Goal: Information Seeking & Learning: Learn about a topic

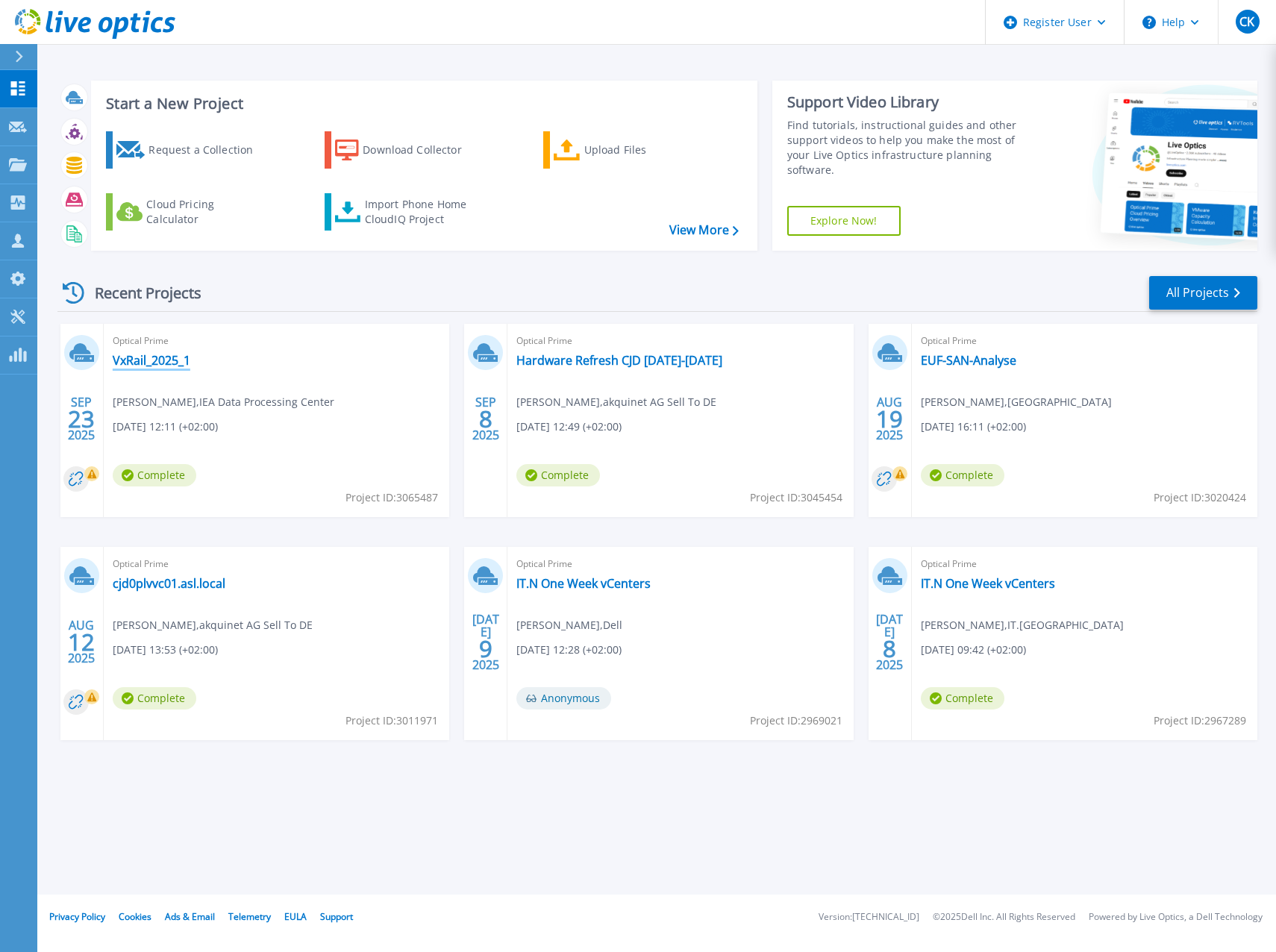
click at [167, 366] on link "VxRail_2025_1" at bounding box center [152, 360] width 78 height 15
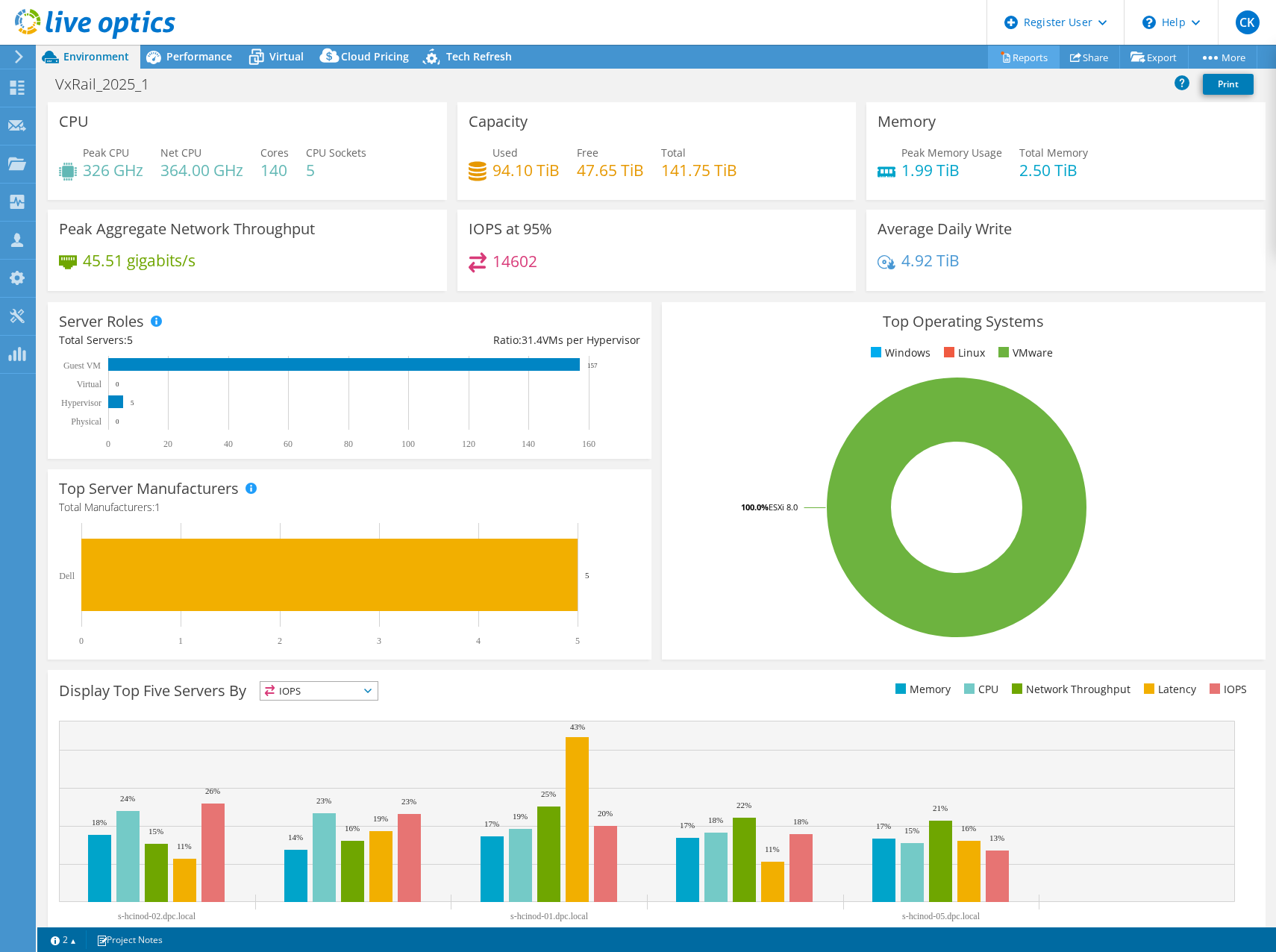
click at [1005, 56] on link "Reports" at bounding box center [1023, 57] width 71 height 23
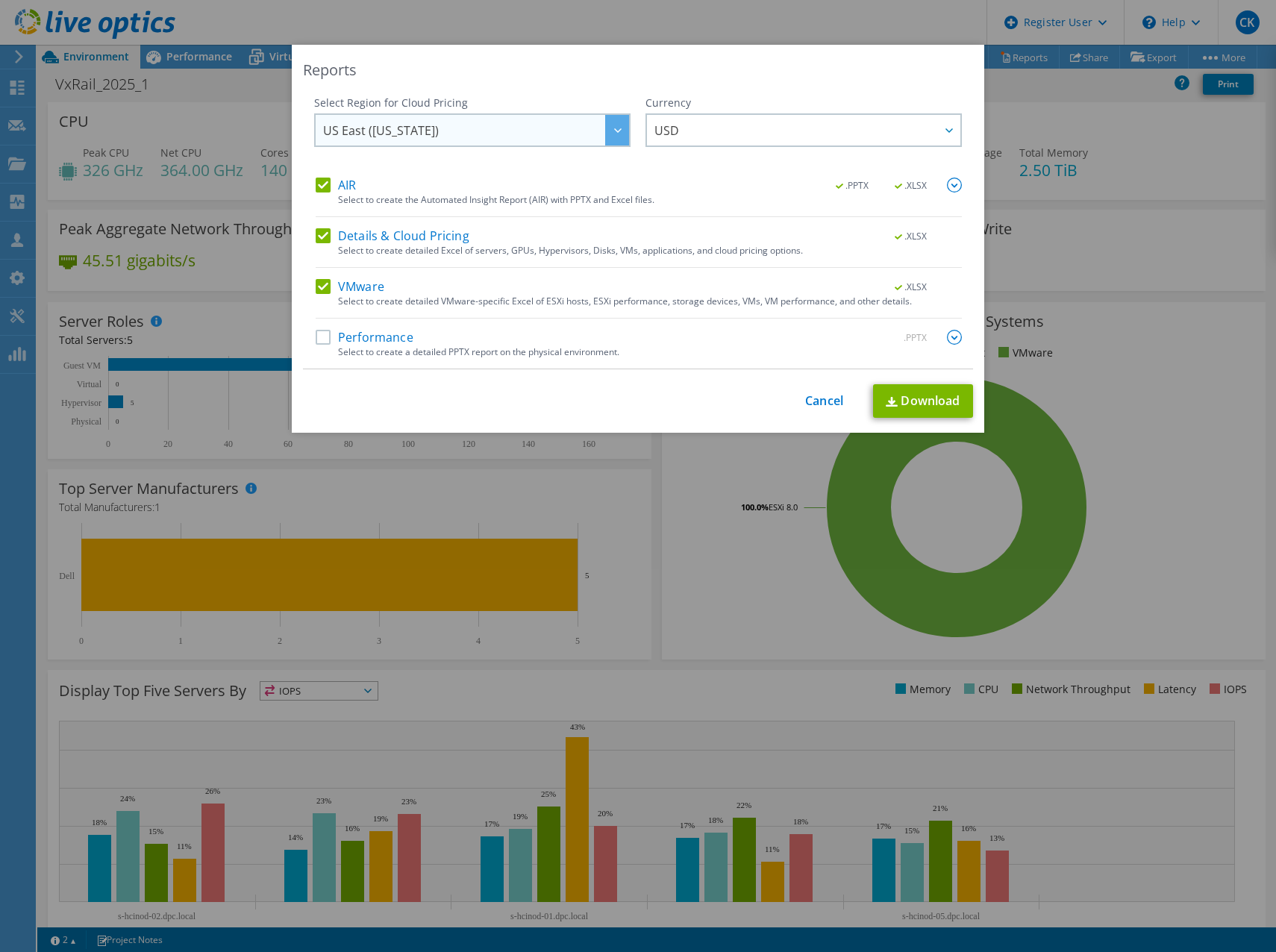
click at [537, 131] on span "US East ([US_STATE])" at bounding box center [476, 130] width 306 height 31
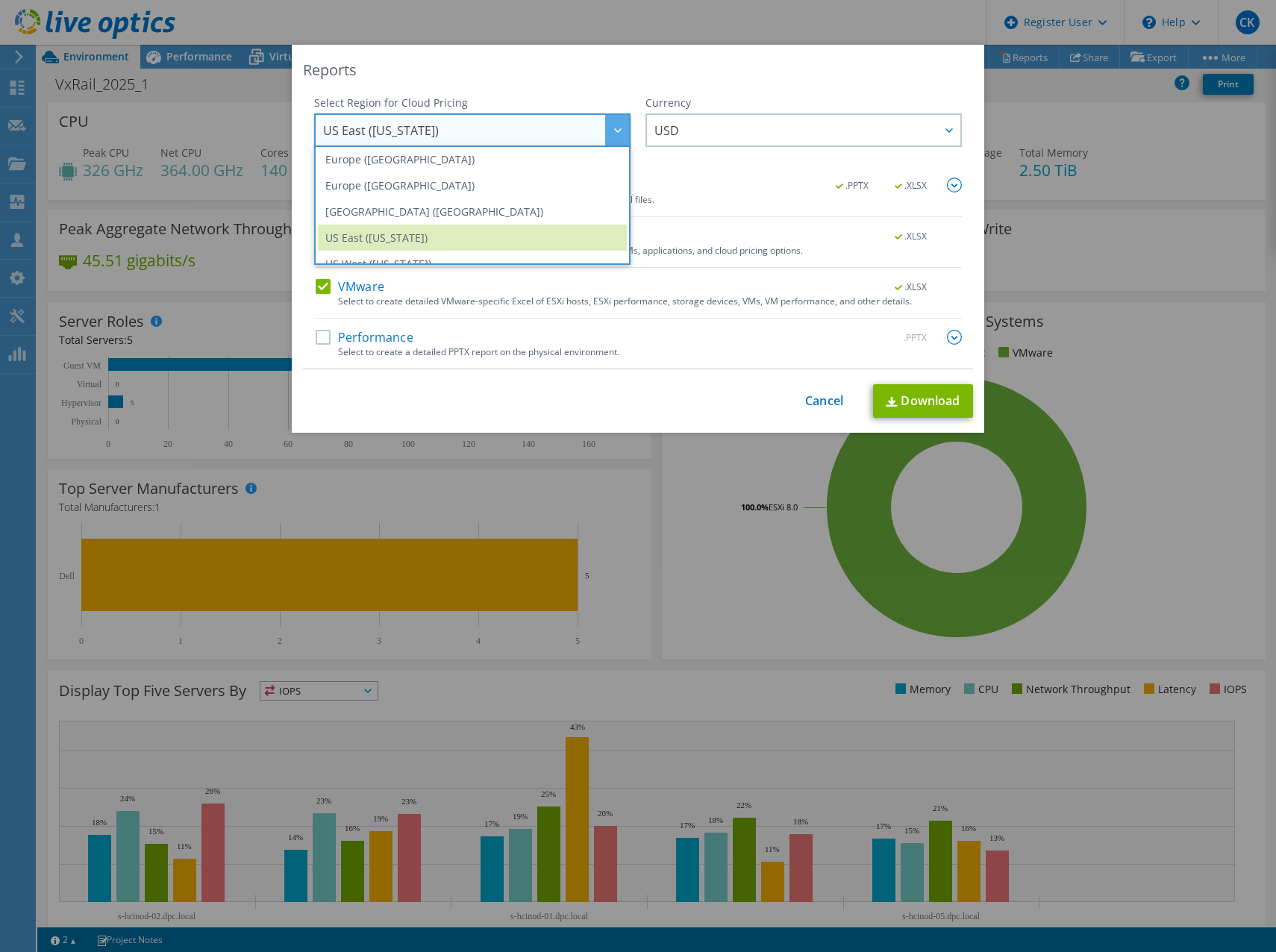
scroll to position [172, 0]
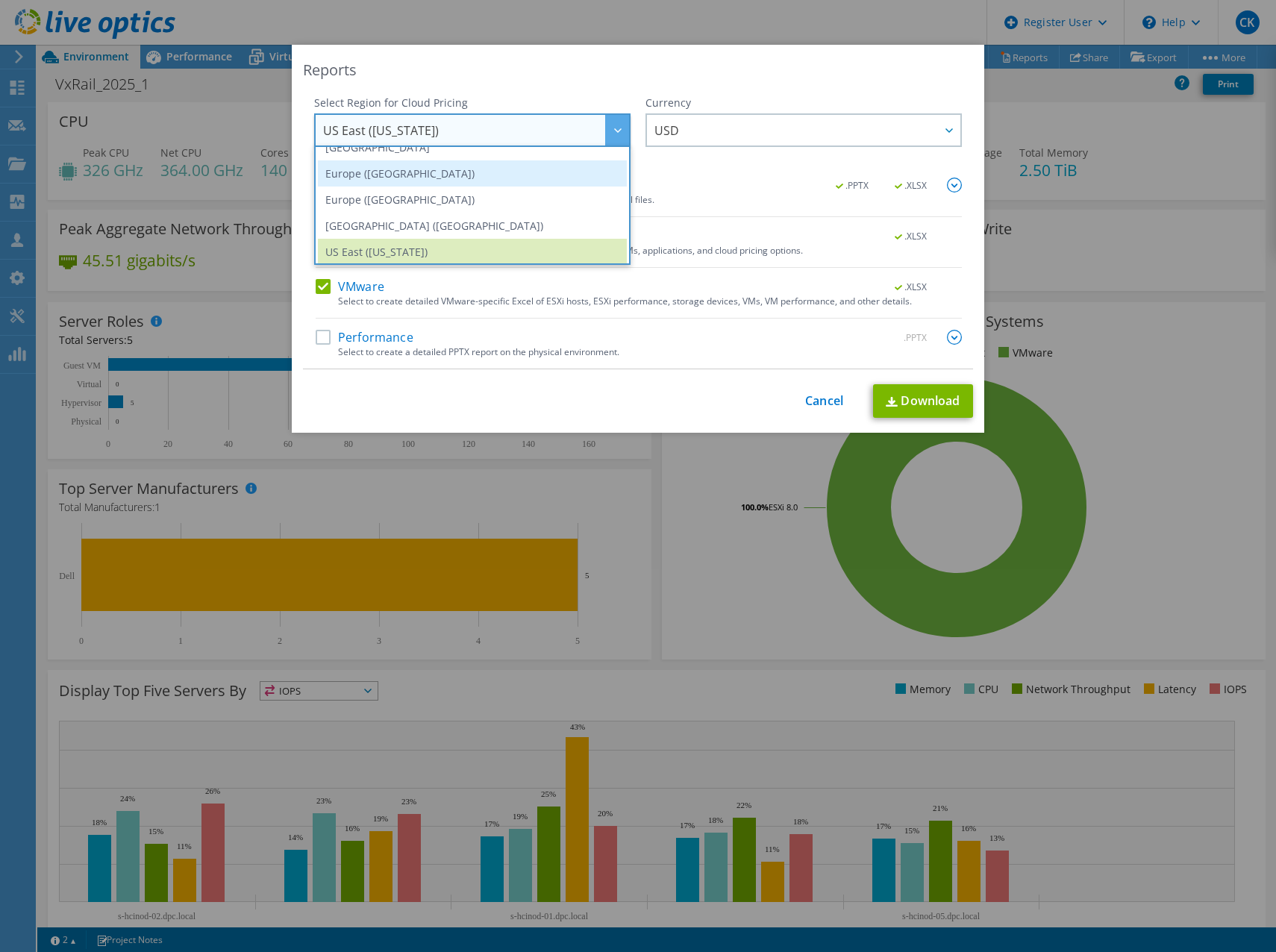
click at [586, 175] on li "Europe ([GEOGRAPHIC_DATA])" at bounding box center [472, 174] width 309 height 27
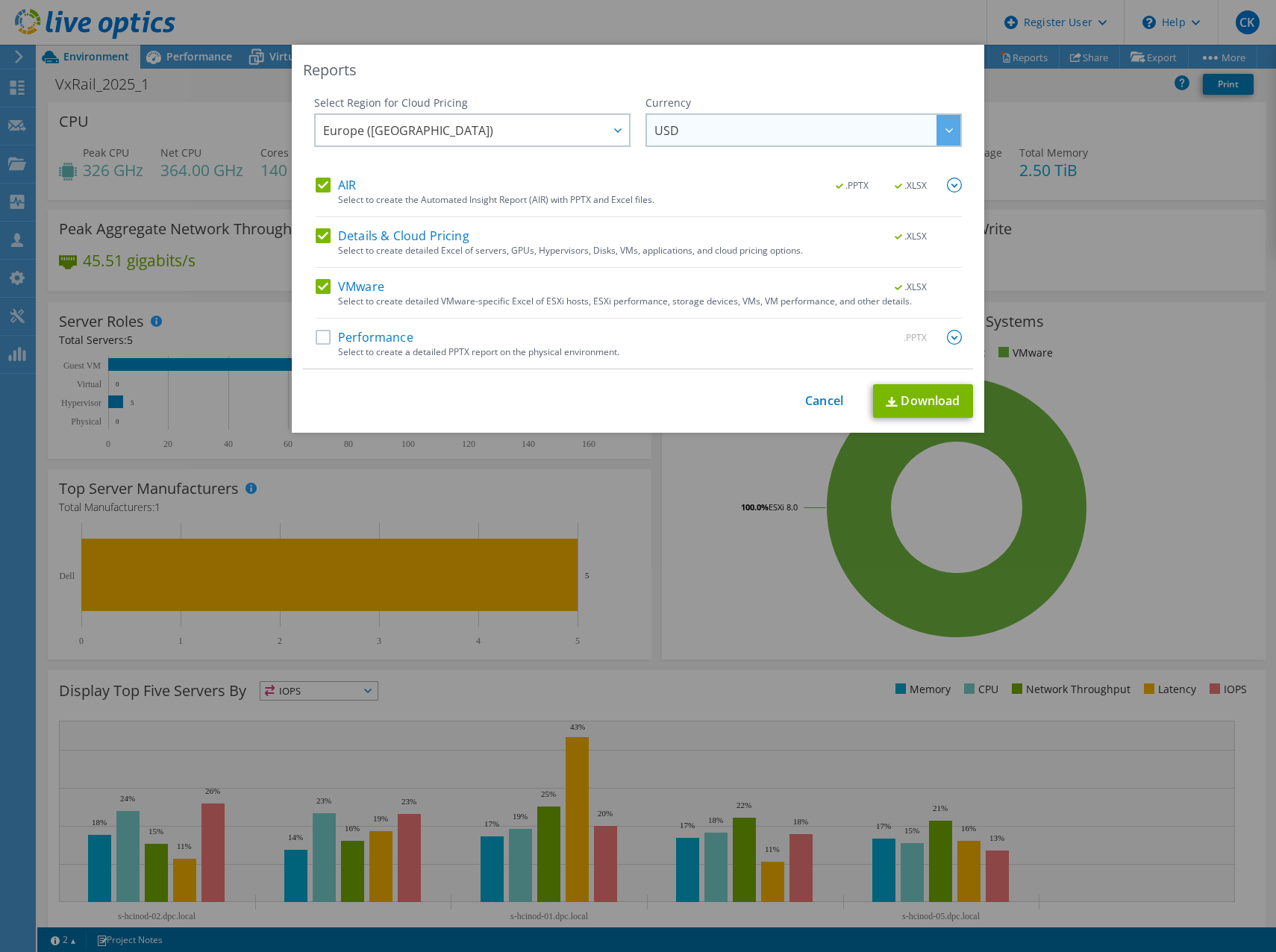
click at [715, 130] on span "USD" at bounding box center [807, 130] width 306 height 31
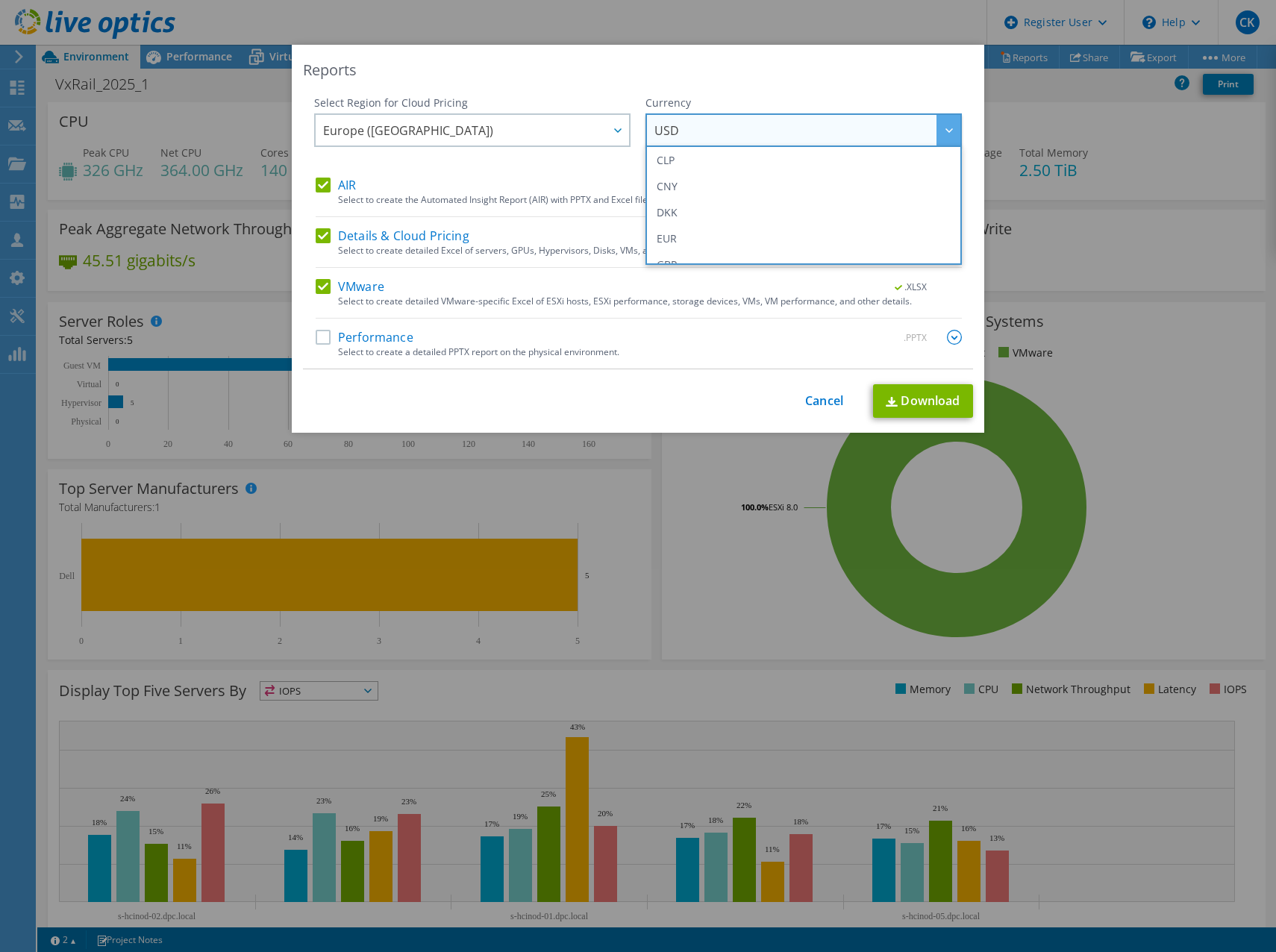
scroll to position [149, 0]
click at [692, 210] on li "EUR" at bounding box center [804, 222] width 309 height 27
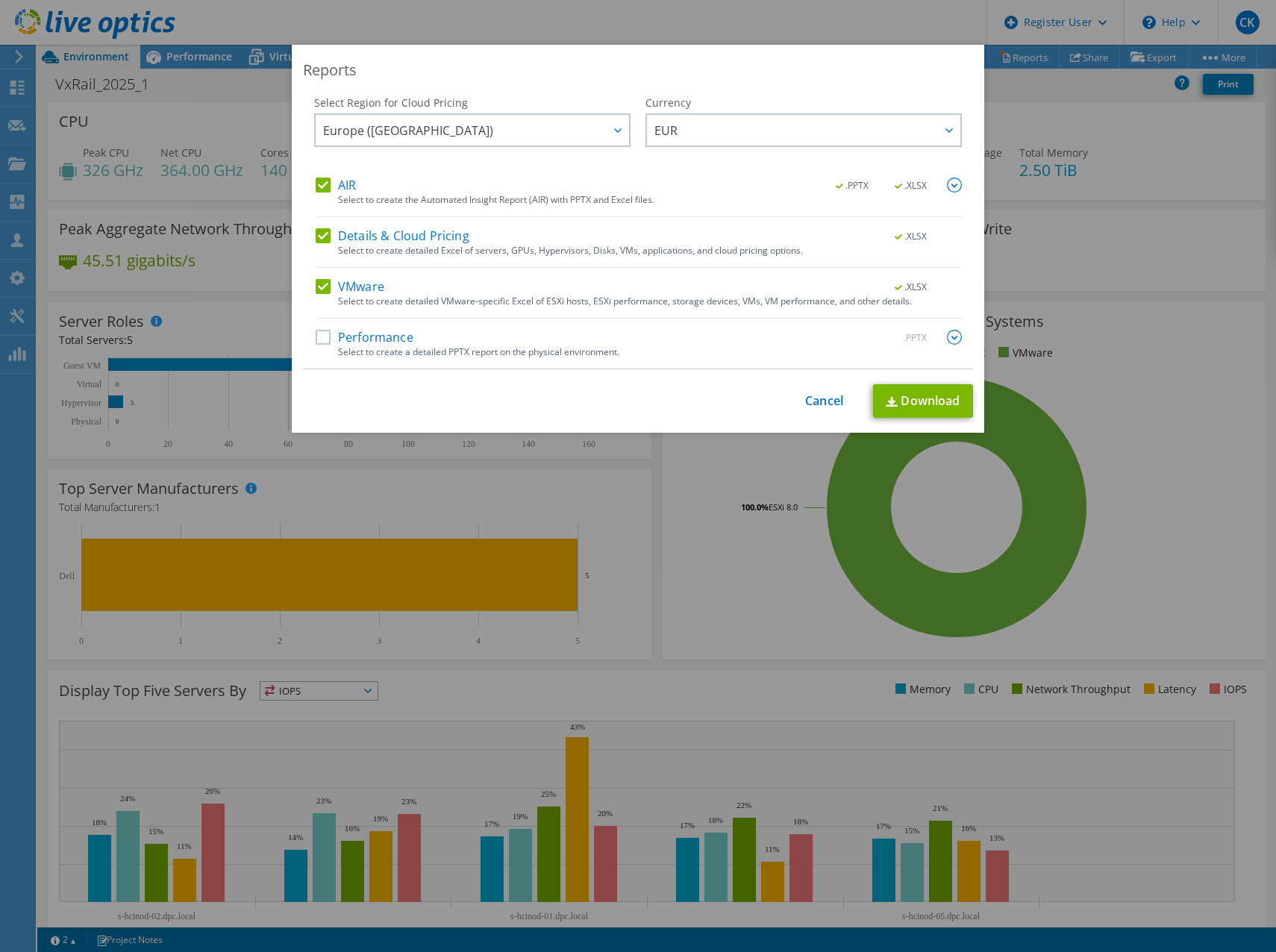
click at [316, 338] on label "Performance" at bounding box center [365, 337] width 98 height 15
click at [0, 0] on input "Performance" at bounding box center [0, 0] width 0 height 0
click at [942, 409] on link "Download" at bounding box center [923, 401] width 100 height 34
click at [824, 399] on link "Cancel" at bounding box center [824, 401] width 38 height 14
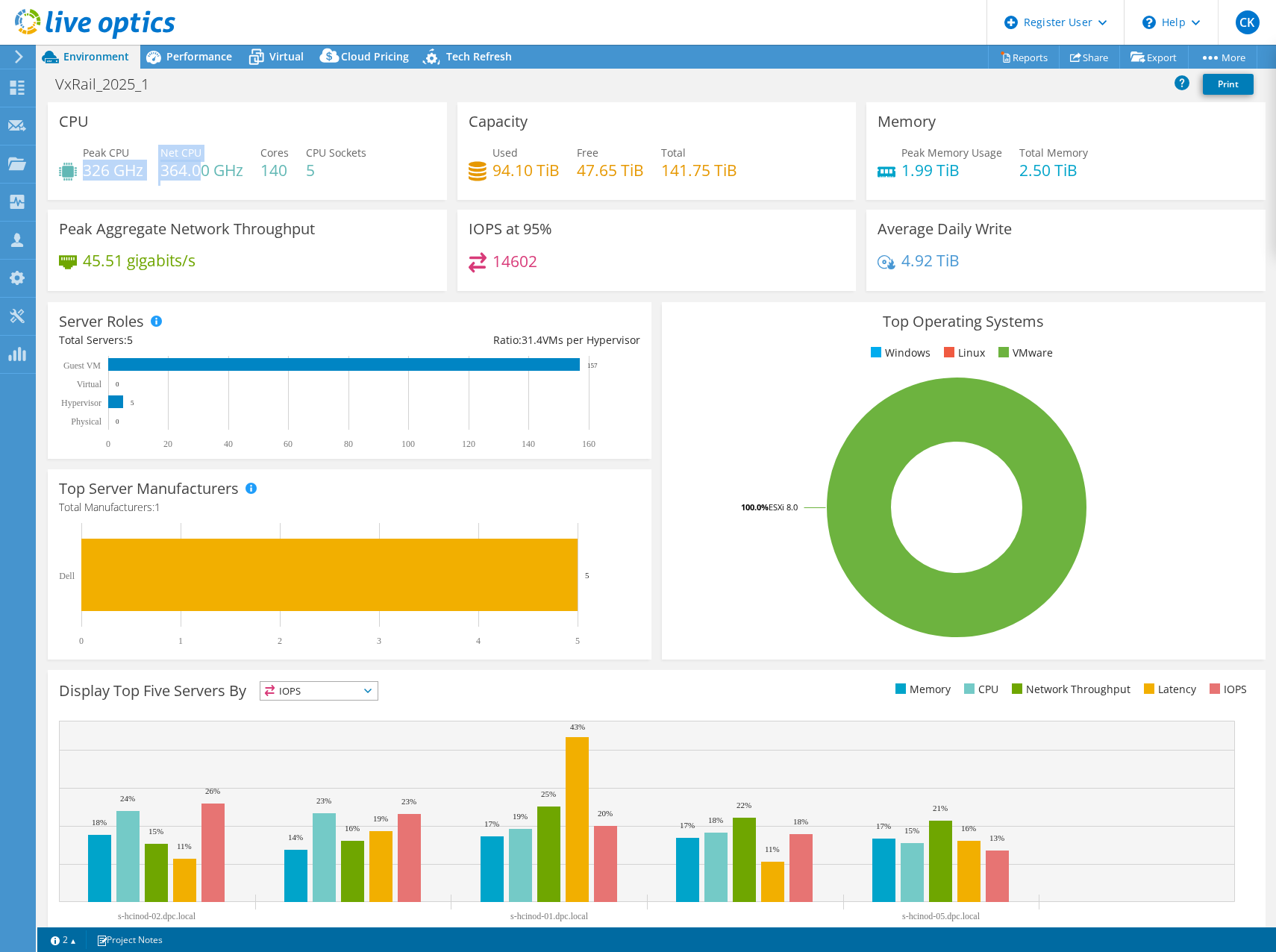
drag, startPoint x: 85, startPoint y: 170, endPoint x: 199, endPoint y: 167, distance: 114.0
click at [199, 167] on div "Peak CPU 326 GHz Net CPU 364.00 GHz Cores 140 CPU Sockets 5" at bounding box center [247, 169] width 377 height 49
drag, startPoint x: 199, startPoint y: 167, endPoint x: 215, endPoint y: 170, distance: 16.3
click at [215, 170] on h4 "364.00 GHz" at bounding box center [202, 170] width 83 height 17
click at [205, 56] on span "Performance" at bounding box center [199, 56] width 65 height 14
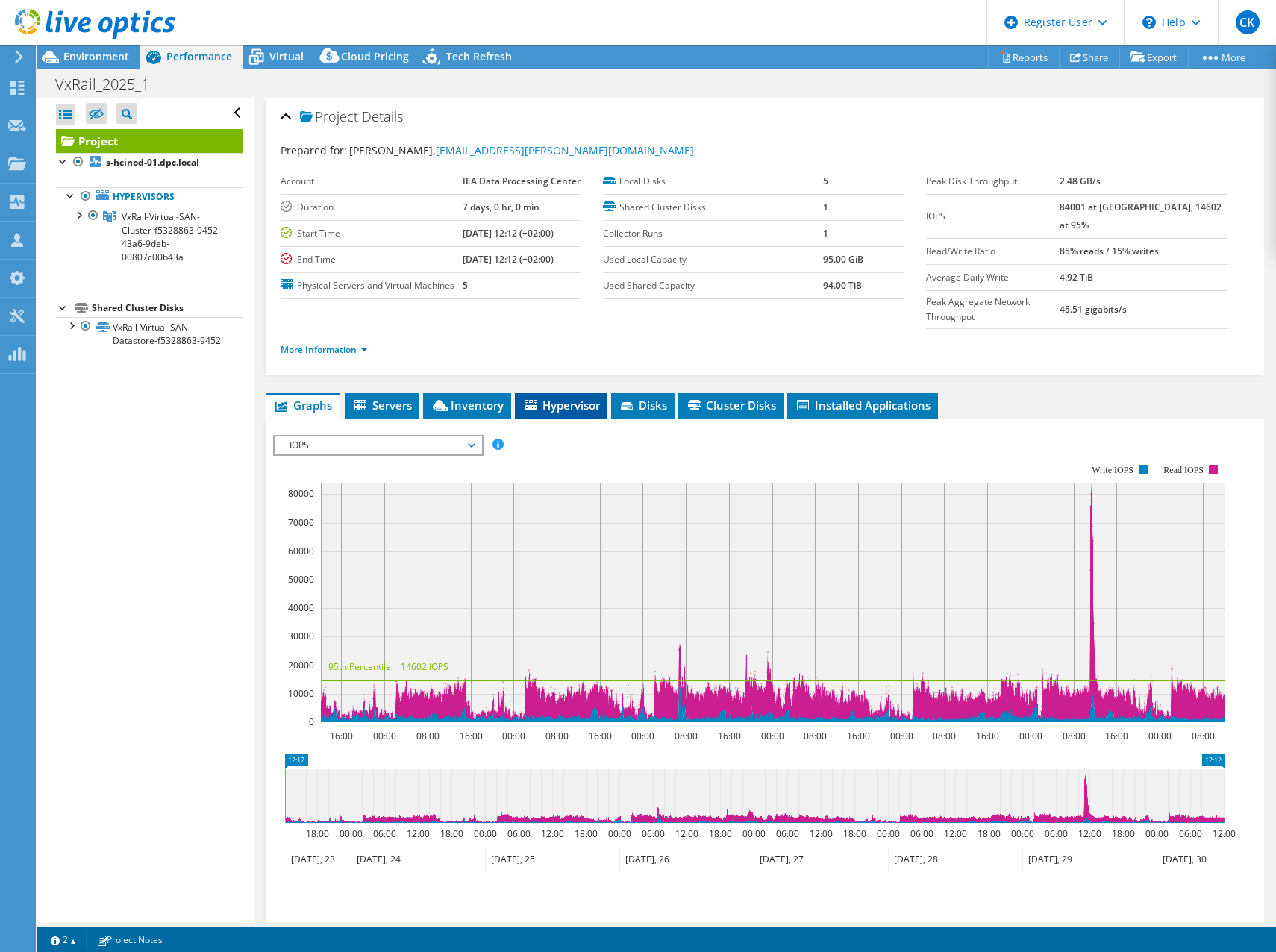
click at [559, 402] on span "Hypervisor" at bounding box center [561, 405] width 78 height 15
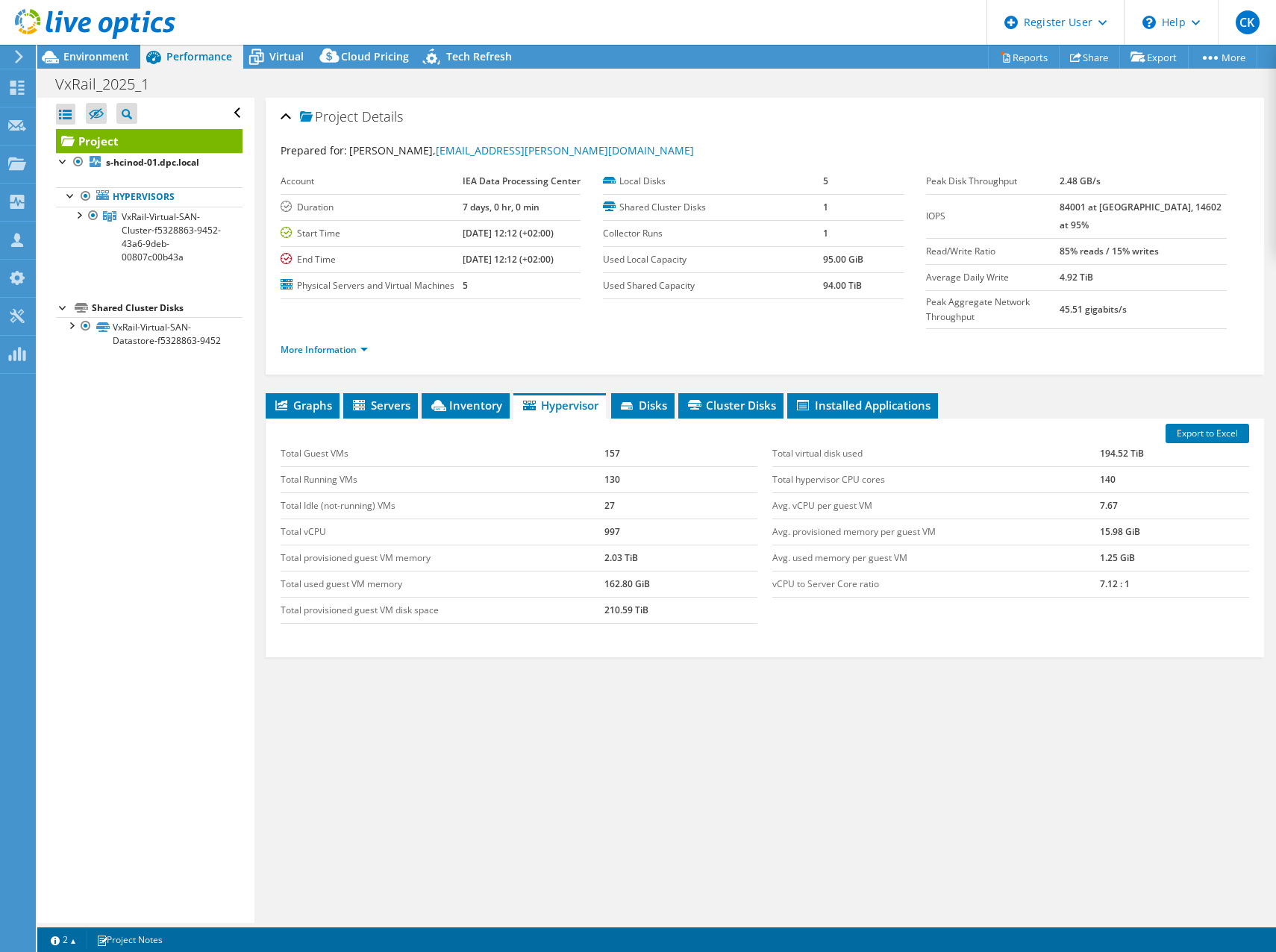
click at [561, 414] on li "Hypervisor" at bounding box center [560, 406] width 93 height 26
click at [401, 407] on span "Servers" at bounding box center [380, 405] width 60 height 15
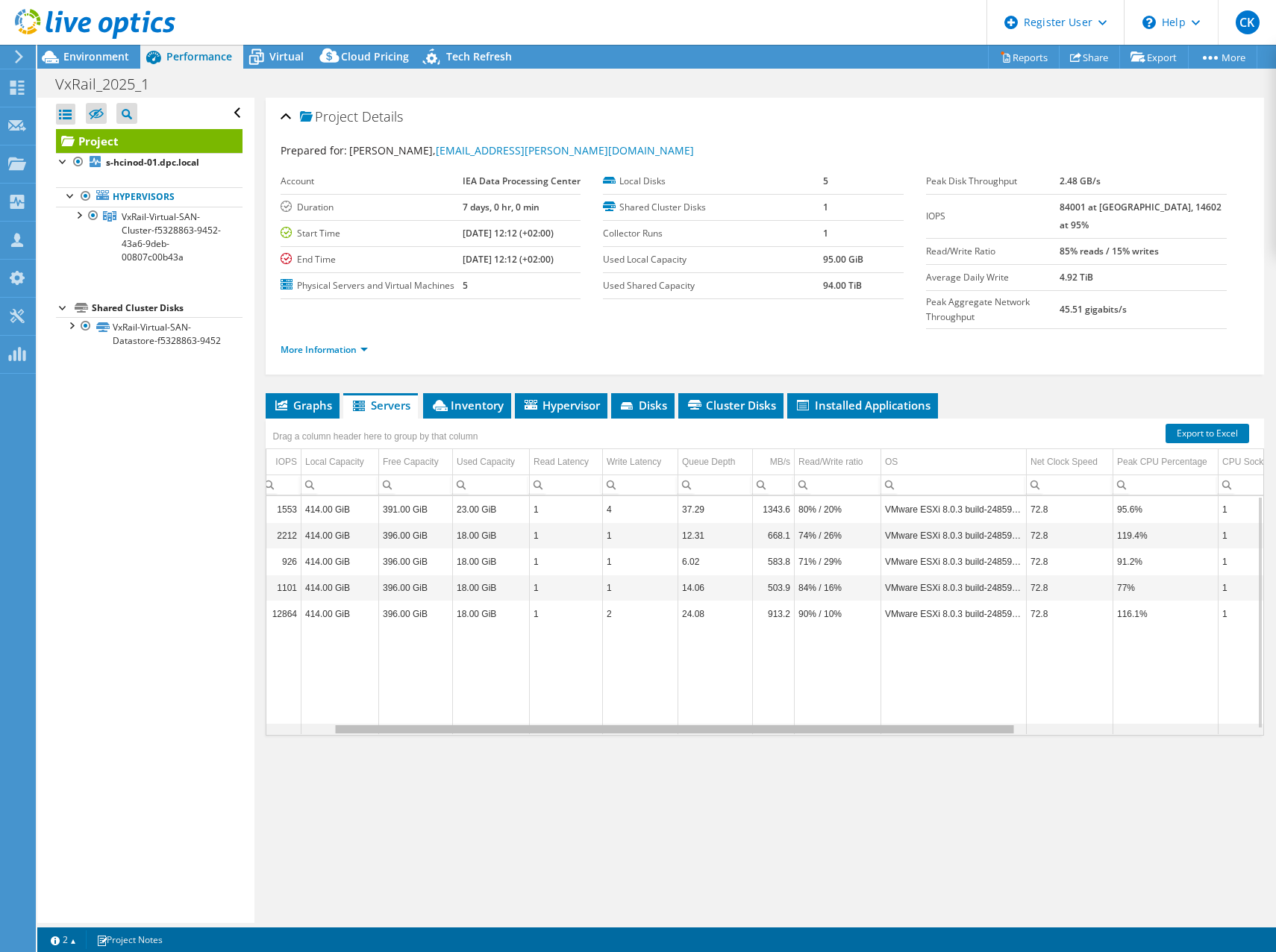
scroll to position [0, 100]
drag, startPoint x: 920, startPoint y: 734, endPoint x: 997, endPoint y: 724, distance: 77.6
click at [997, 724] on body "CK Dell User [PERSON_NAME] [PERSON_NAME][EMAIL_ADDRESS][DOMAIN_NAME] Dell My Pr…" at bounding box center [638, 476] width 1276 height 952
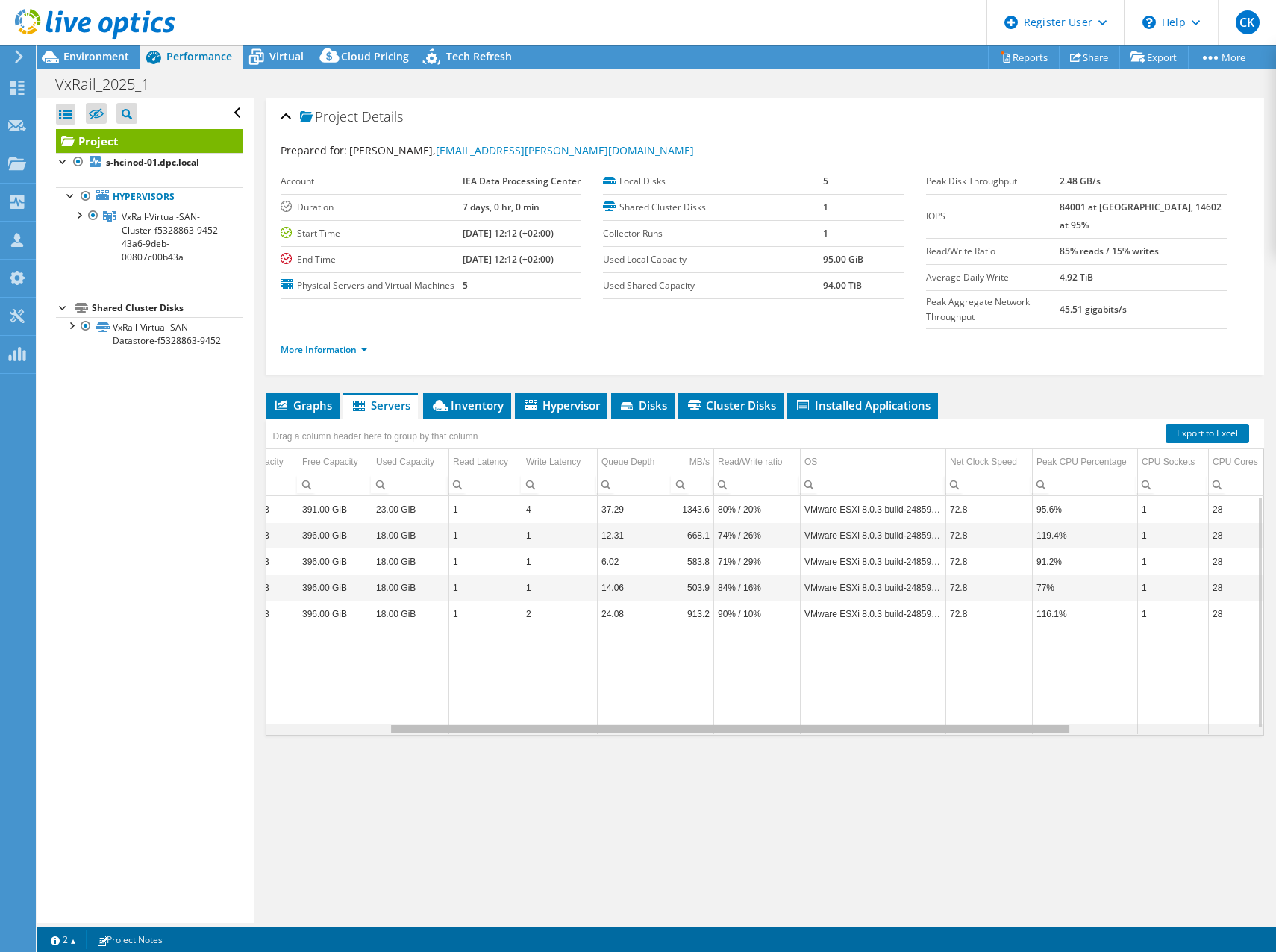
scroll to position [0, 0]
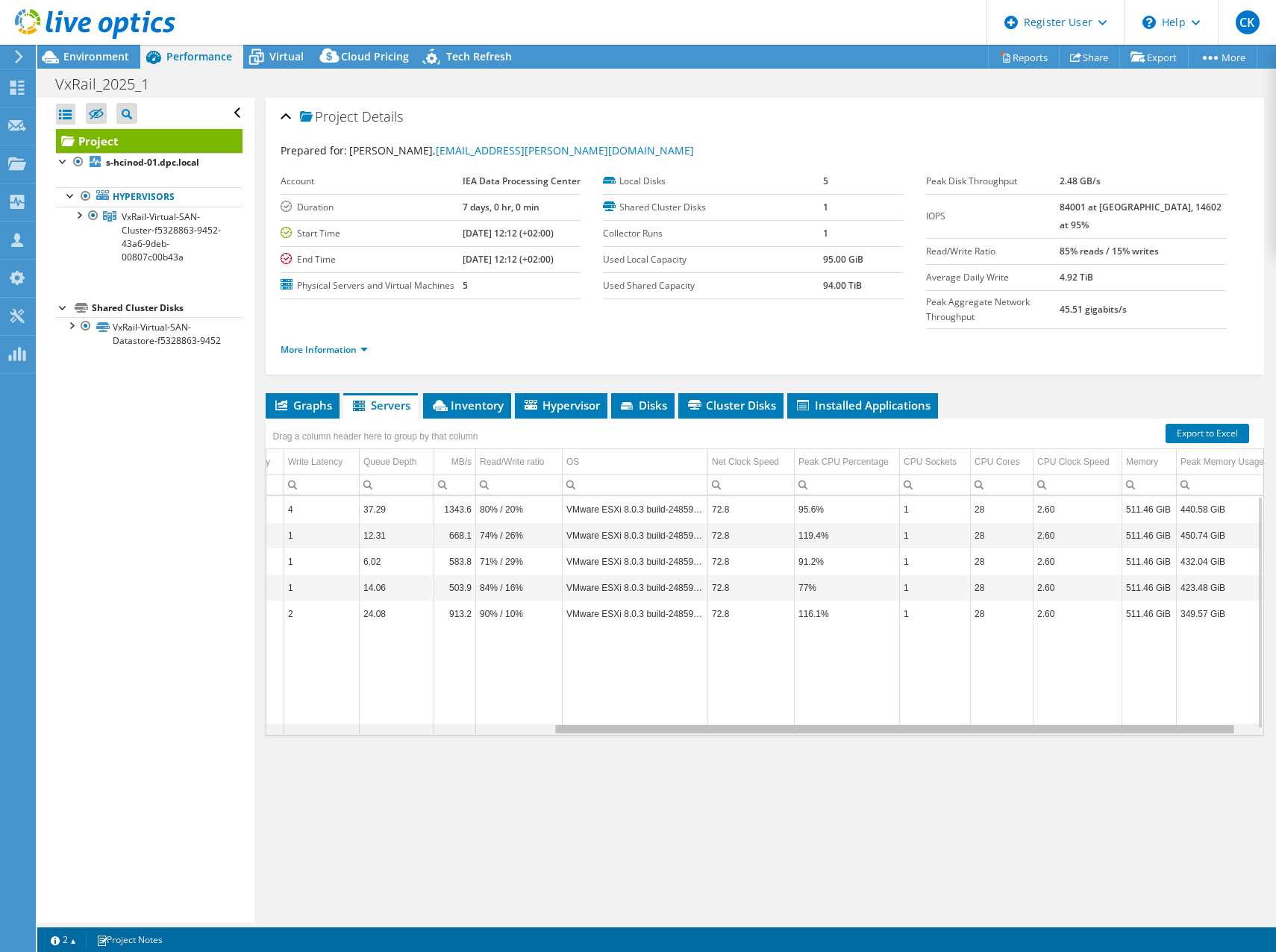
drag, startPoint x: 1010, startPoint y: 732, endPoint x: 1230, endPoint y: 729, distance: 220.0
click at [1238, 732] on body "CK Dell User [PERSON_NAME] [PERSON_NAME][EMAIL_ADDRESS][DOMAIN_NAME] Dell My Pr…" at bounding box center [638, 476] width 1276 height 952
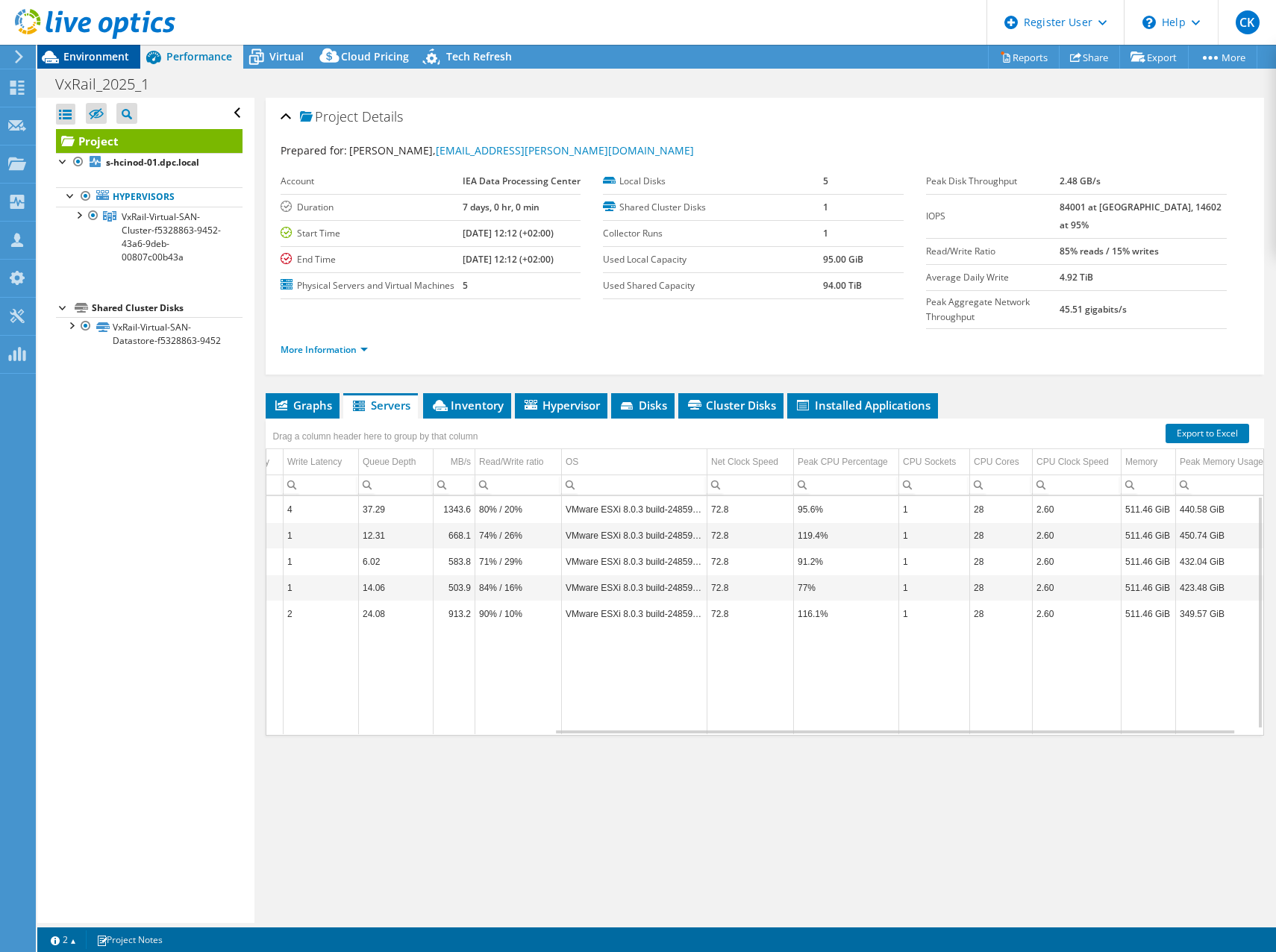
click at [98, 59] on span "Environment" at bounding box center [96, 56] width 65 height 14
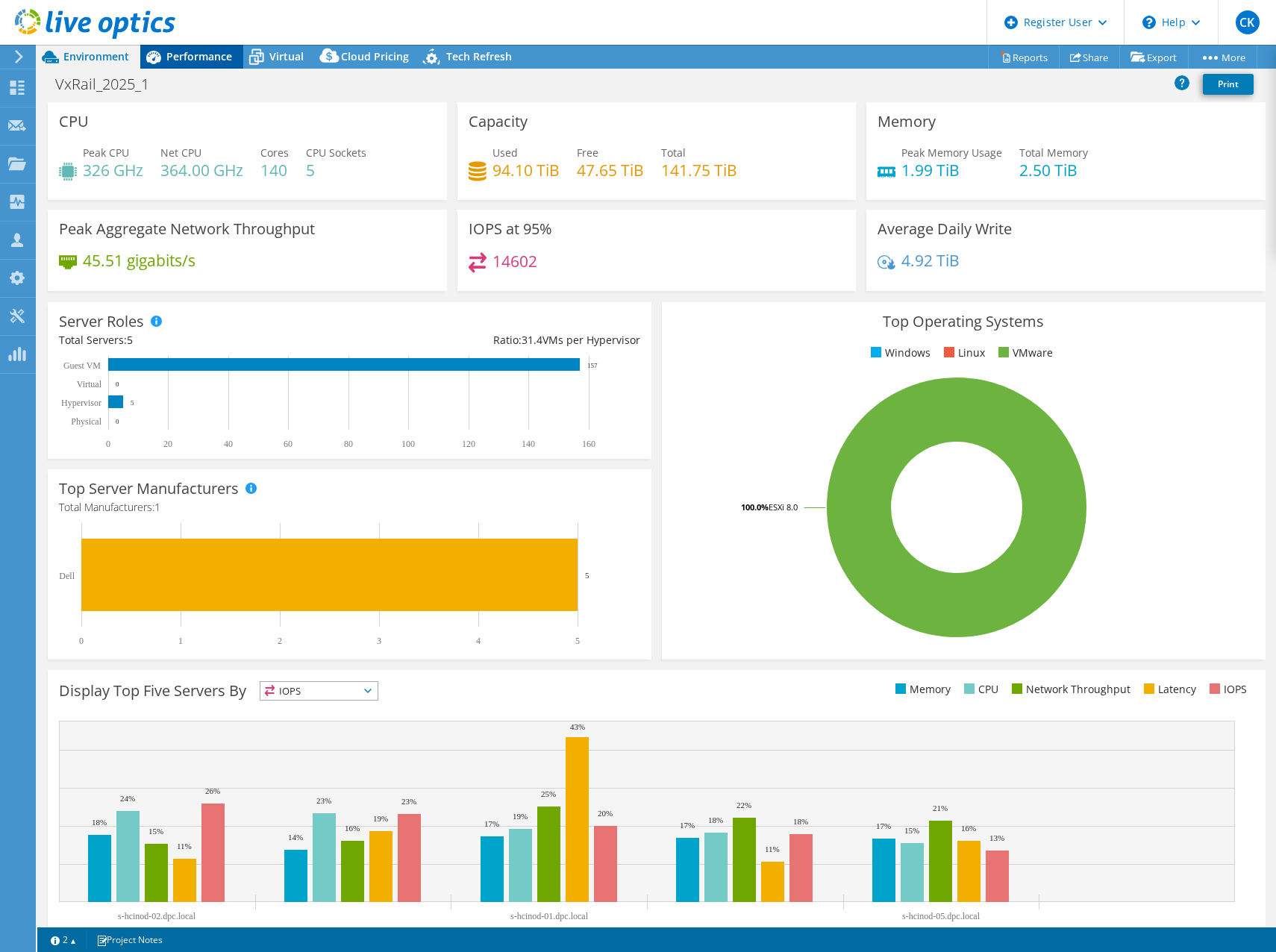
click at [215, 56] on span "Performance" at bounding box center [199, 56] width 65 height 14
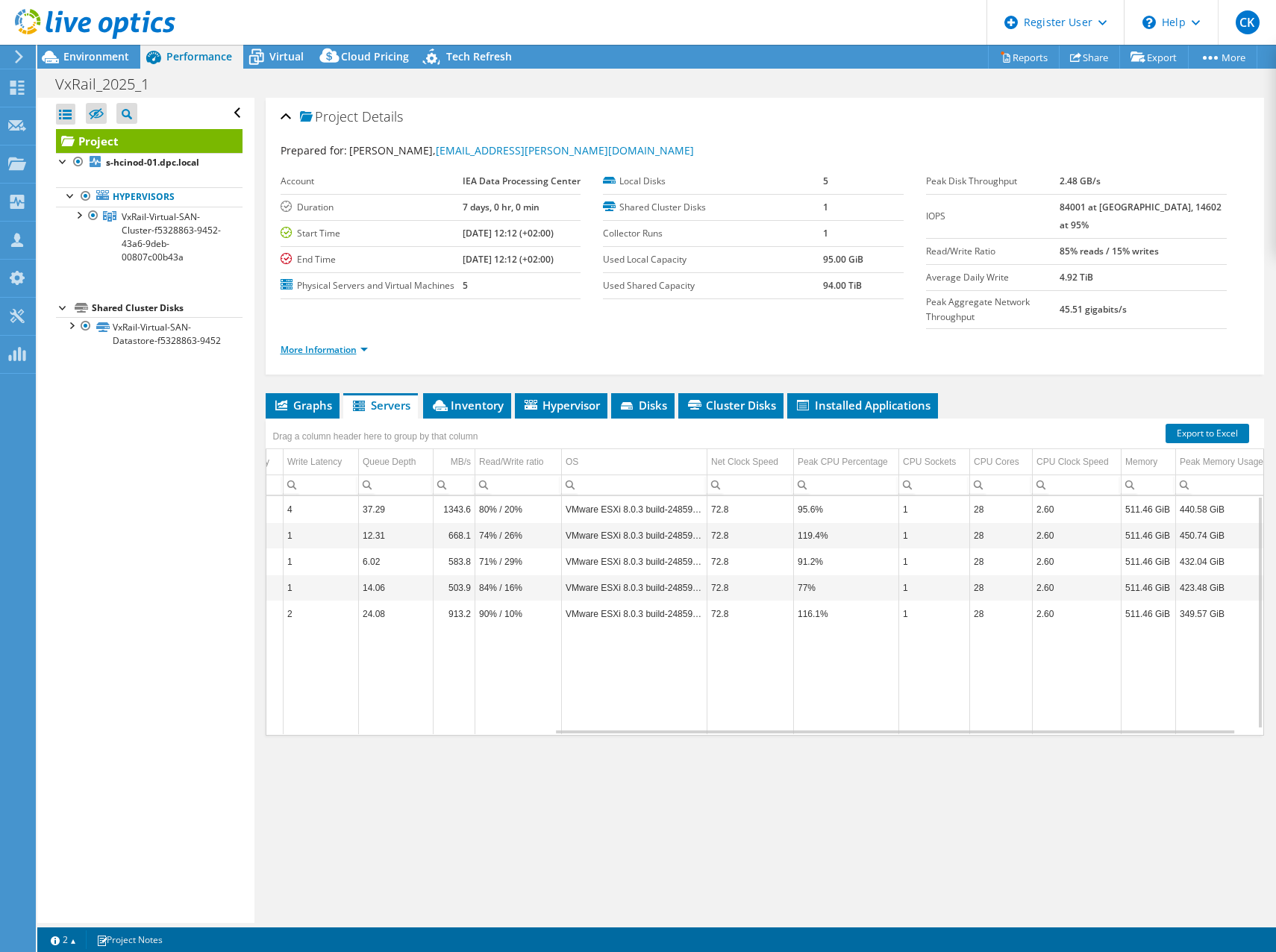
click at [368, 348] on link "More Information" at bounding box center [324, 349] width 87 height 12
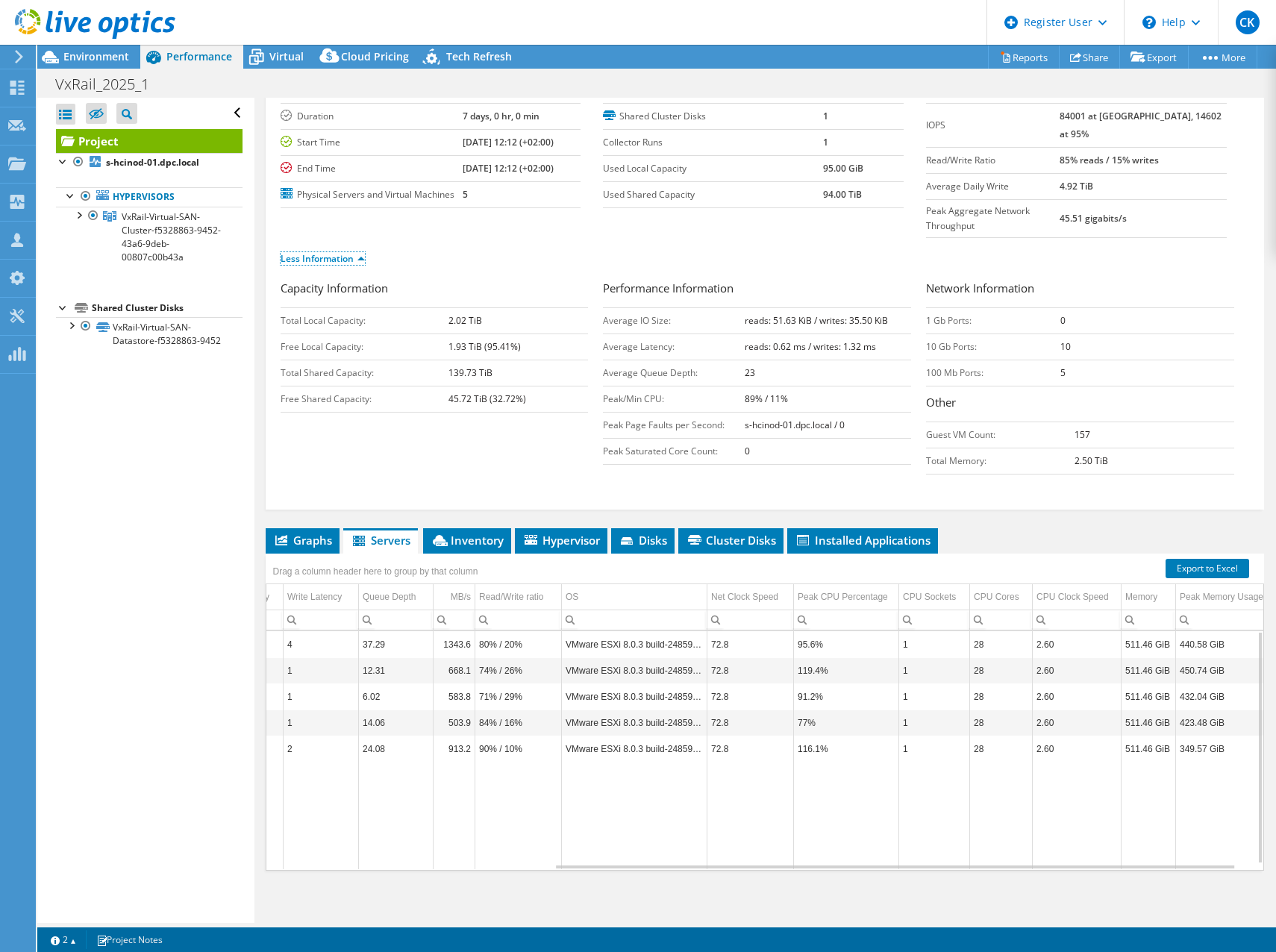
scroll to position [95, 0]
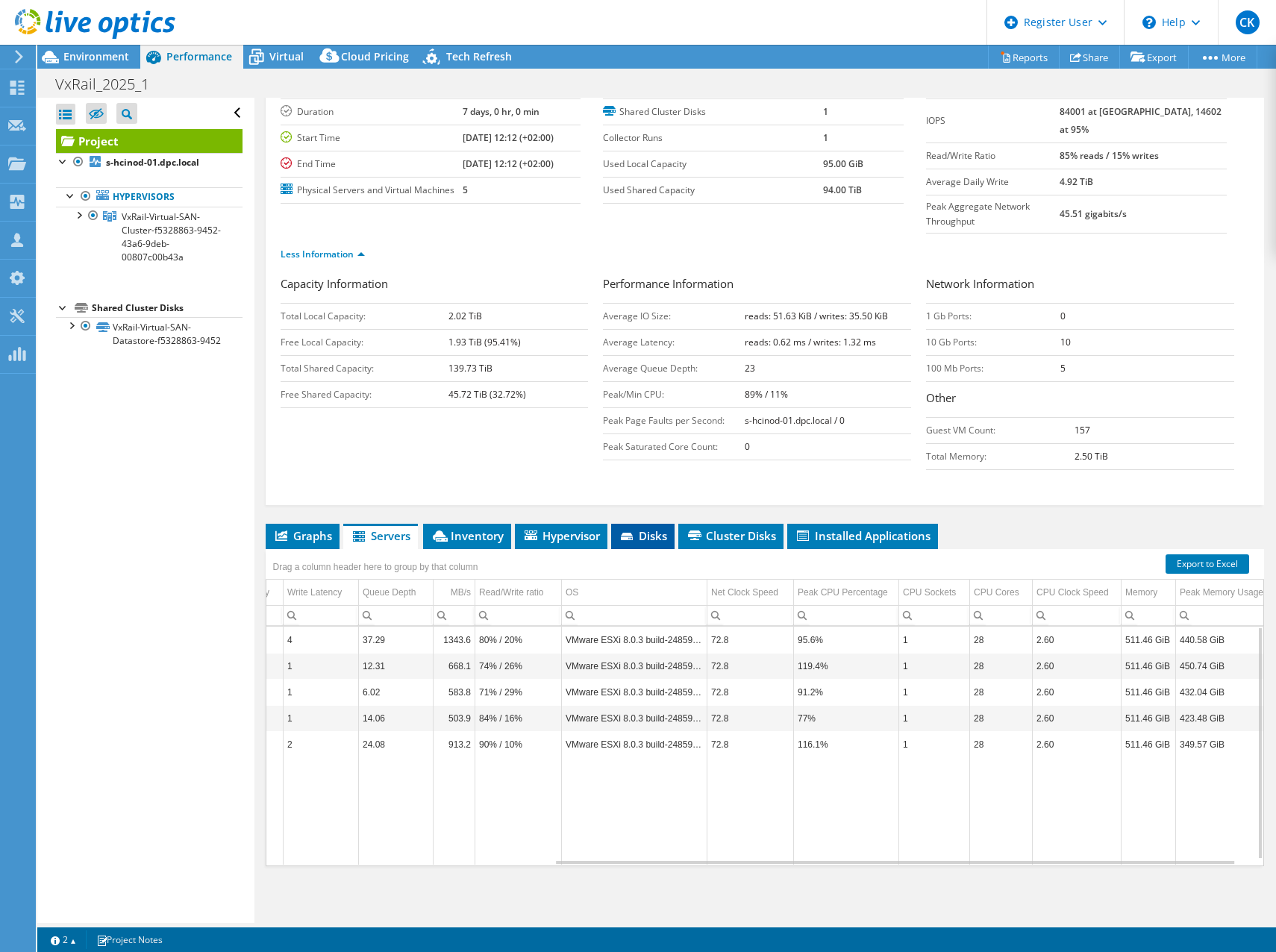
click at [626, 534] on icon at bounding box center [626, 536] width 12 height 7
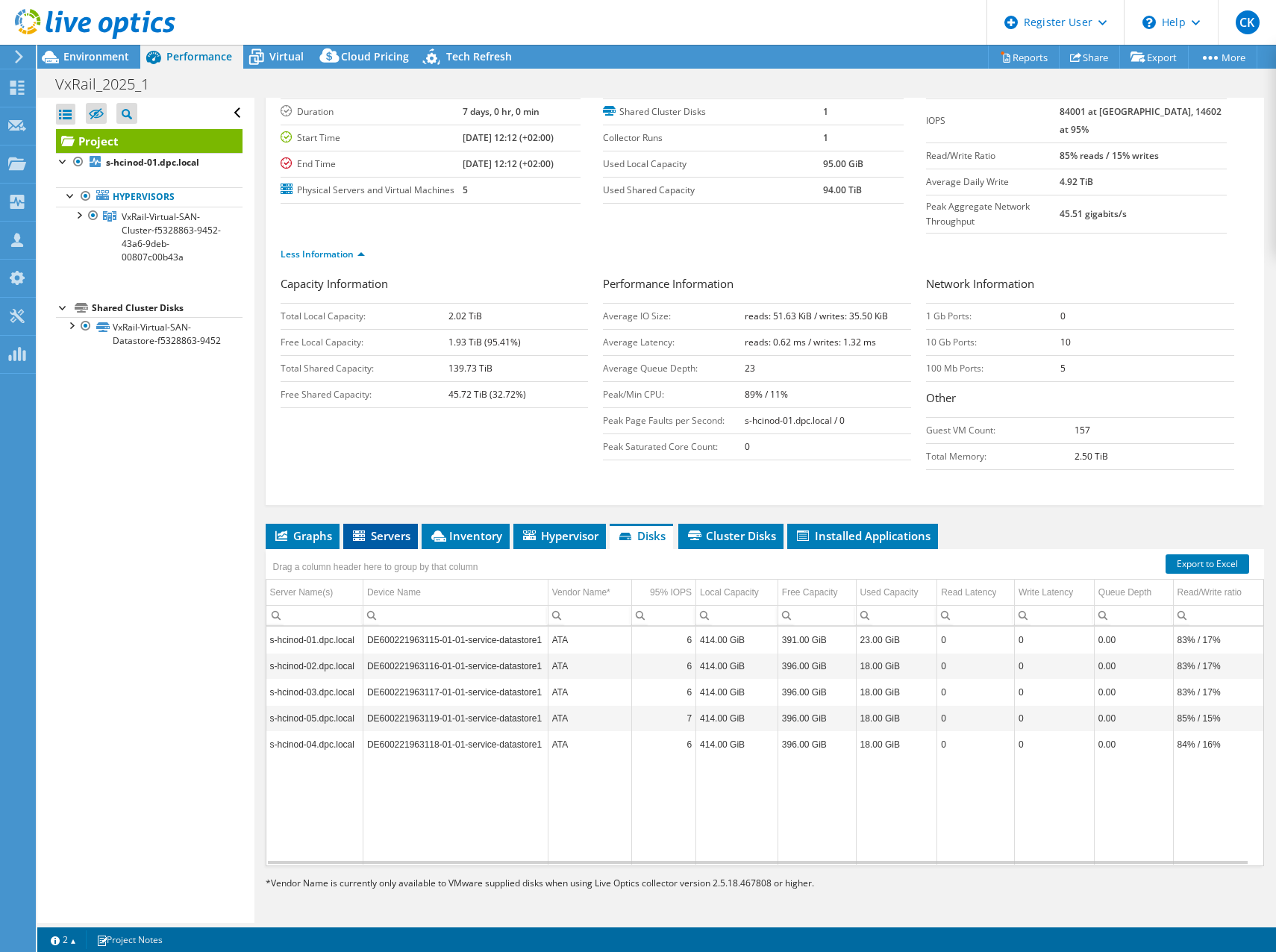
click at [402, 539] on span "Servers" at bounding box center [380, 536] width 60 height 15
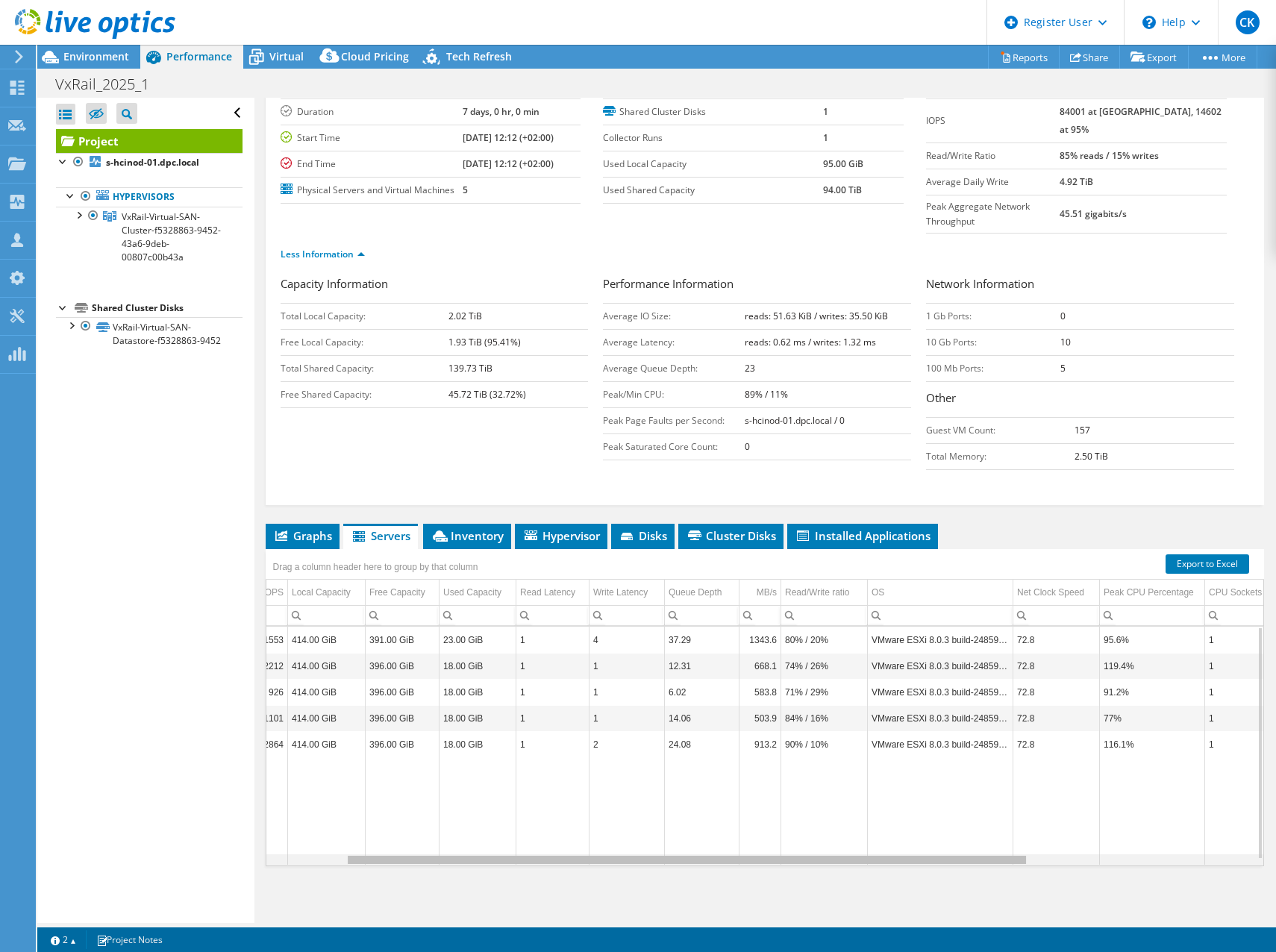
scroll to position [0, 116]
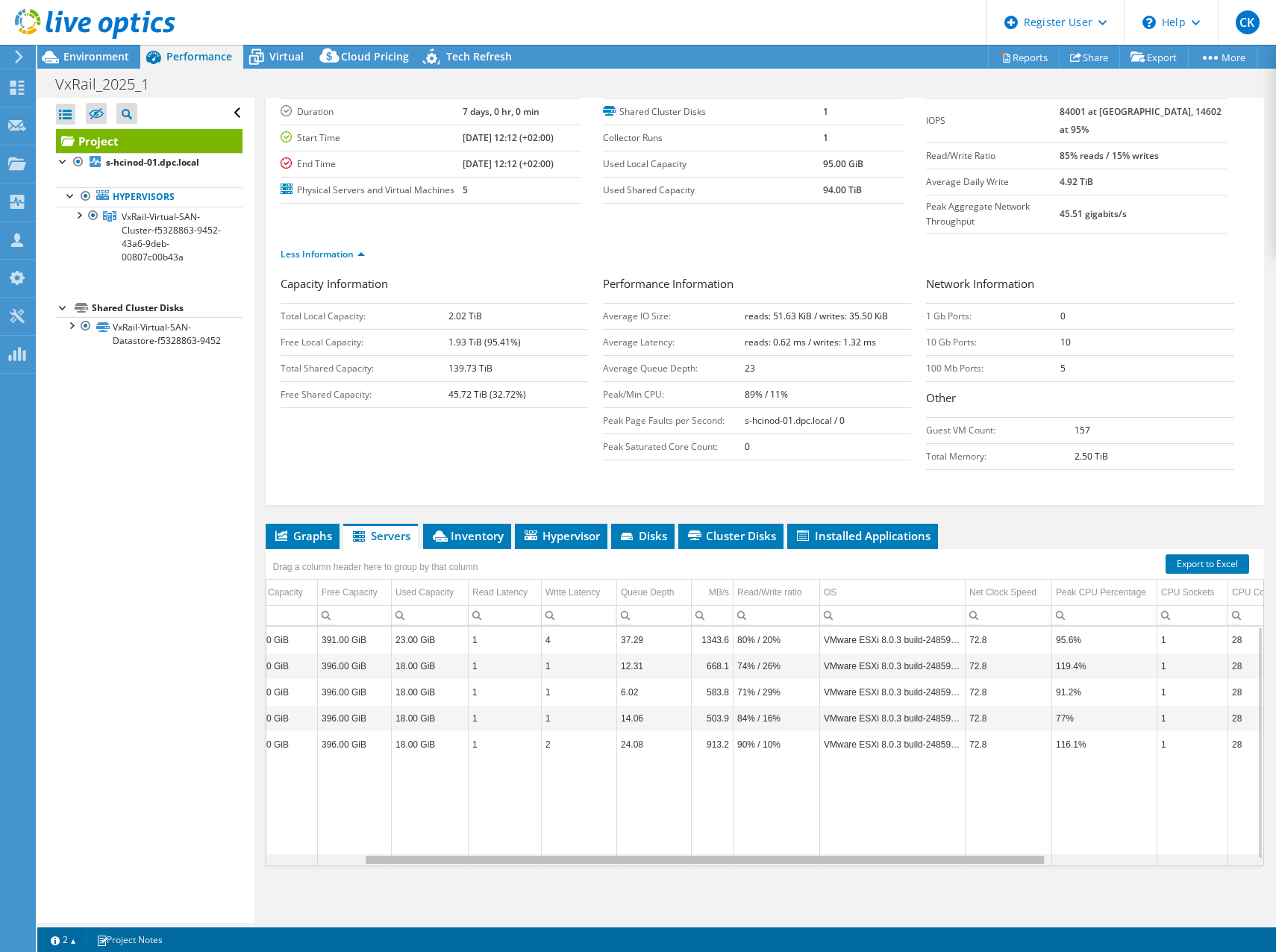
drag, startPoint x: 703, startPoint y: 863, endPoint x: 821, endPoint y: 852, distance: 118.5
click at [821, 852] on body "CK Dell User [PERSON_NAME] [PERSON_NAME][EMAIL_ADDRESS][DOMAIN_NAME] Dell My Pr…" at bounding box center [638, 476] width 1276 height 952
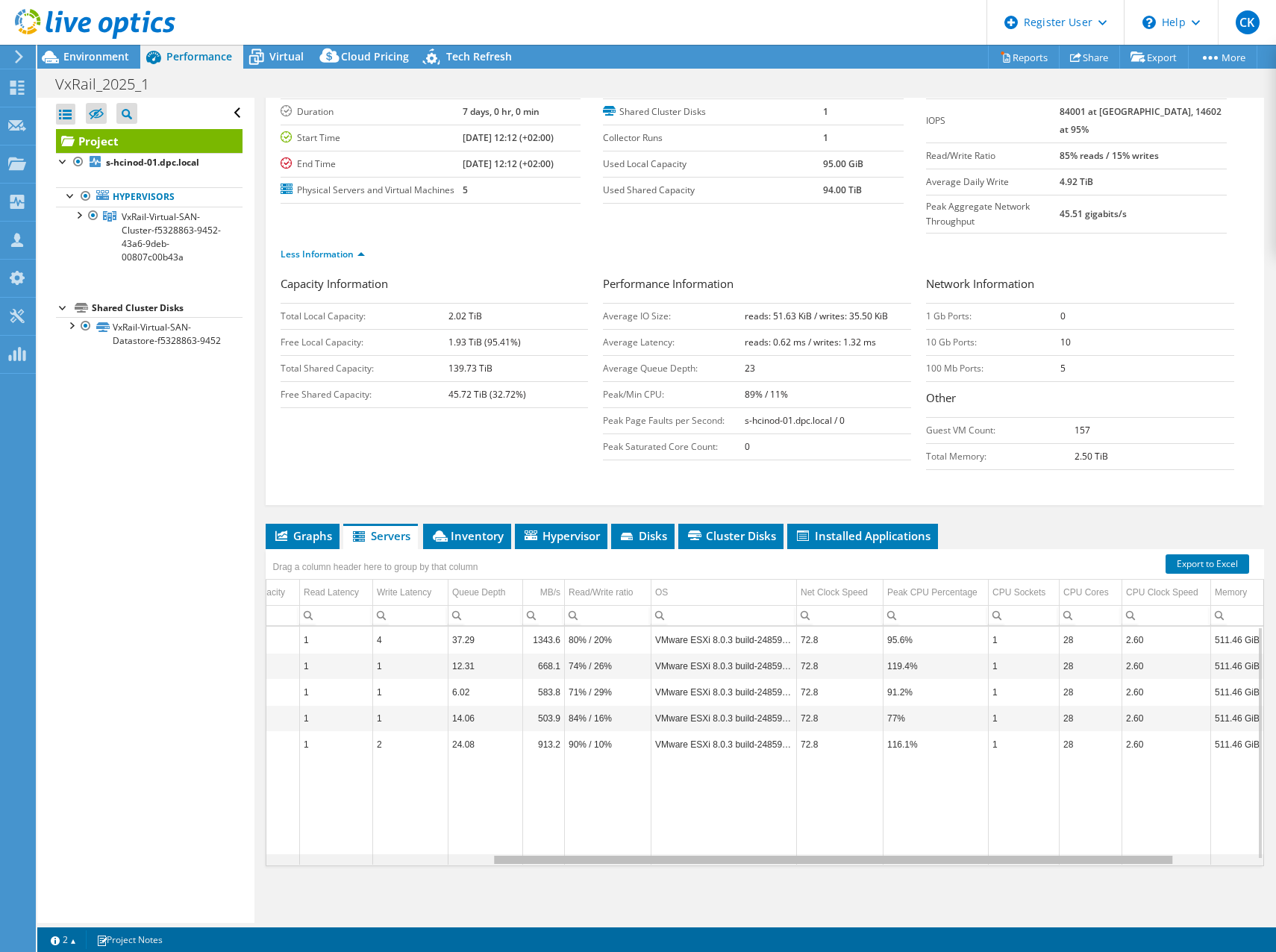
scroll to position [0, 360]
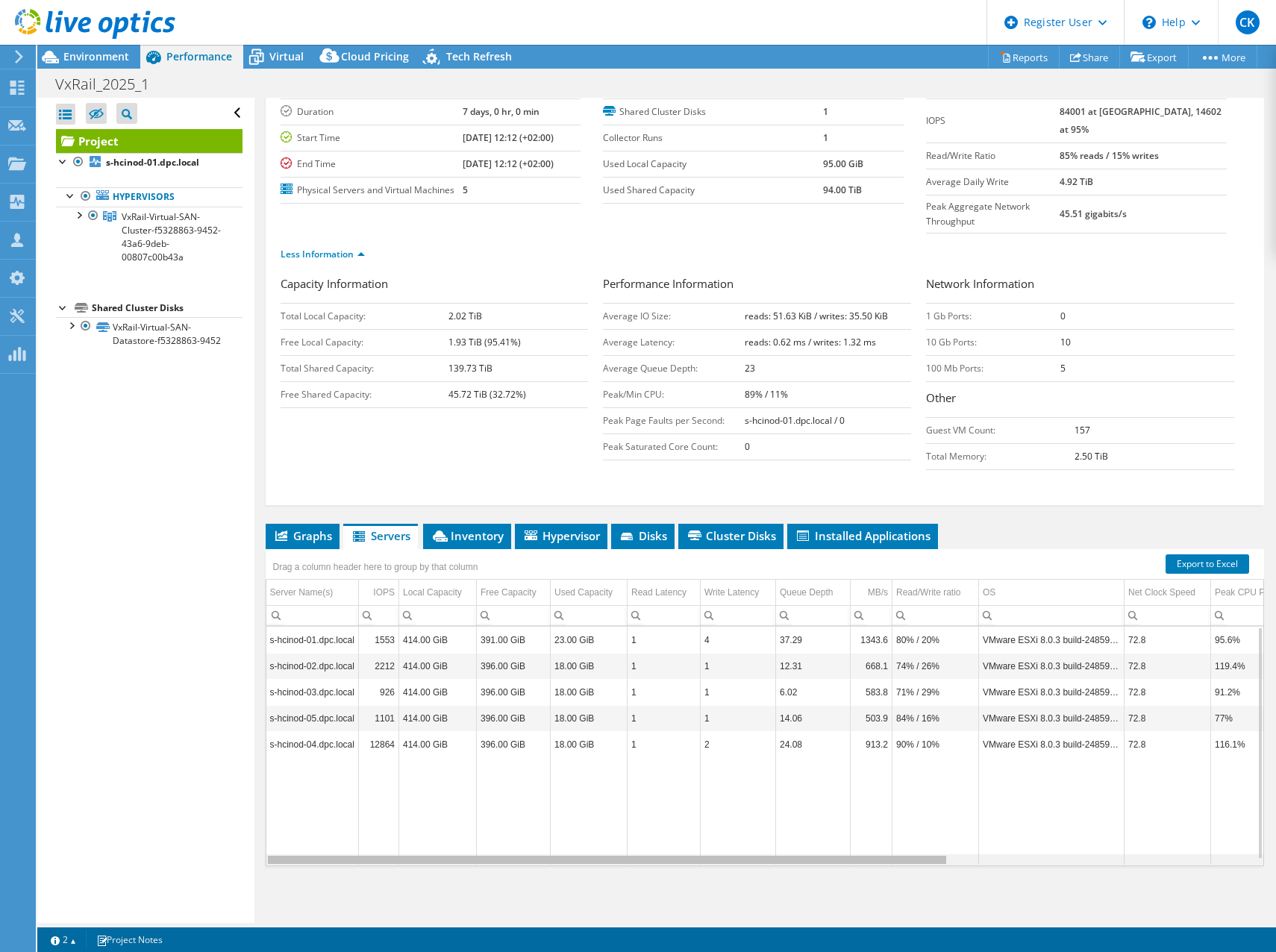
drag, startPoint x: 892, startPoint y: 863, endPoint x: 599, endPoint y: 851, distance: 293.2
click at [637, 857] on body "CK Dell User [PERSON_NAME] [PERSON_NAME][EMAIL_ADDRESS][DOMAIN_NAME] Dell My Pr…" at bounding box center [638, 476] width 1276 height 952
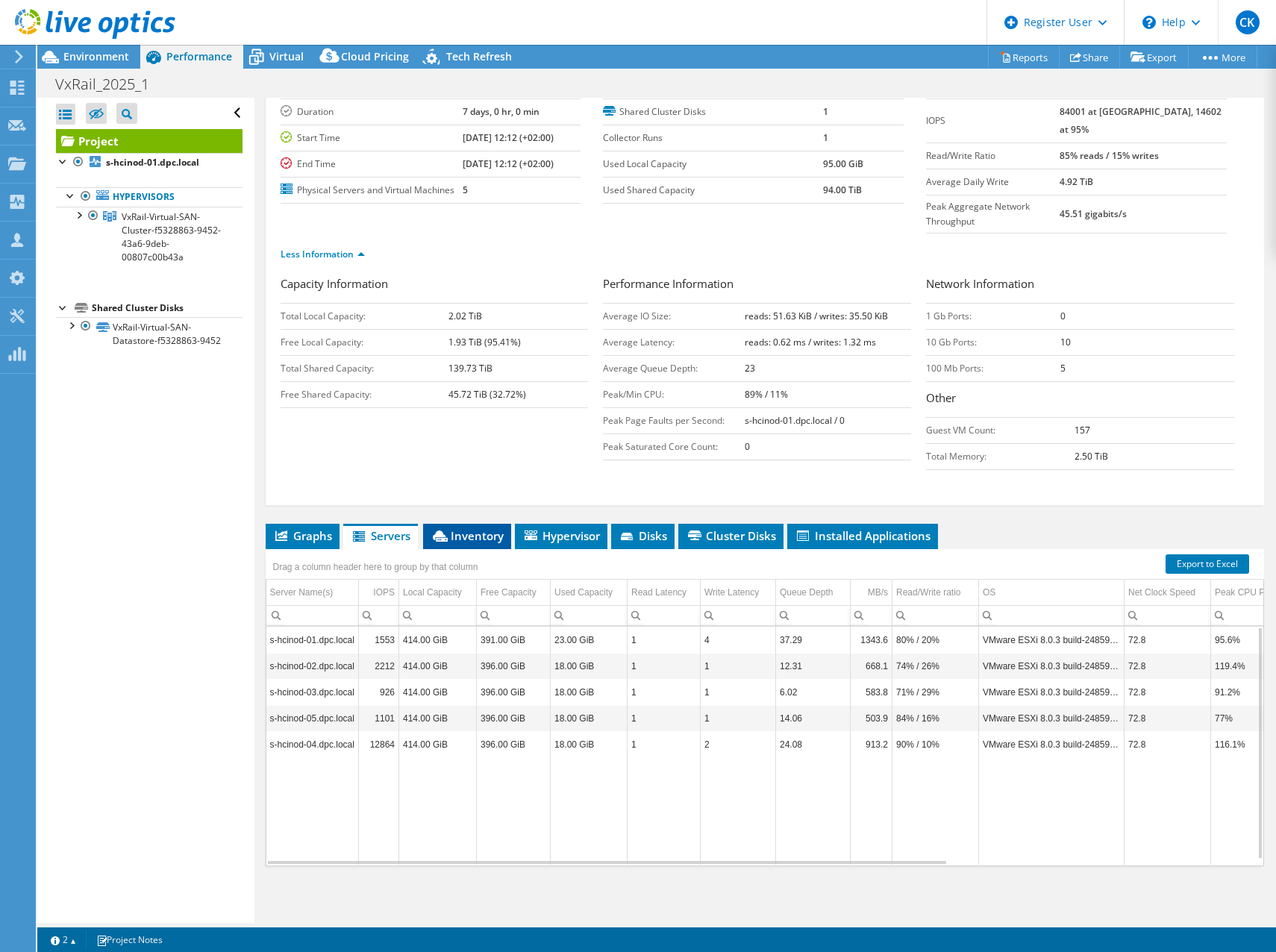
click at [500, 536] on span "Inventory" at bounding box center [467, 536] width 73 height 15
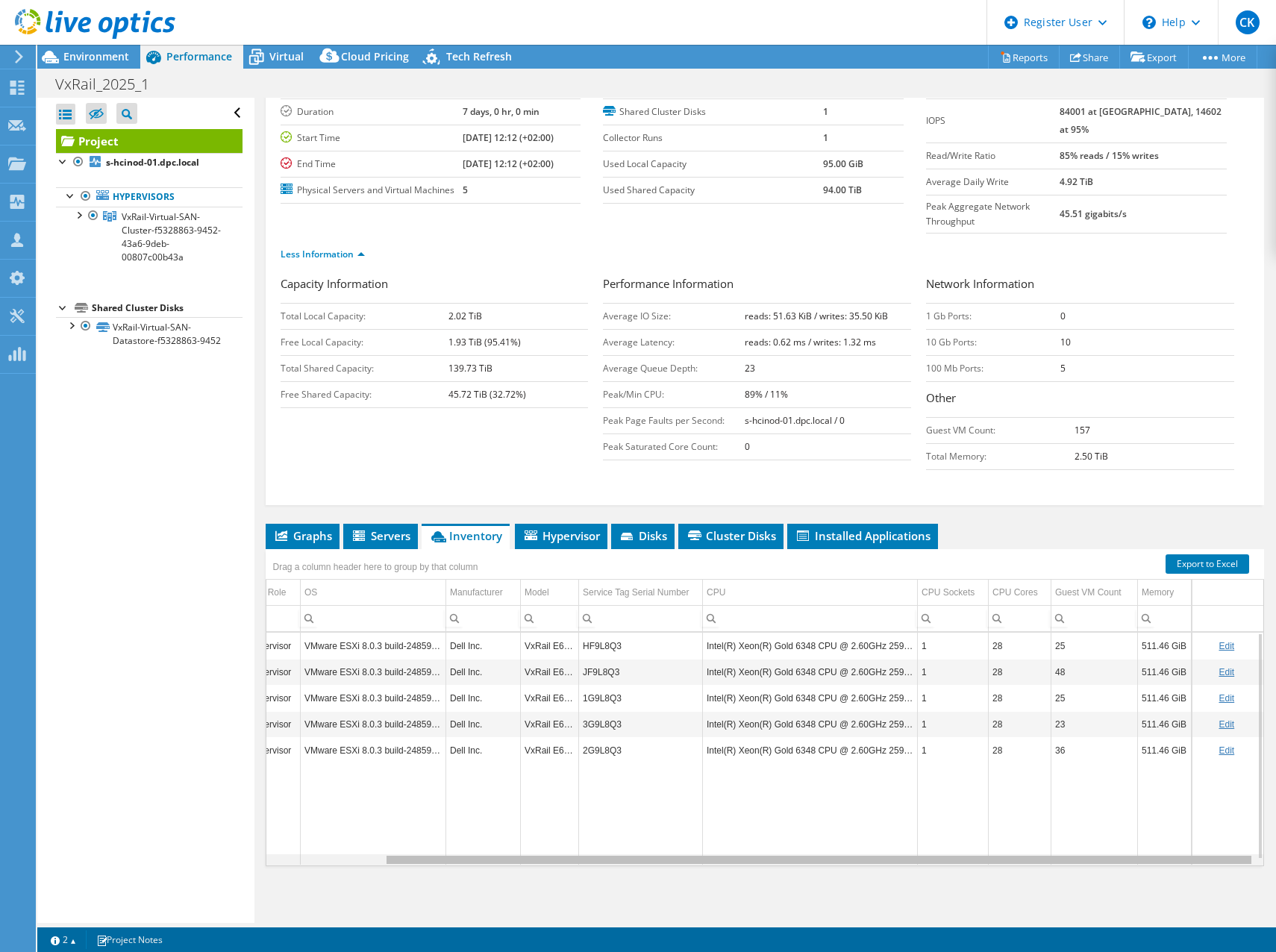
drag, startPoint x: 937, startPoint y: 860, endPoint x: 1152, endPoint y: 838, distance: 216.1
click at [1152, 838] on body "CK Dell User [PERSON_NAME] [PERSON_NAME][EMAIL_ADDRESS][DOMAIN_NAME] Dell My Pr…" at bounding box center [638, 476] width 1276 height 952
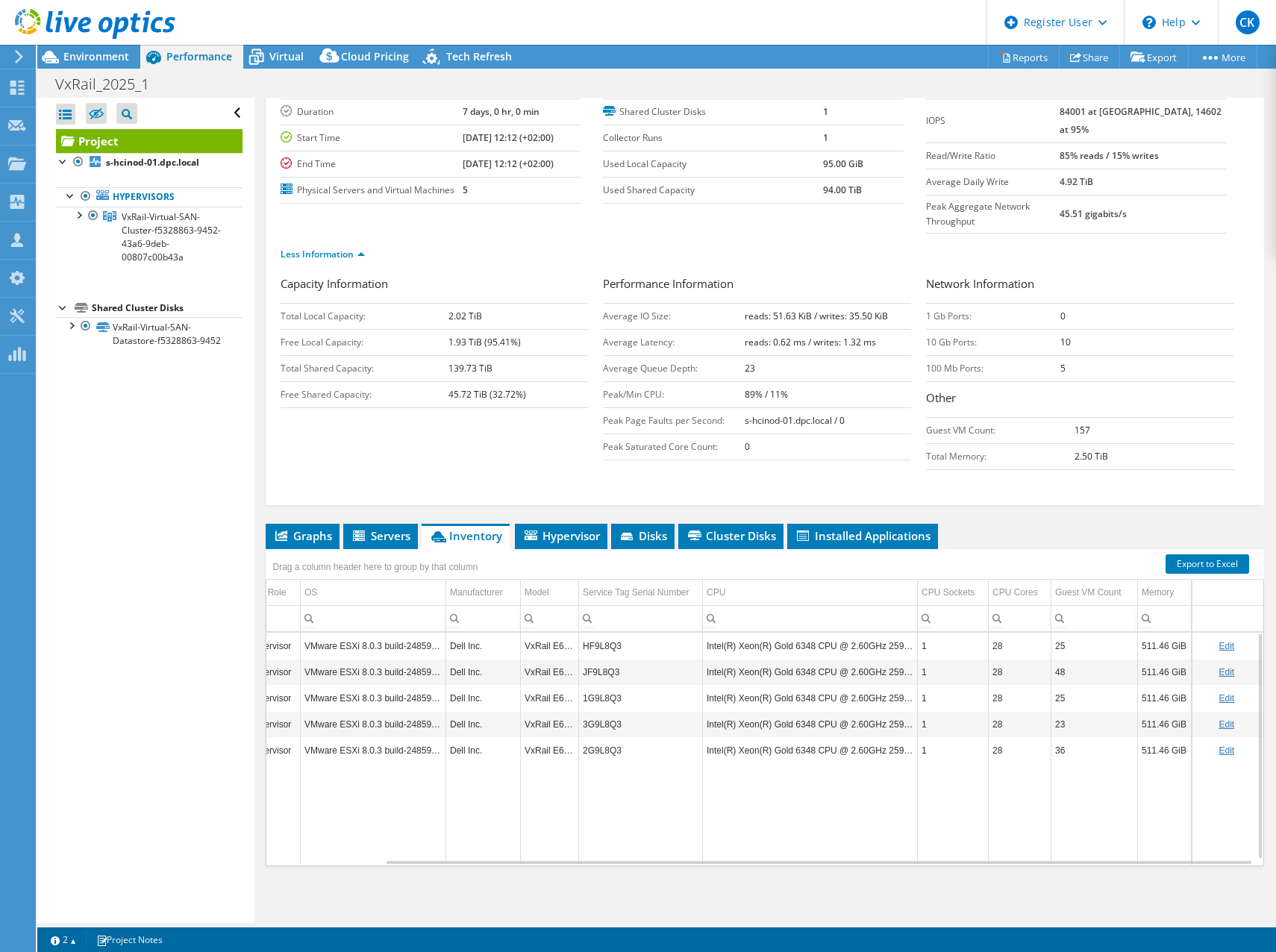
click at [152, 514] on div "Open All Close All Hide Excluded Nodes Project Tree Filter" at bounding box center [145, 510] width 216 height 825
click at [581, 645] on td "HF9L8Q3" at bounding box center [641, 646] width 124 height 27
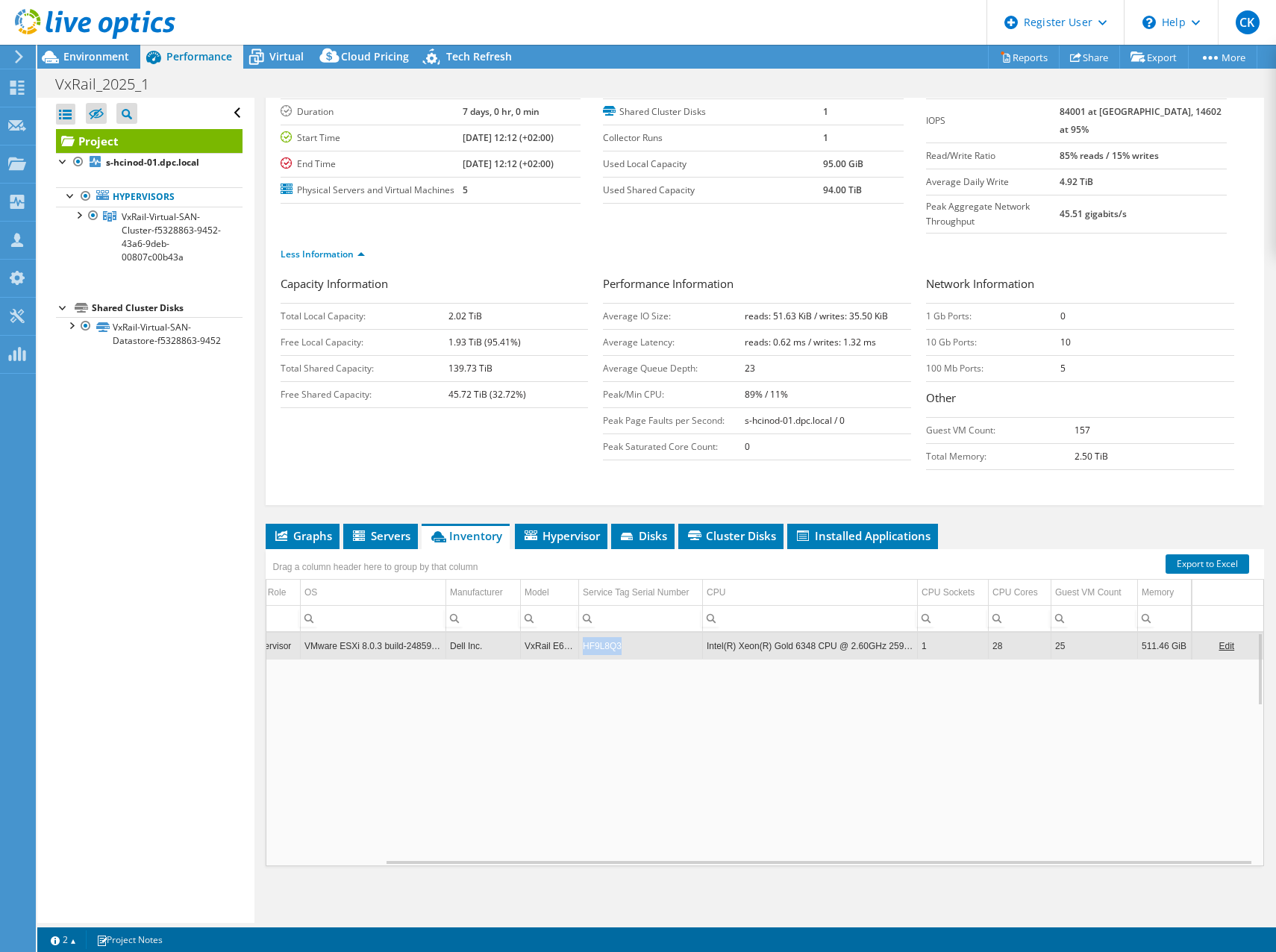
click at [581, 645] on td "HF9L8Q3" at bounding box center [641, 646] width 124 height 27
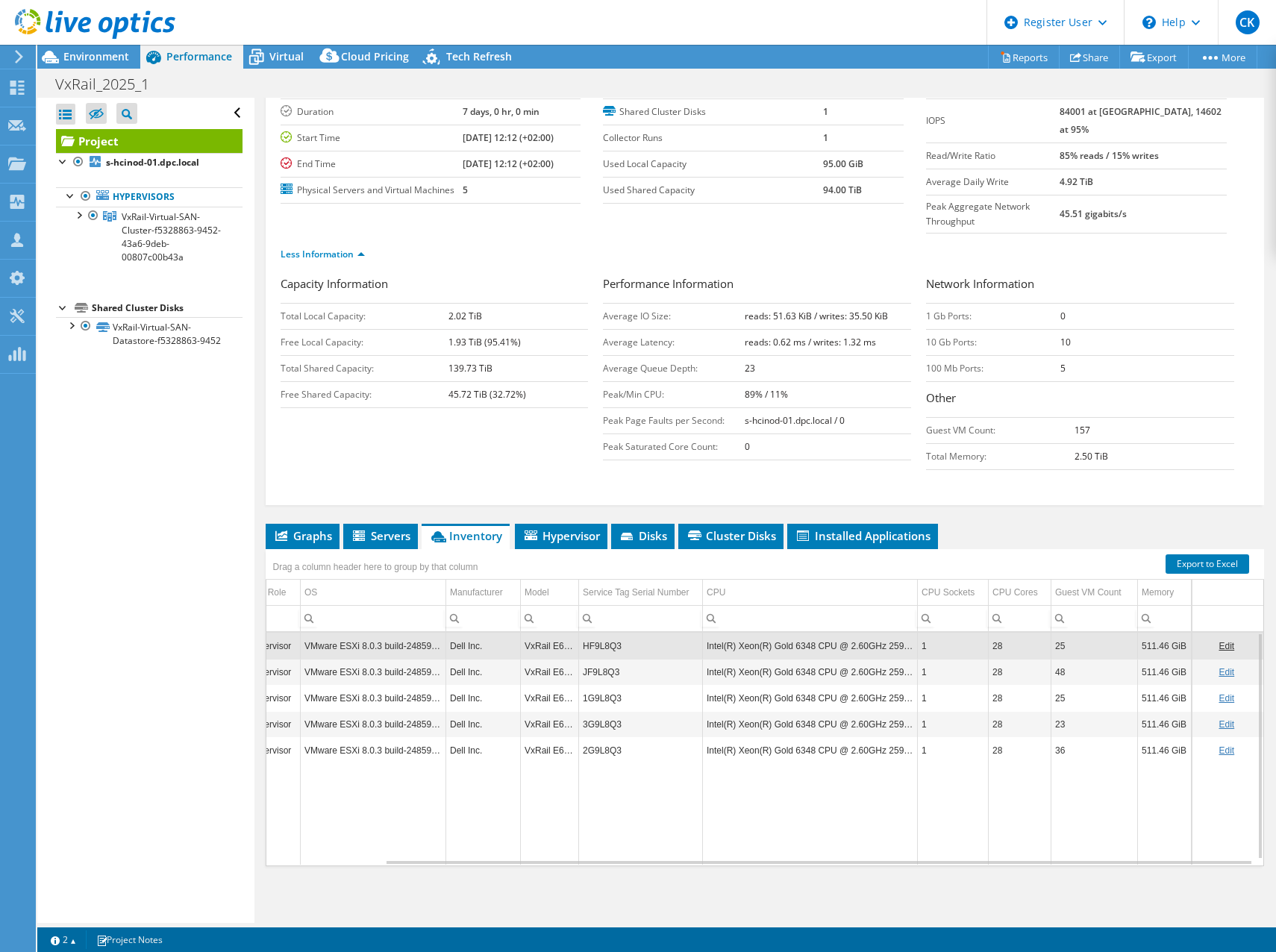
click at [581, 645] on td "HF9L8Q3" at bounding box center [641, 646] width 124 height 27
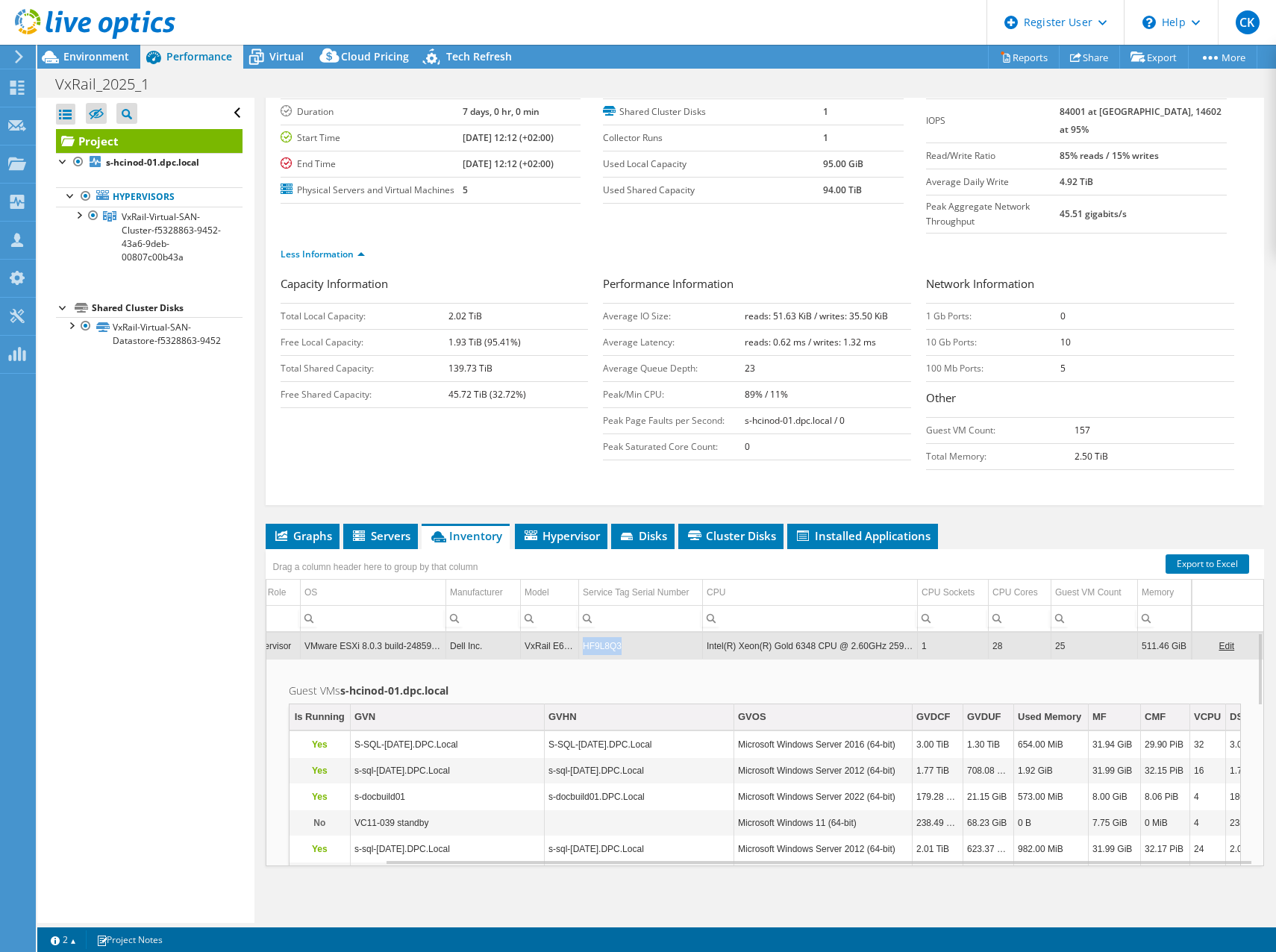
drag, startPoint x: 611, startPoint y: 643, endPoint x: 572, endPoint y: 647, distance: 39.2
click at [579, 647] on td "HF9L8Q3" at bounding box center [641, 646] width 124 height 27
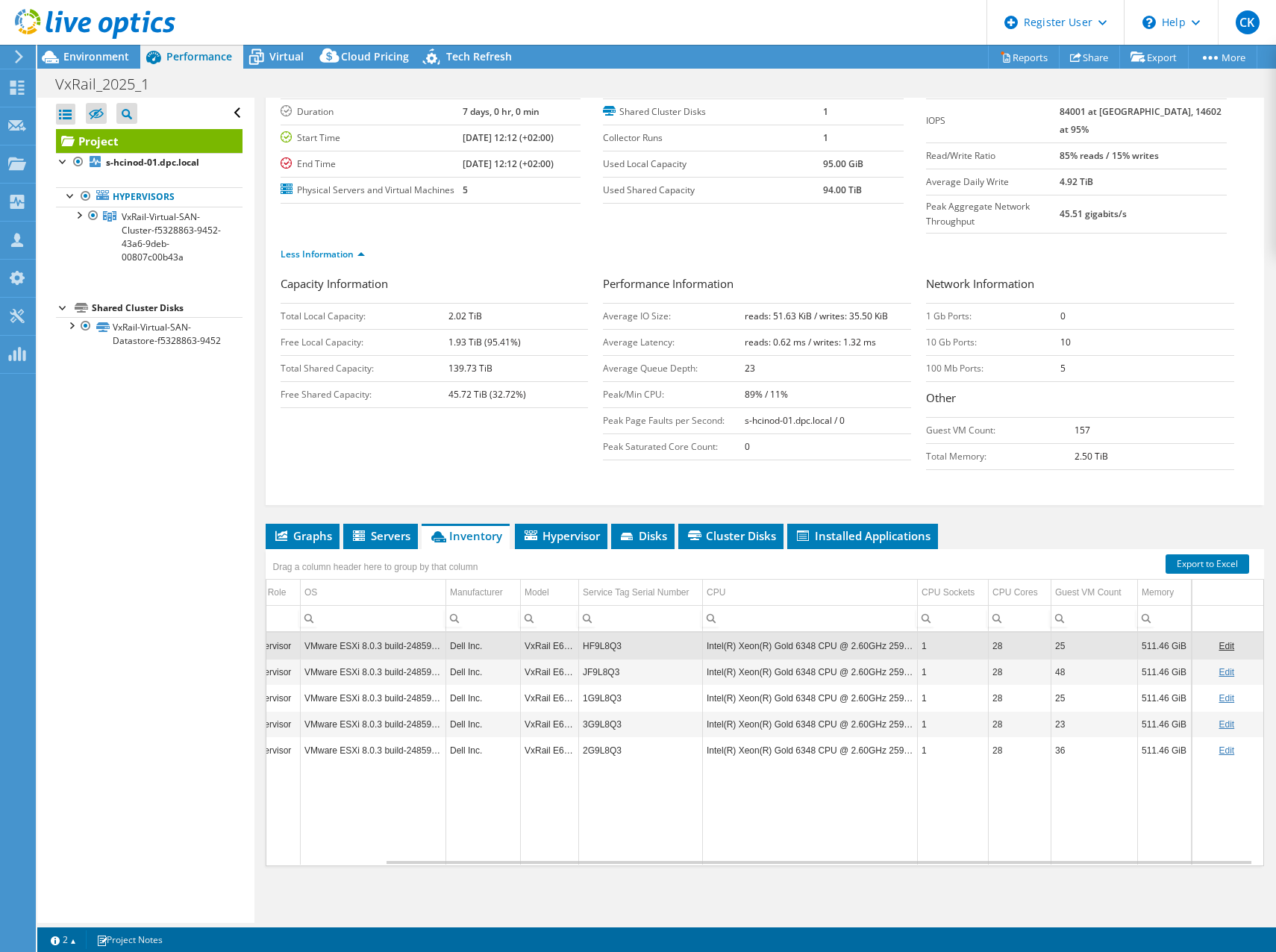
copy td "HF9L8Q3"
click at [76, 214] on div at bounding box center [79, 214] width 15 height 15
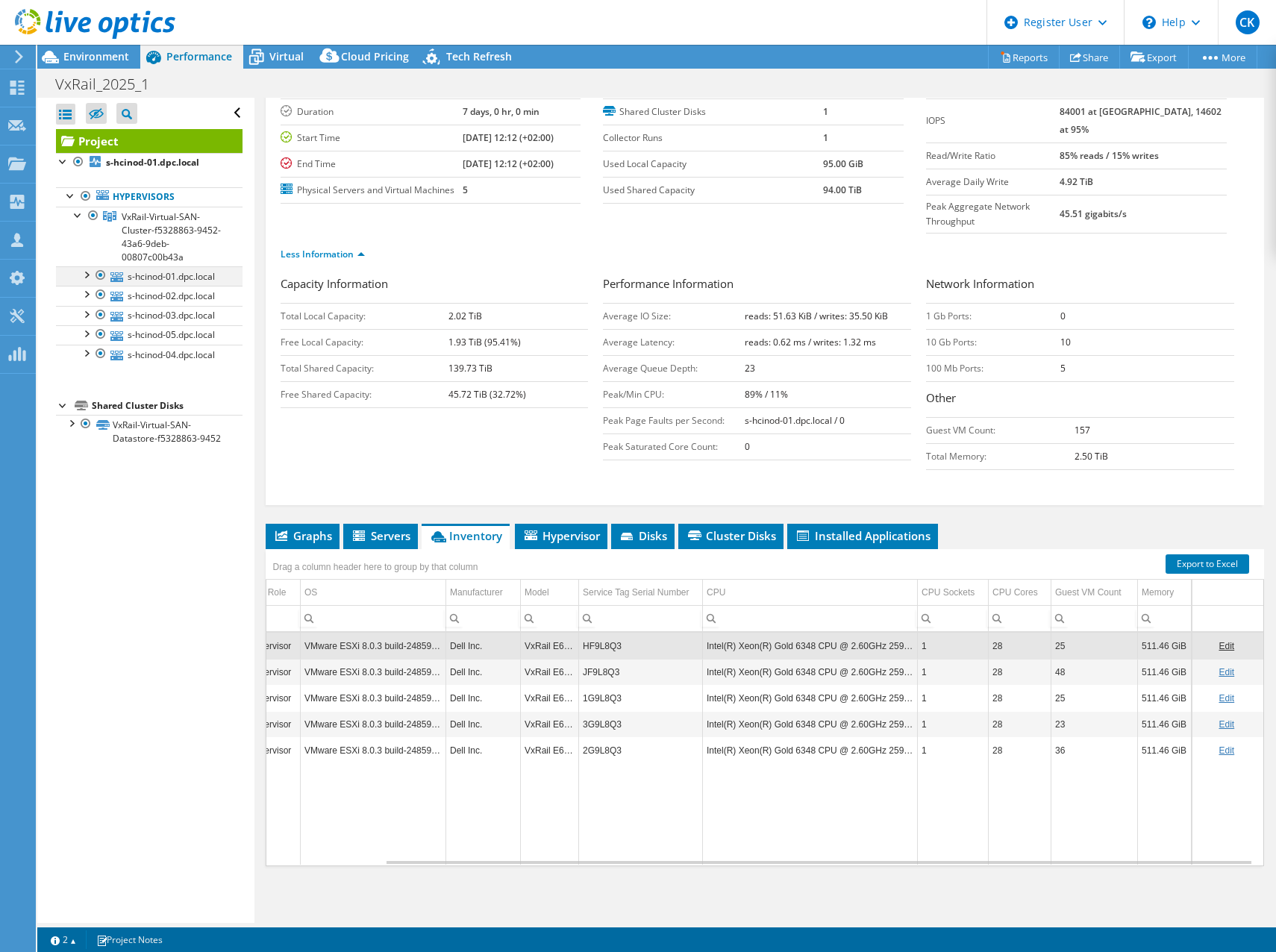
click at [89, 278] on div at bounding box center [86, 274] width 15 height 15
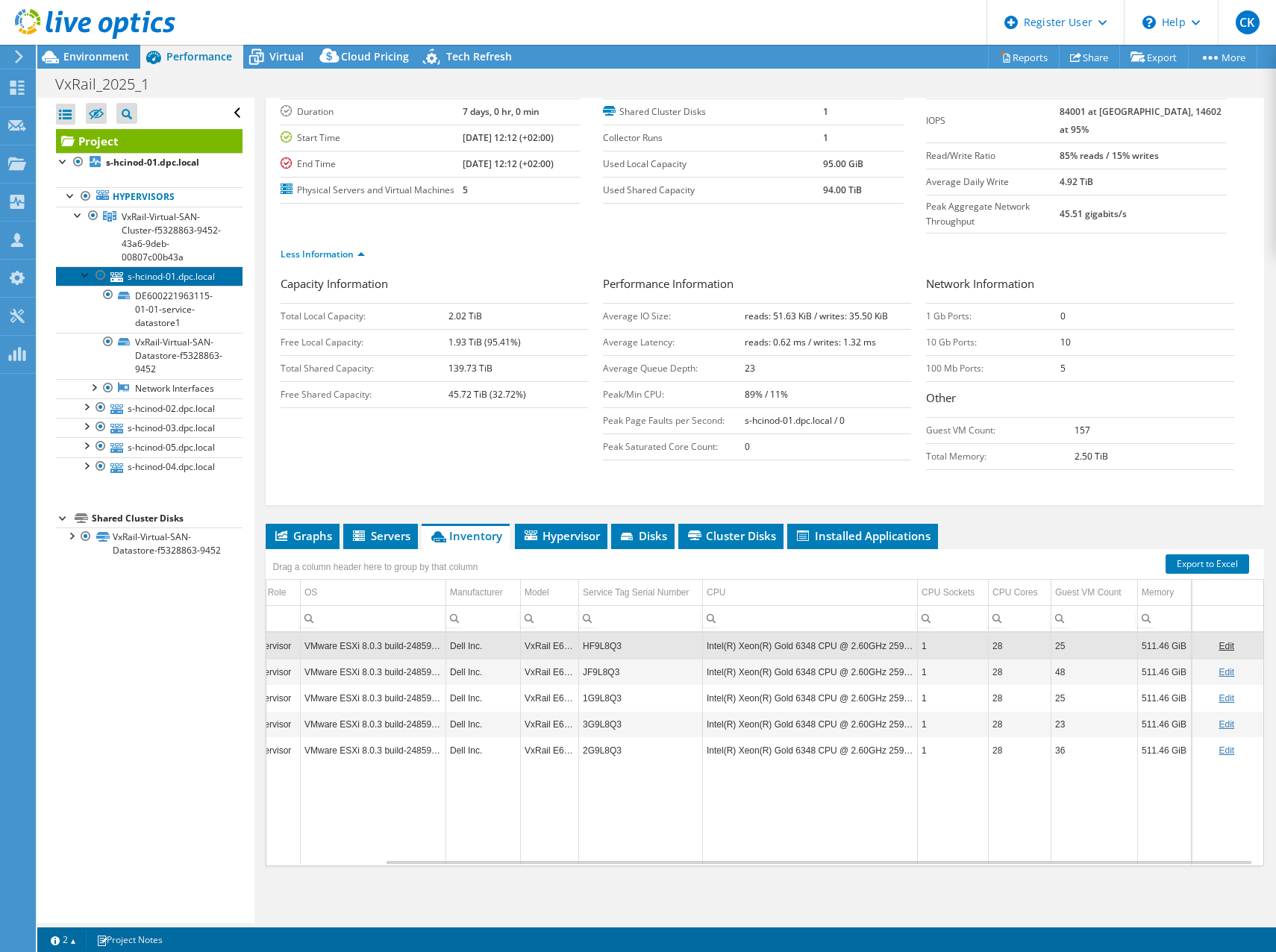
click at [145, 281] on link "s-hcinod-01.dpc.local" at bounding box center [149, 276] width 186 height 19
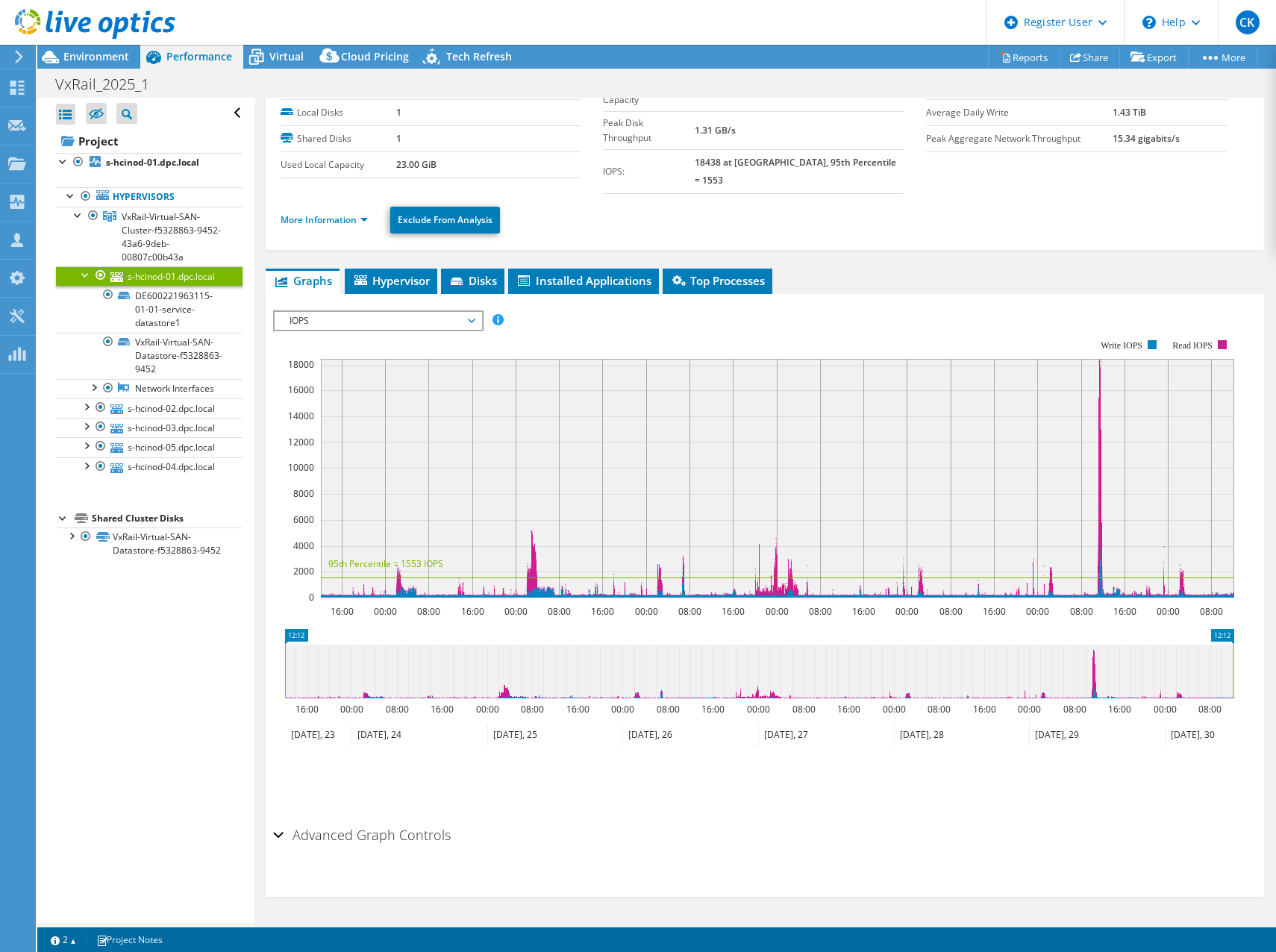
scroll to position [53, 0]
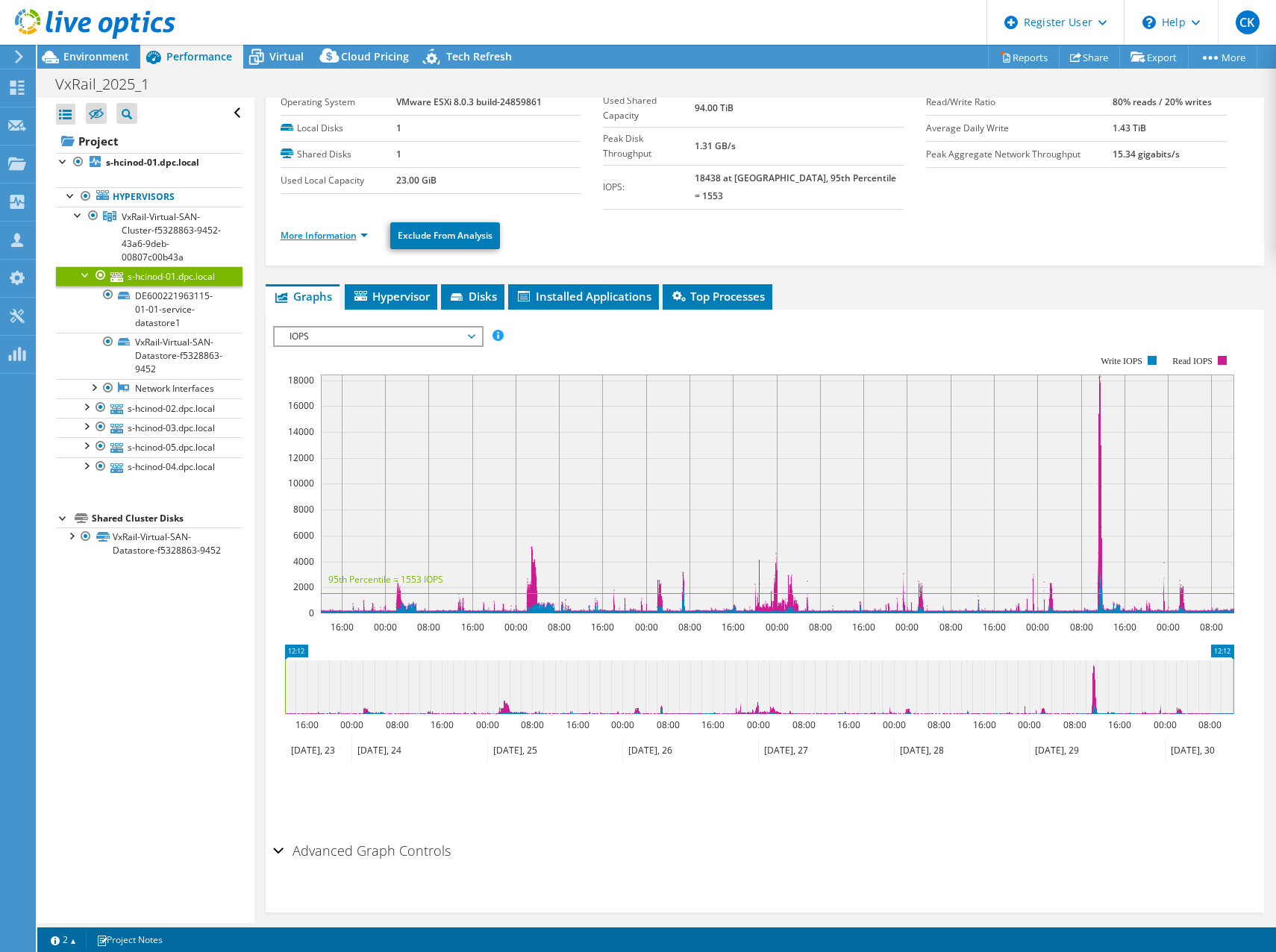
click at [318, 230] on link "More Information" at bounding box center [324, 235] width 87 height 12
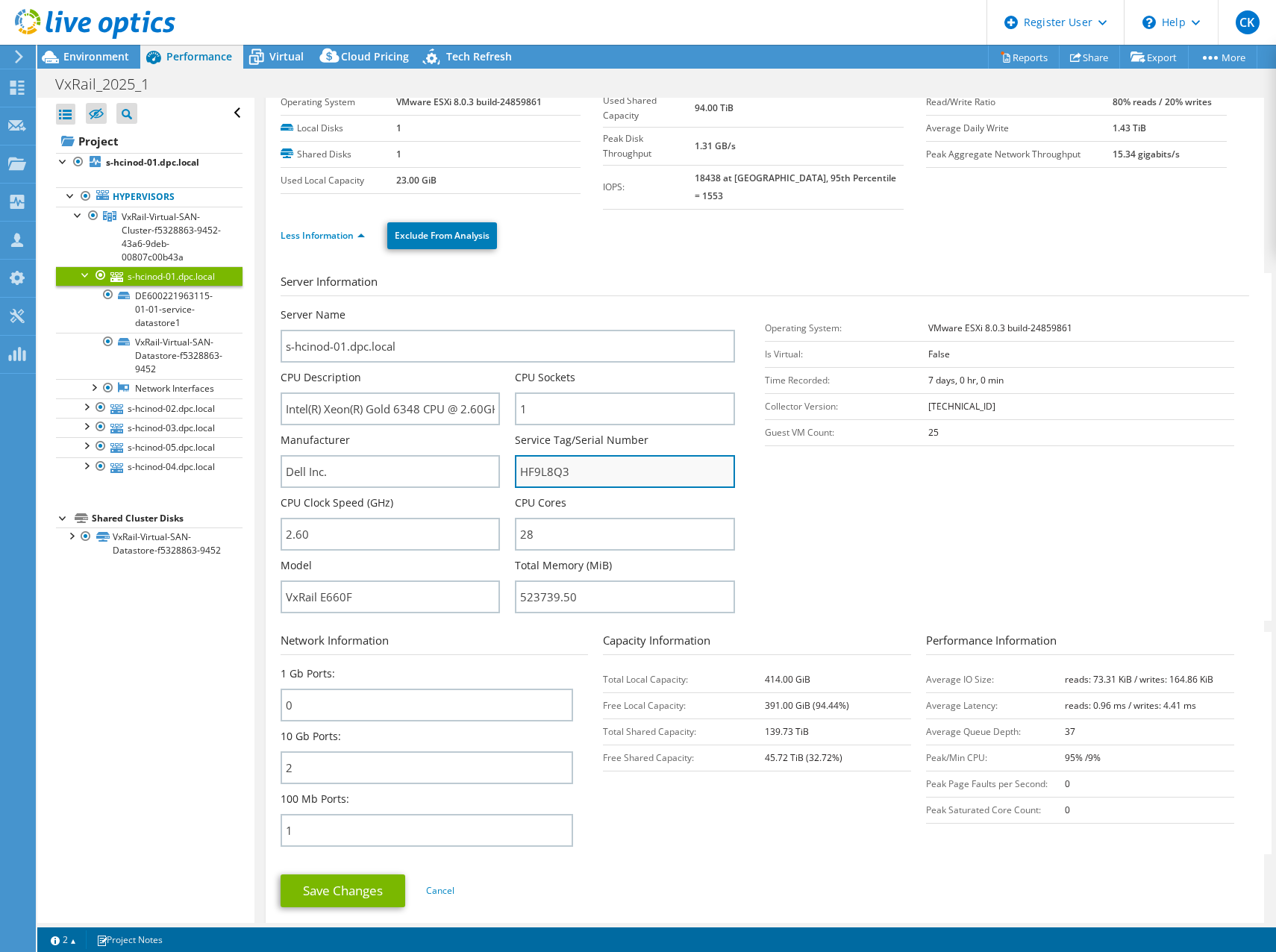
click at [536, 455] on input "HF9L8Q3" at bounding box center [625, 471] width 220 height 33
click at [866, 538] on section "Server Information Server Name s-hcinod-01.dpc.local CPU Description Intel(R) X…" at bounding box center [769, 447] width 976 height 348
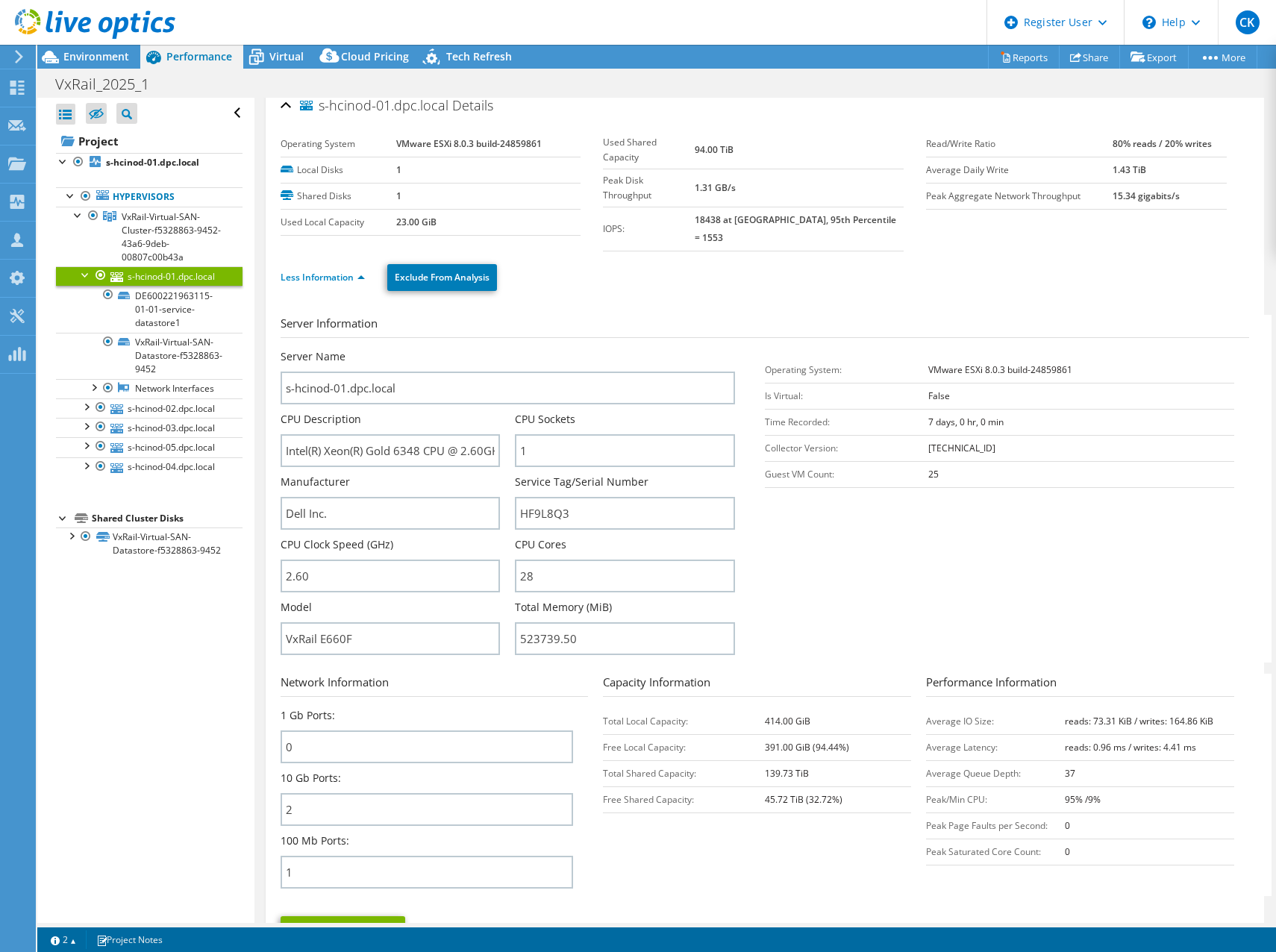
scroll to position [0, 0]
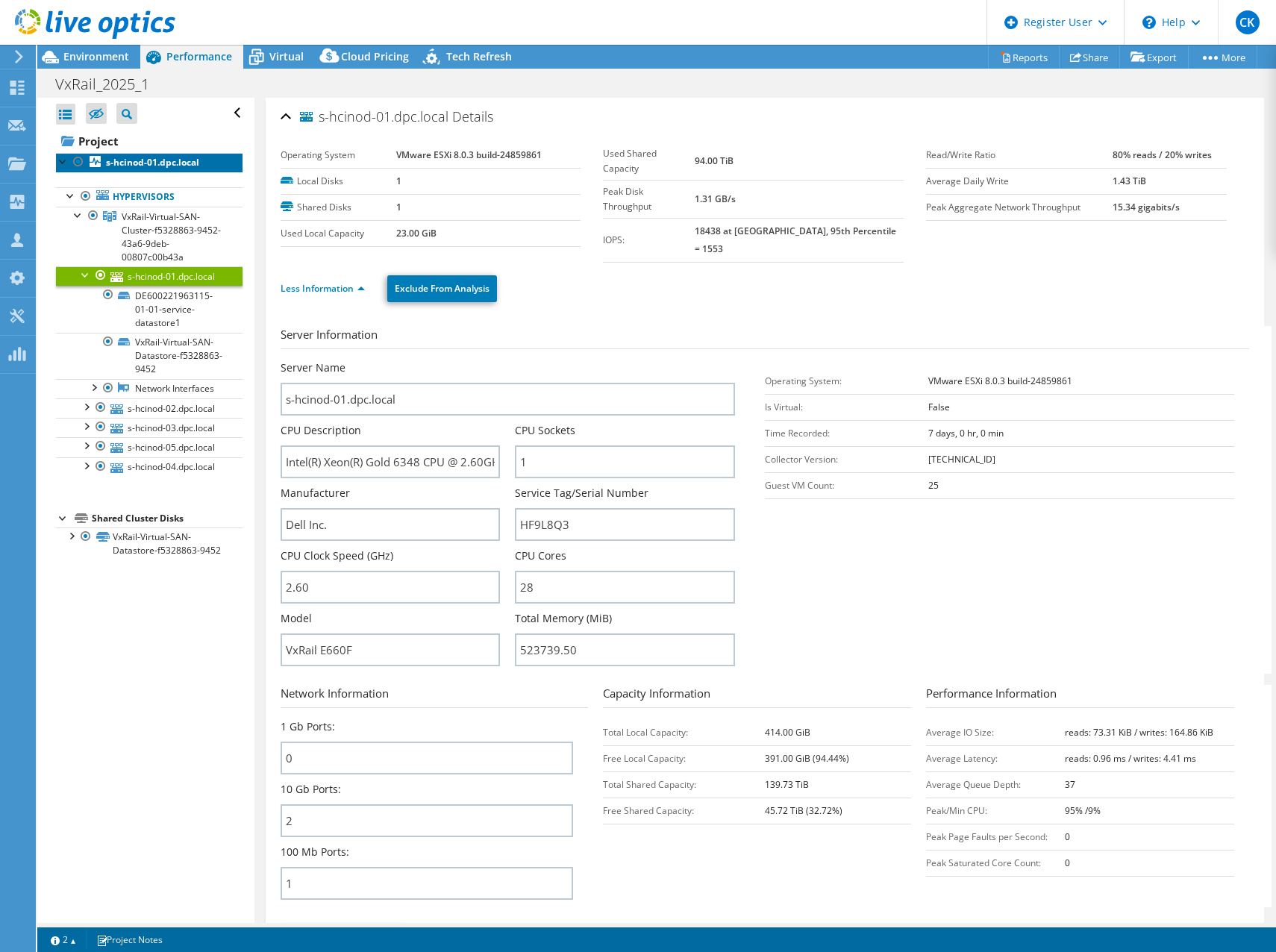
click at [150, 158] on b "s-hcinod-01.dpc.local" at bounding box center [152, 162] width 94 height 12
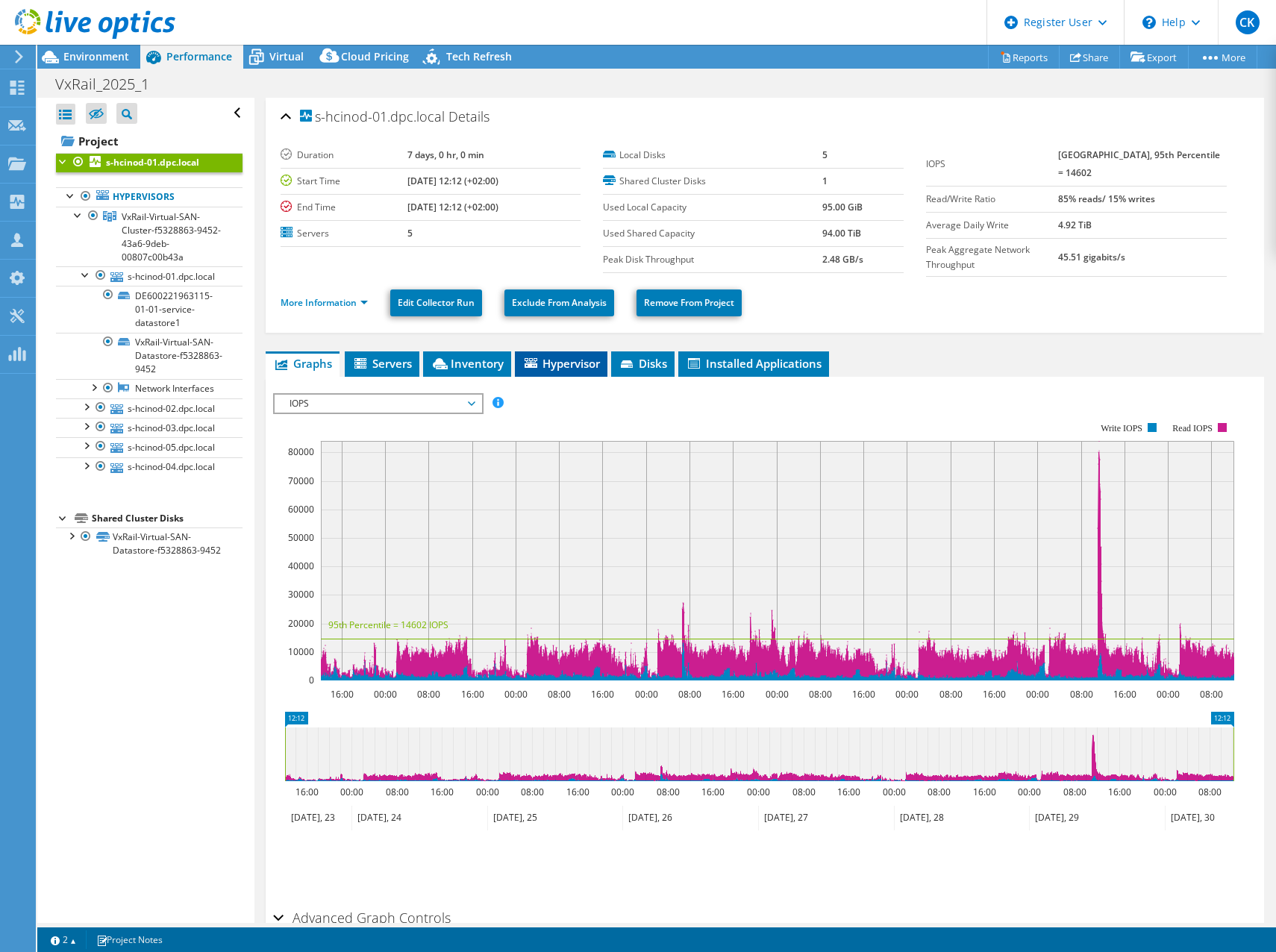
click at [539, 362] on span "Hypervisor" at bounding box center [561, 364] width 78 height 15
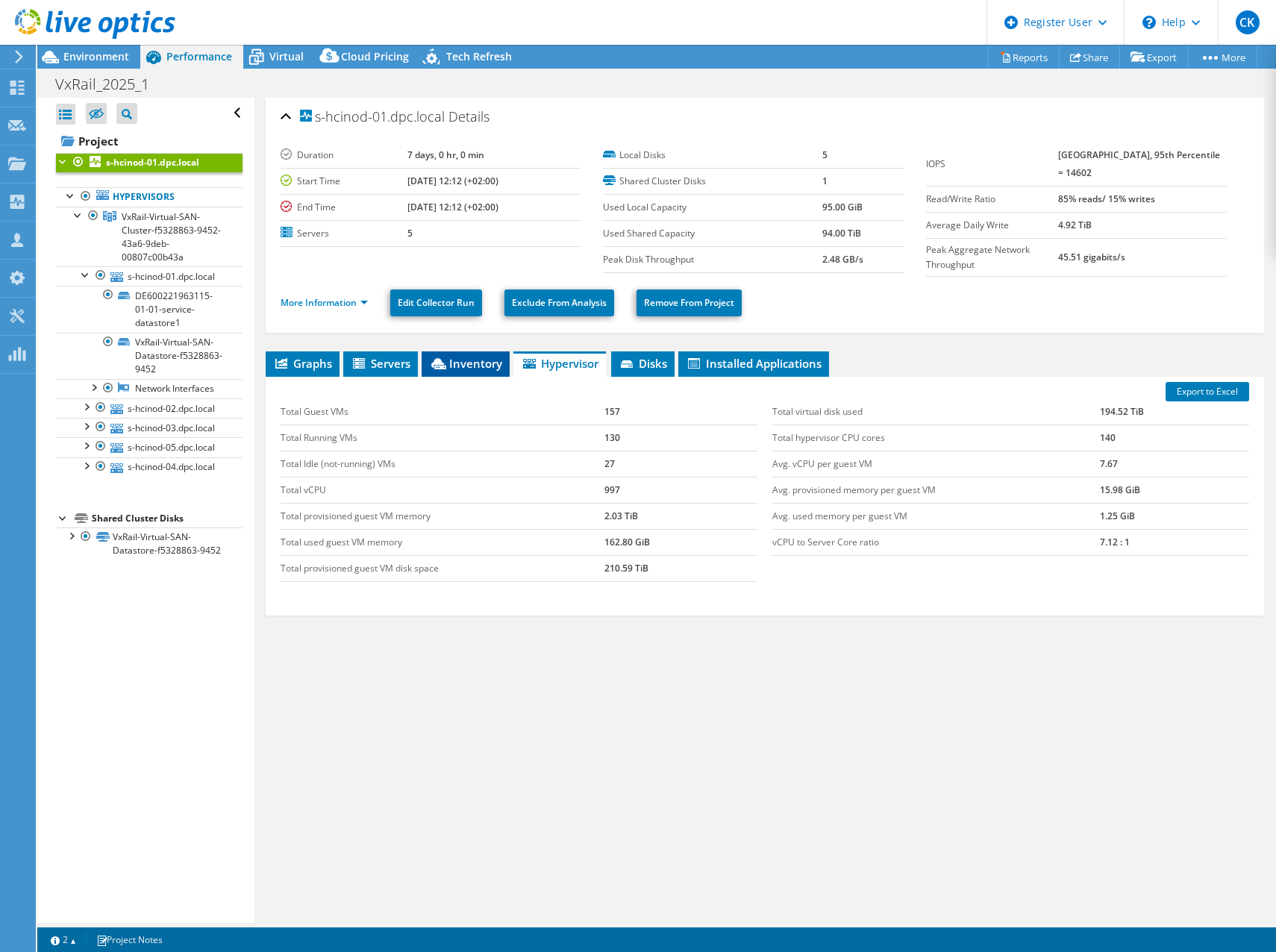
click at [468, 362] on span "Inventory" at bounding box center [466, 364] width 73 height 15
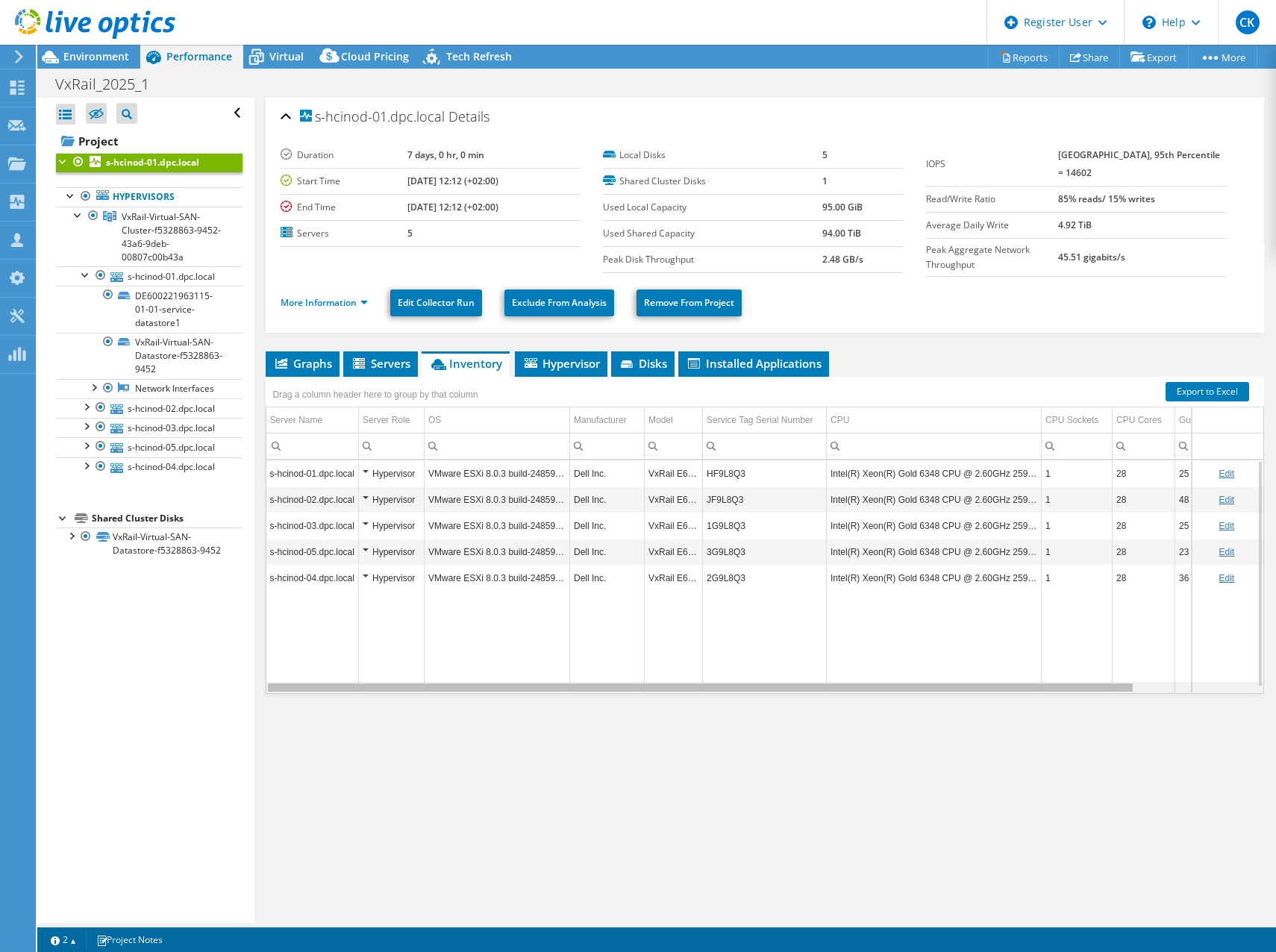
drag, startPoint x: 1000, startPoint y: 689, endPoint x: 960, endPoint y: 695, distance: 40.4
click at [960, 695] on body "CK Dell User [PERSON_NAME] [PERSON_NAME][EMAIL_ADDRESS][DOMAIN_NAME] Dell My Pr…" at bounding box center [638, 476] width 1276 height 952
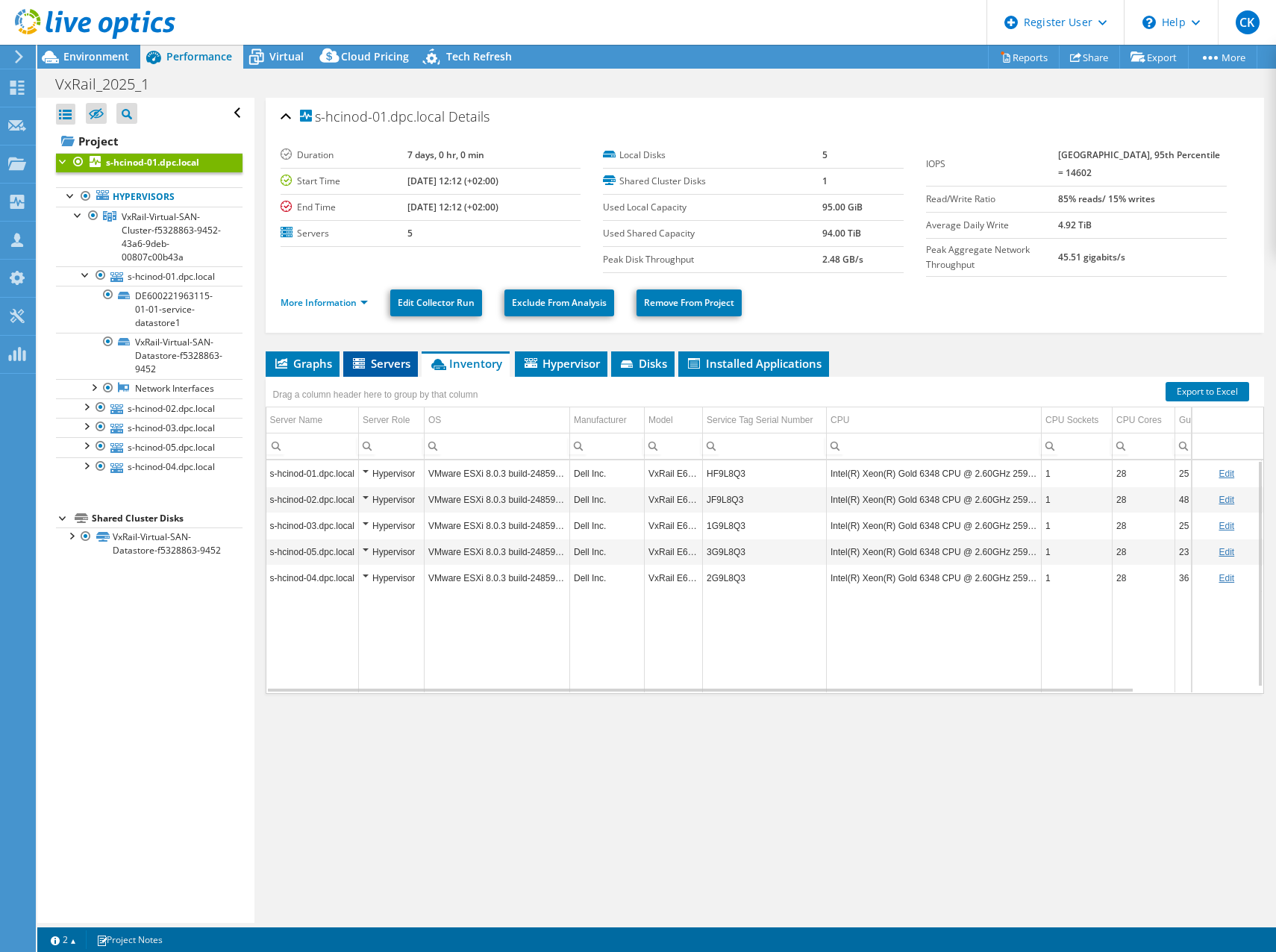
click at [384, 368] on span "Servers" at bounding box center [380, 364] width 60 height 15
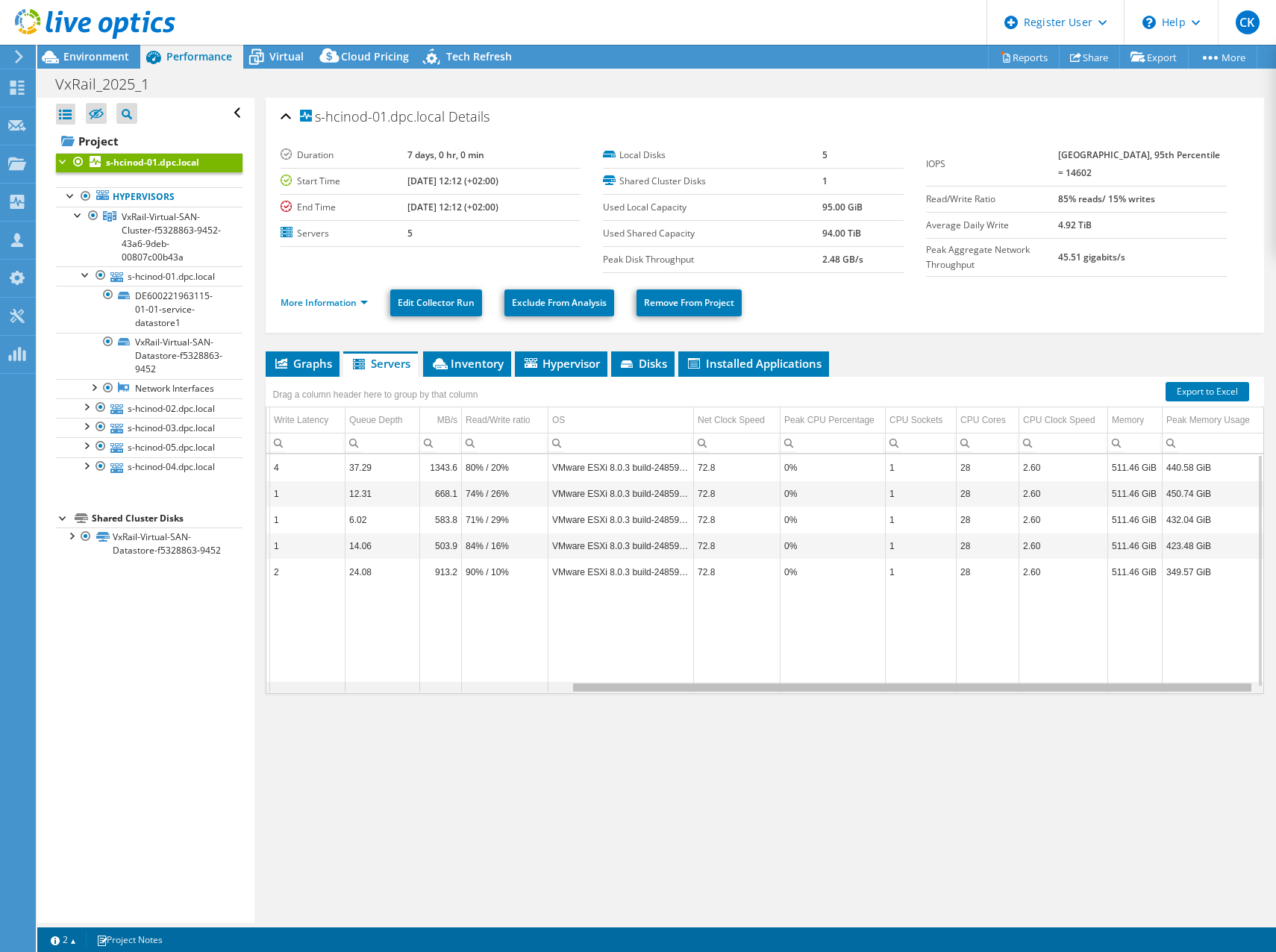
scroll to position [0, 440]
drag, startPoint x: 694, startPoint y: 688, endPoint x: 1030, endPoint y: 693, distance: 336.0
click at [1030, 693] on body "CK Dell User [PERSON_NAME] [PERSON_NAME][EMAIL_ADDRESS][DOMAIN_NAME] Dell My Pr…" at bounding box center [638, 476] width 1276 height 952
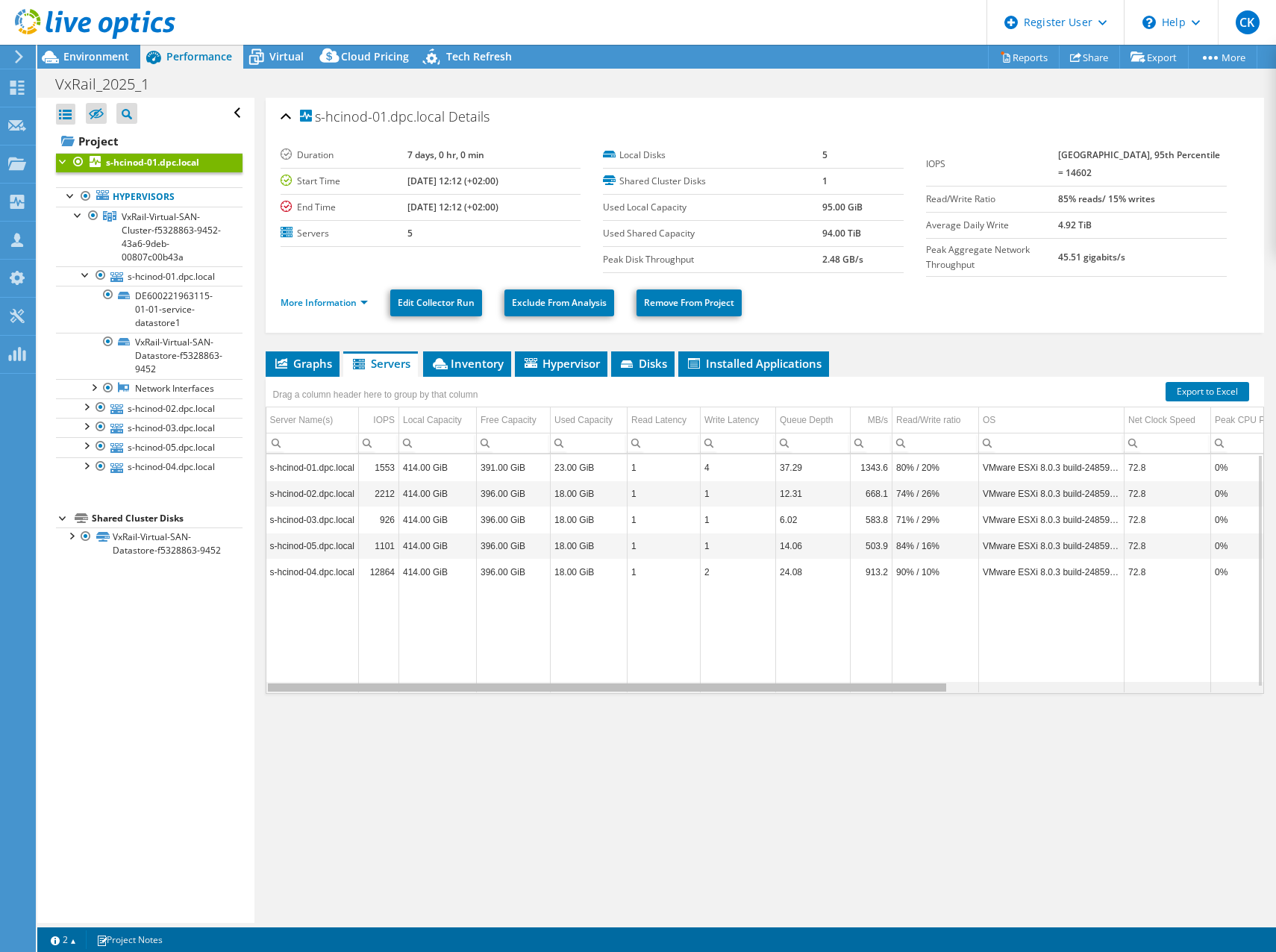
drag, startPoint x: 722, startPoint y: 688, endPoint x: 282, endPoint y: 672, distance: 440.3
click at [282, 672] on body "CK Dell User [PERSON_NAME] [PERSON_NAME][EMAIL_ADDRESS][DOMAIN_NAME] Dell My Pr…" at bounding box center [638, 476] width 1276 height 952
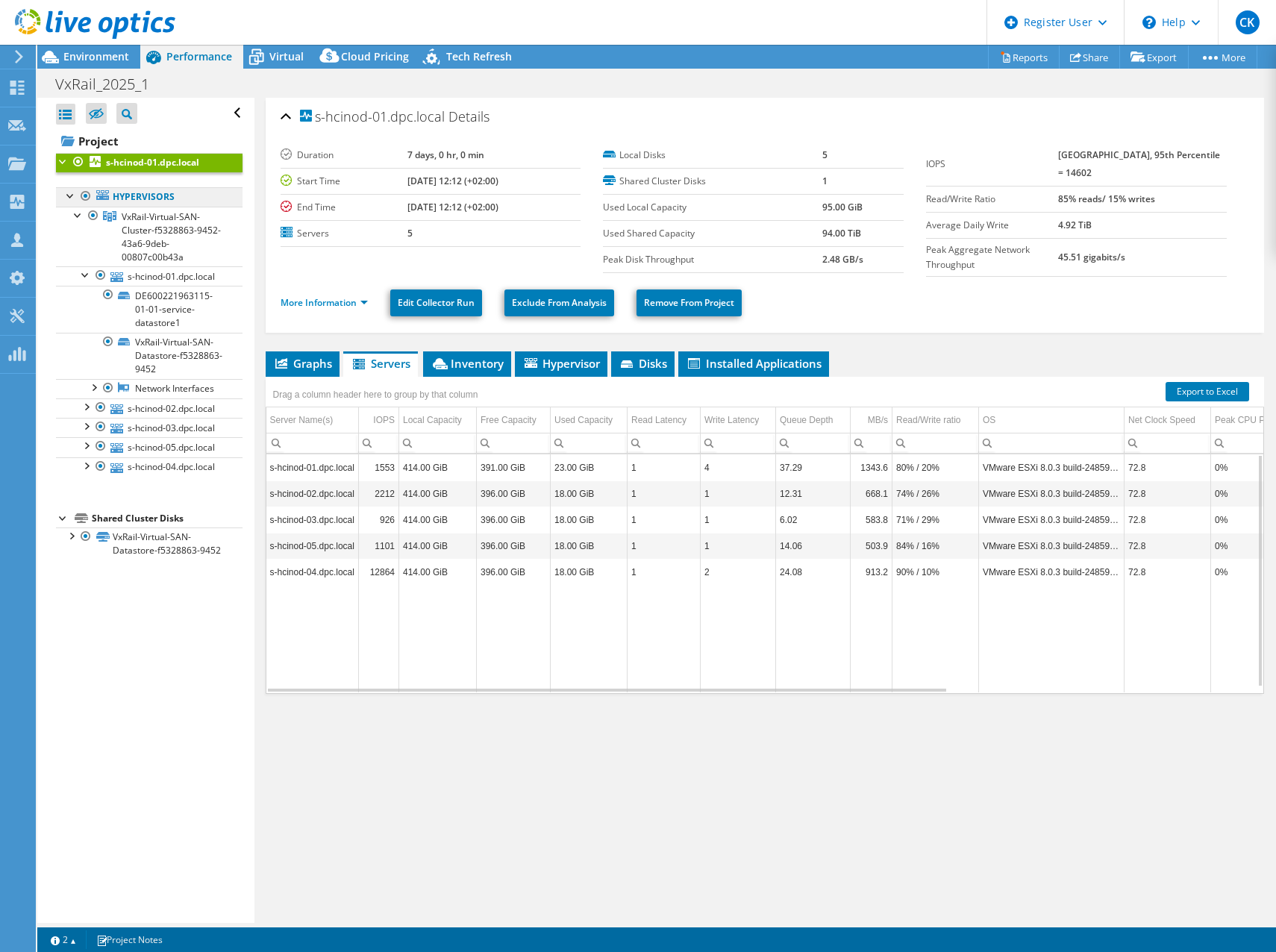
click at [126, 201] on link "Hypervisors" at bounding box center [149, 196] width 186 height 19
click at [60, 162] on div at bounding box center [64, 161] width 15 height 15
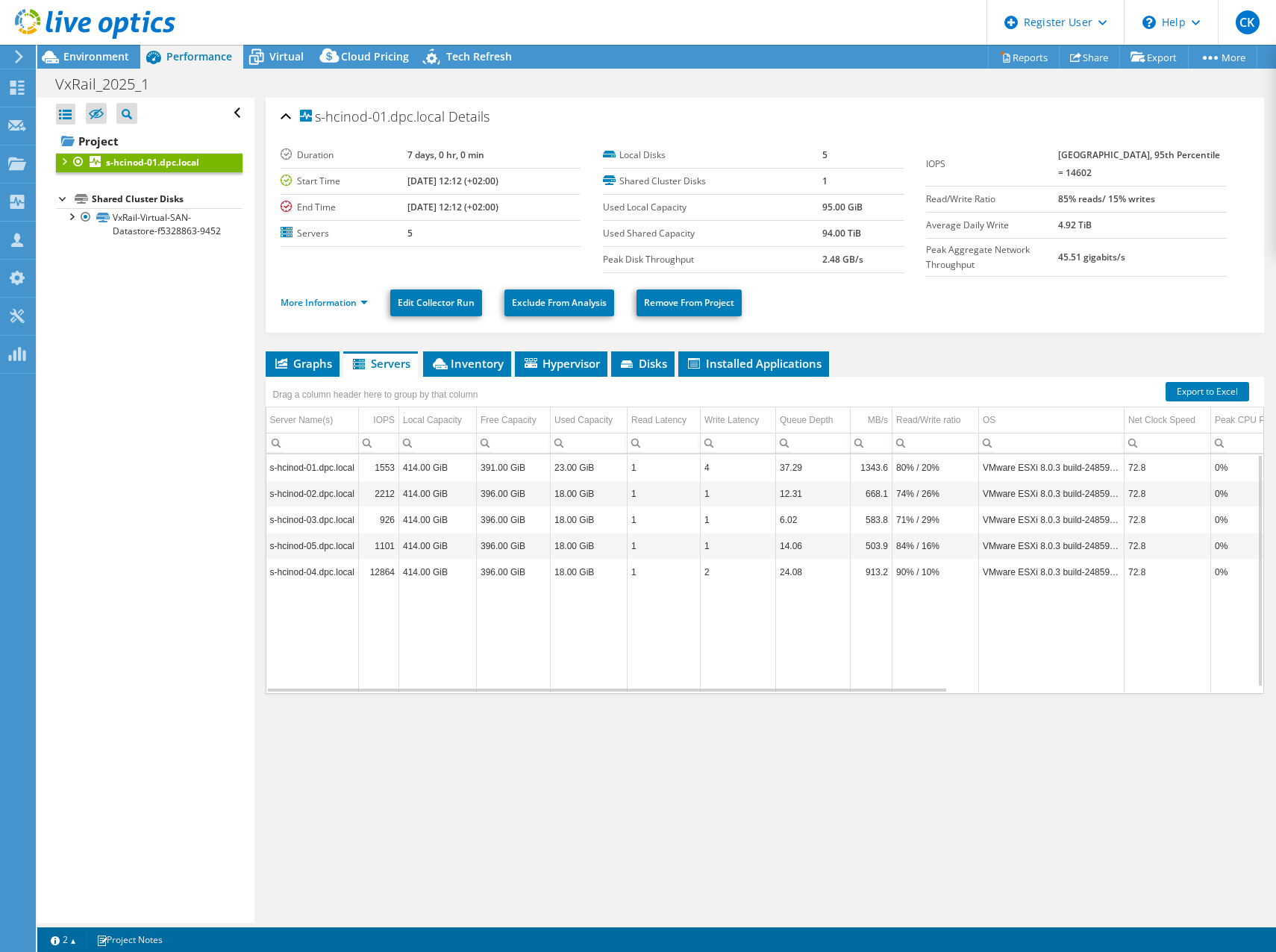
click at [60, 162] on div at bounding box center [64, 161] width 15 height 15
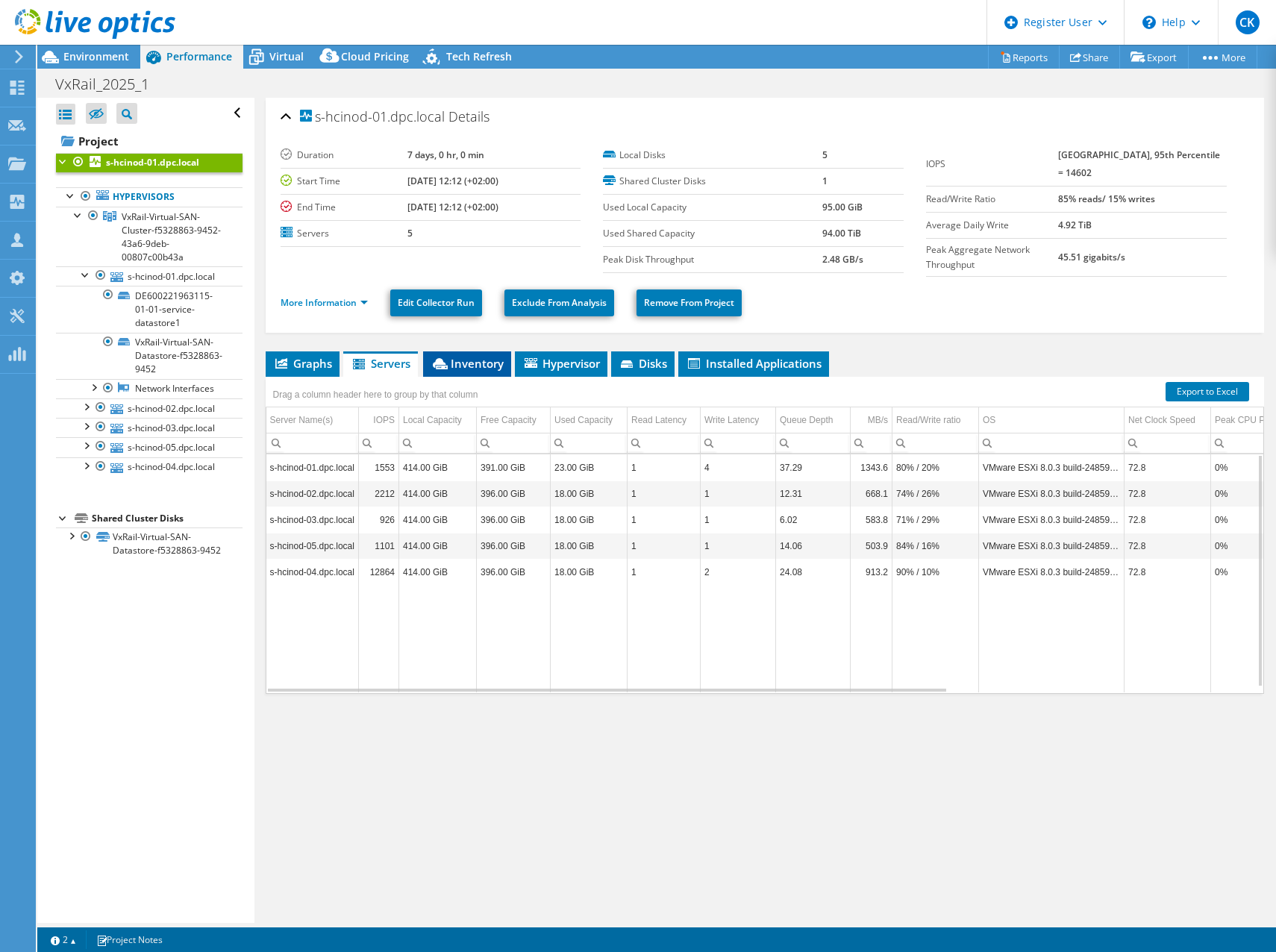
click at [477, 364] on span "Inventory" at bounding box center [467, 364] width 73 height 15
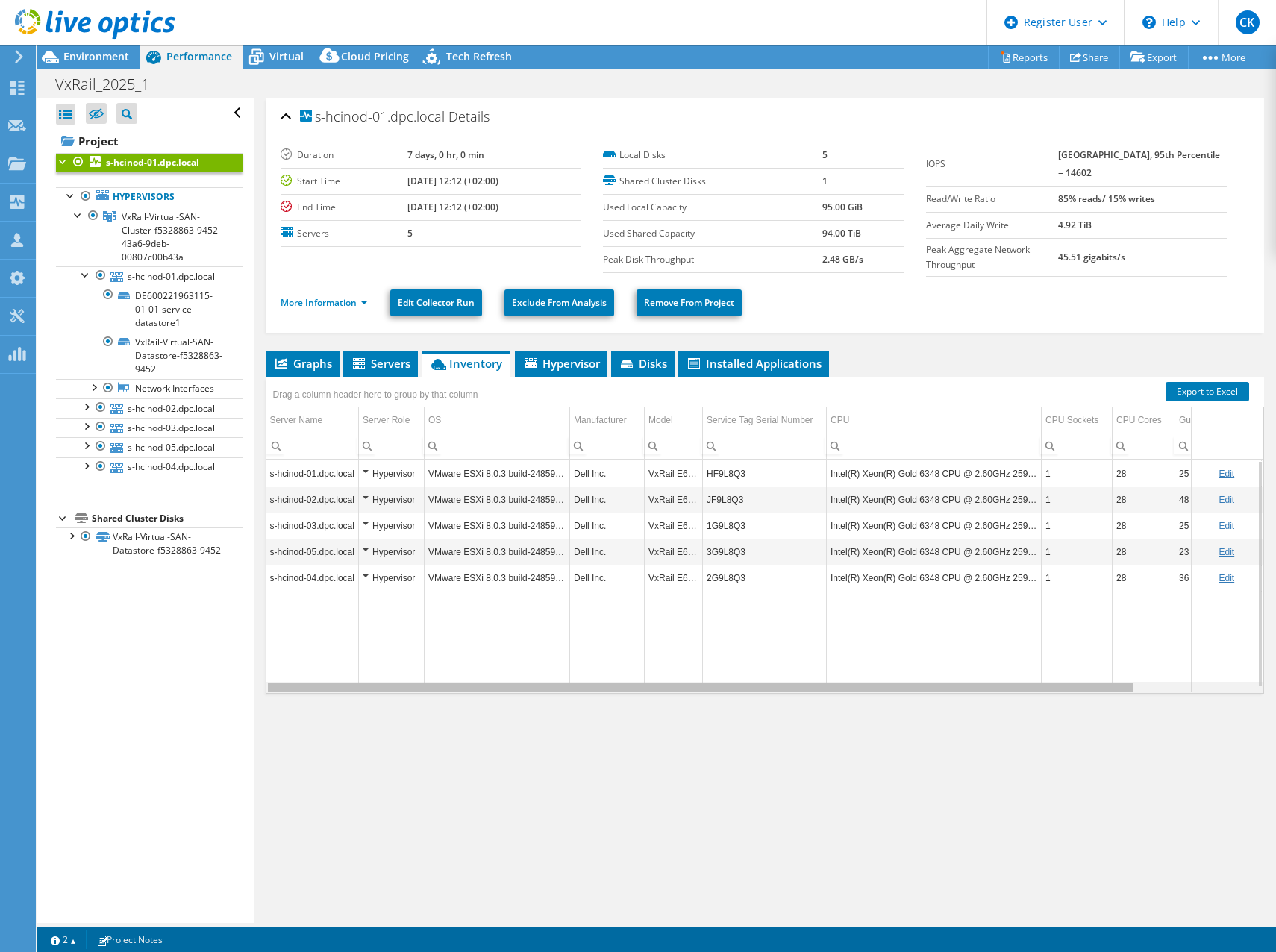
drag, startPoint x: 765, startPoint y: 688, endPoint x: 590, endPoint y: 698, distance: 175.3
click at [590, 699] on body "CK Dell User [PERSON_NAME] [PERSON_NAME][EMAIL_ADDRESS][DOMAIN_NAME] Dell My Pr…" at bounding box center [638, 476] width 1276 height 952
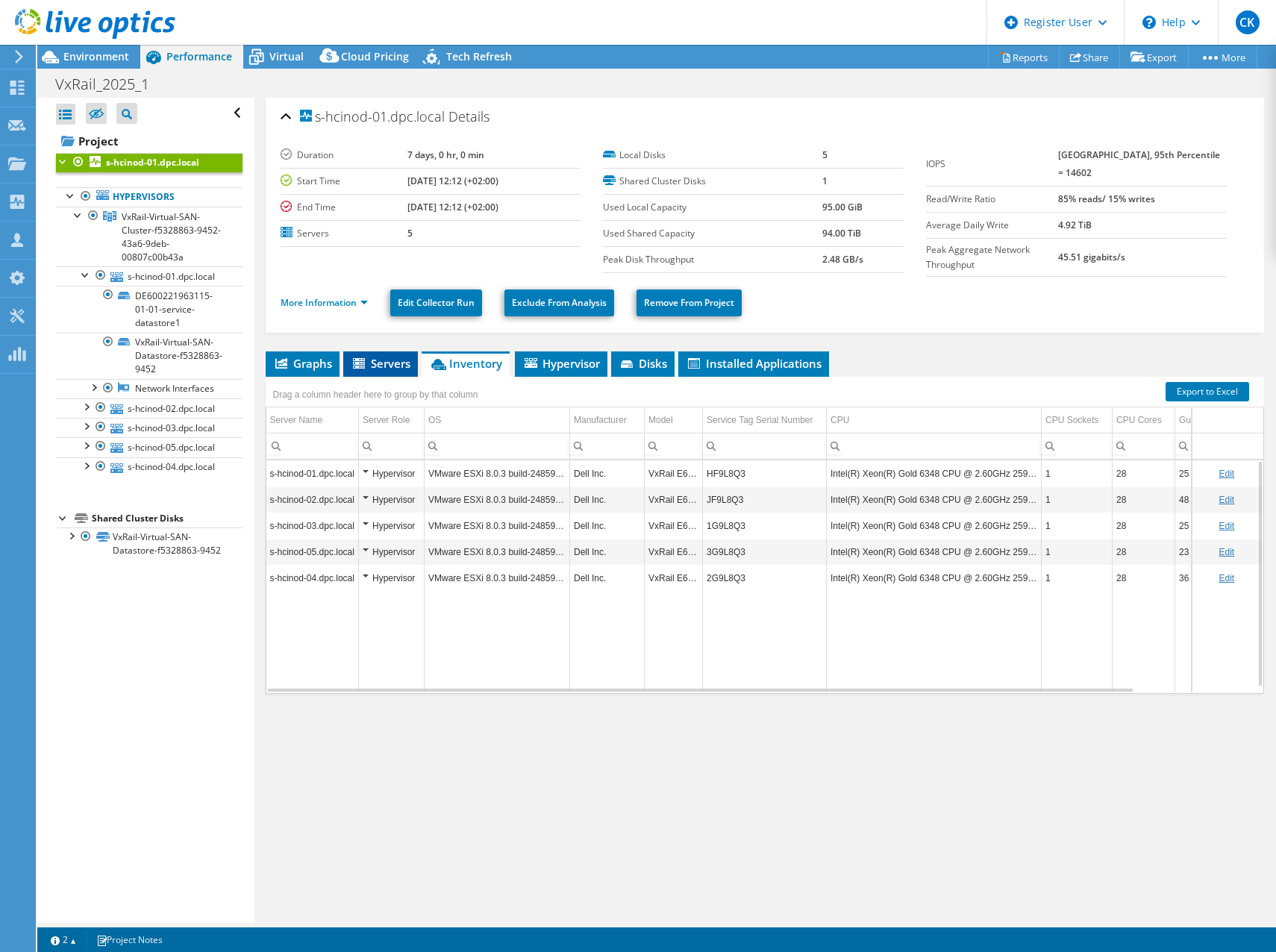
click at [373, 365] on span "Servers" at bounding box center [380, 364] width 60 height 15
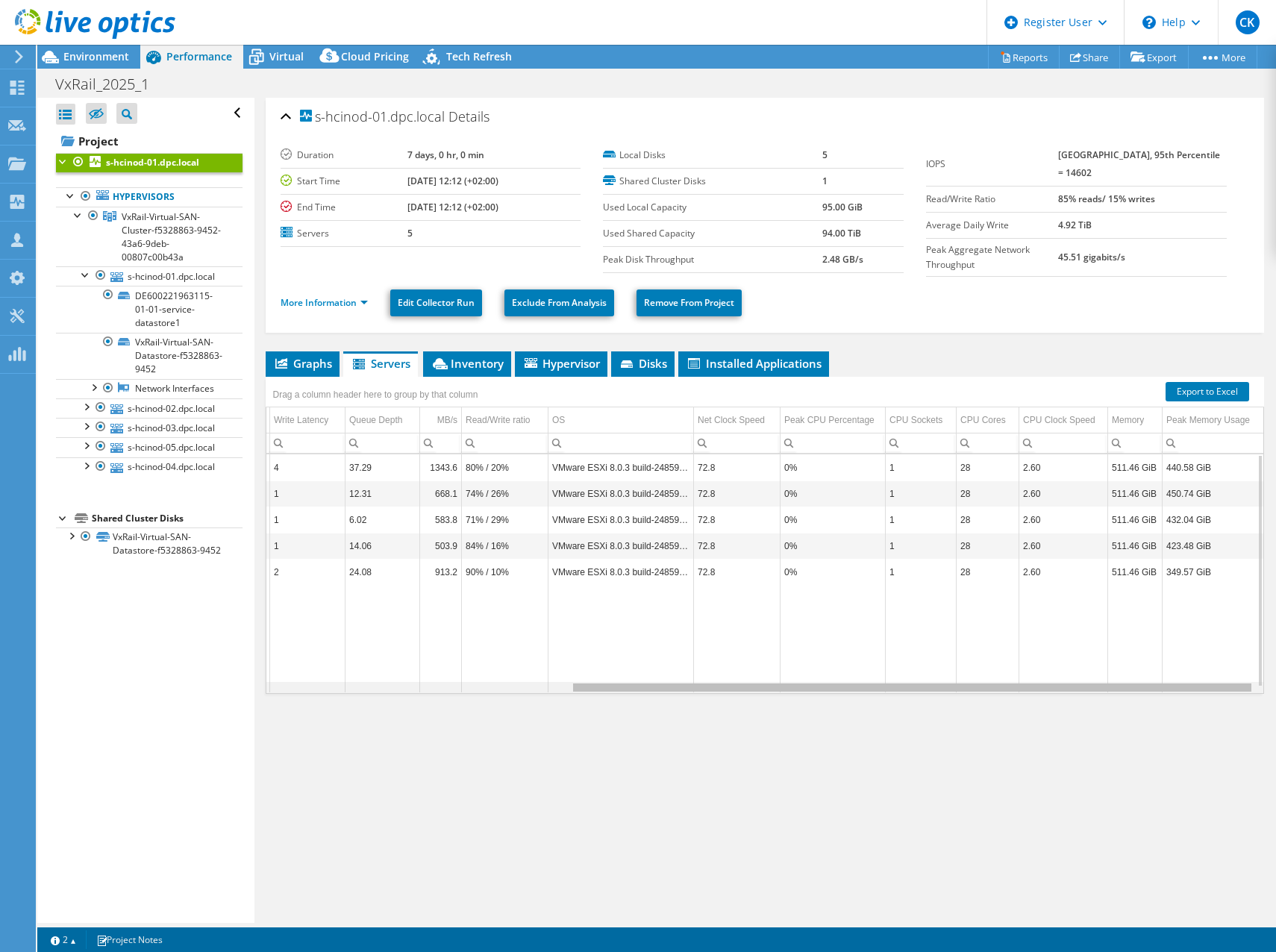
drag, startPoint x: 745, startPoint y: 689, endPoint x: 1081, endPoint y: 709, distance: 336.6
click at [1081, 709] on body "CK Dell User [PERSON_NAME] [PERSON_NAME][EMAIL_ADDRESS][DOMAIN_NAME] Dell My Pr…" at bounding box center [638, 476] width 1276 height 952
click at [818, 648] on td "Data grid" at bounding box center [833, 639] width 105 height 108
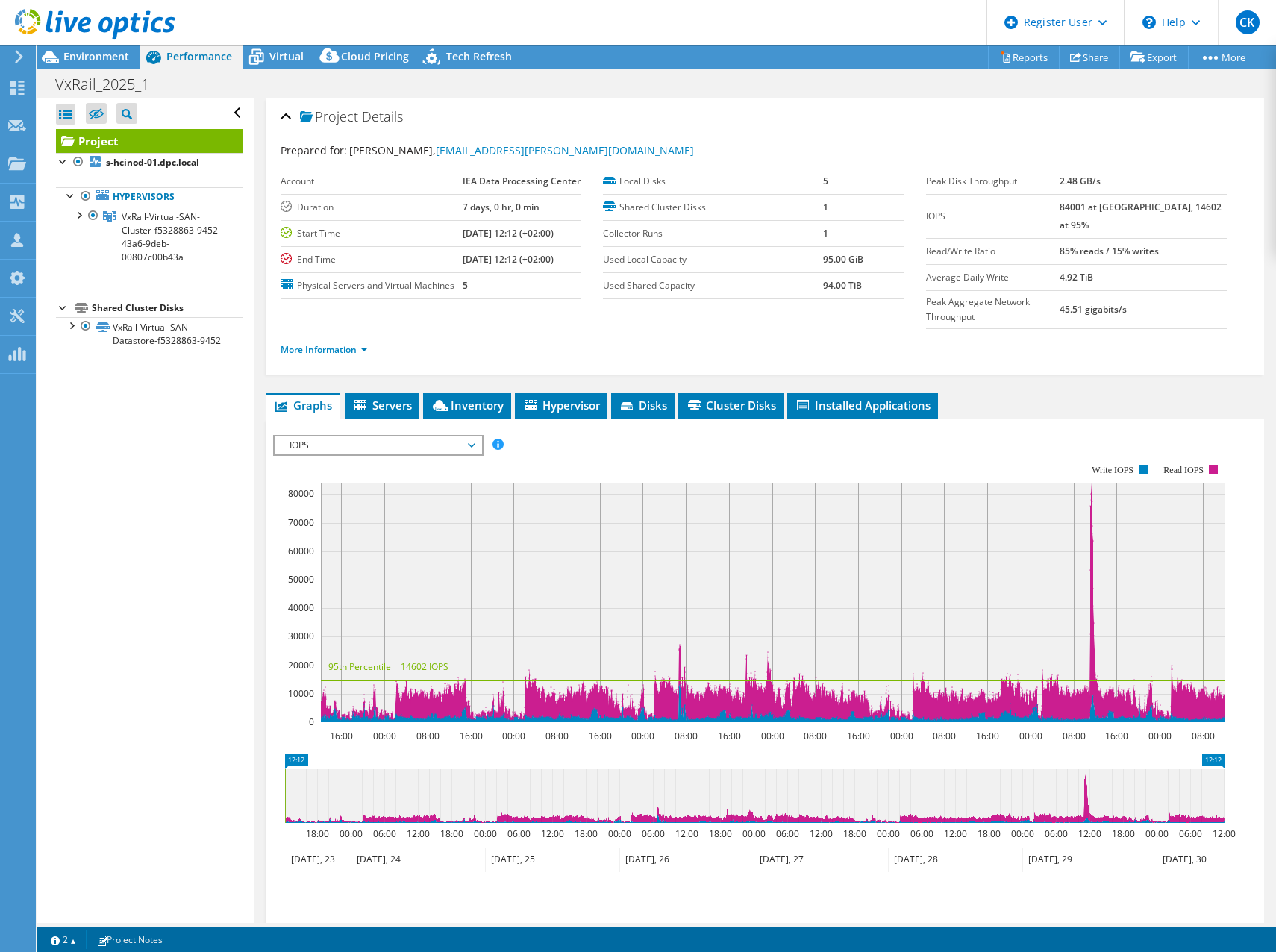
select select "EUFrankfurt"
select select "EUR"
drag, startPoint x: 0, startPoint y: 0, endPoint x: 390, endPoint y: 406, distance: 563.0
click at [390, 406] on span "Servers" at bounding box center [382, 405] width 60 height 15
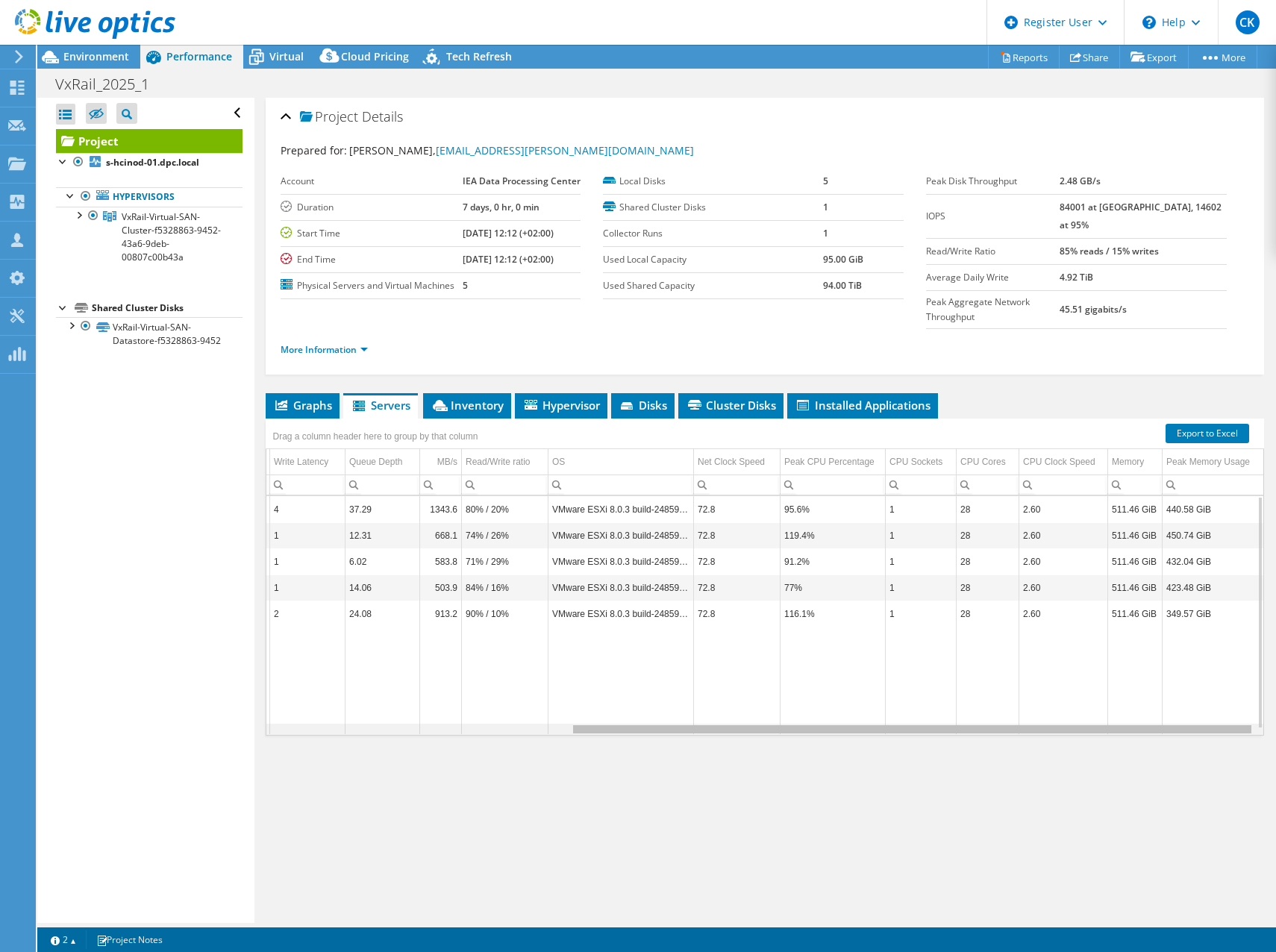
drag, startPoint x: 797, startPoint y: 732, endPoint x: 1137, endPoint y: 726, distance: 340.1
click at [1137, 726] on body "CK Dell User [PERSON_NAME] [PERSON_NAME][EMAIL_ADDRESS][DOMAIN_NAME] Dell My Pr…" at bounding box center [638, 476] width 1276 height 952
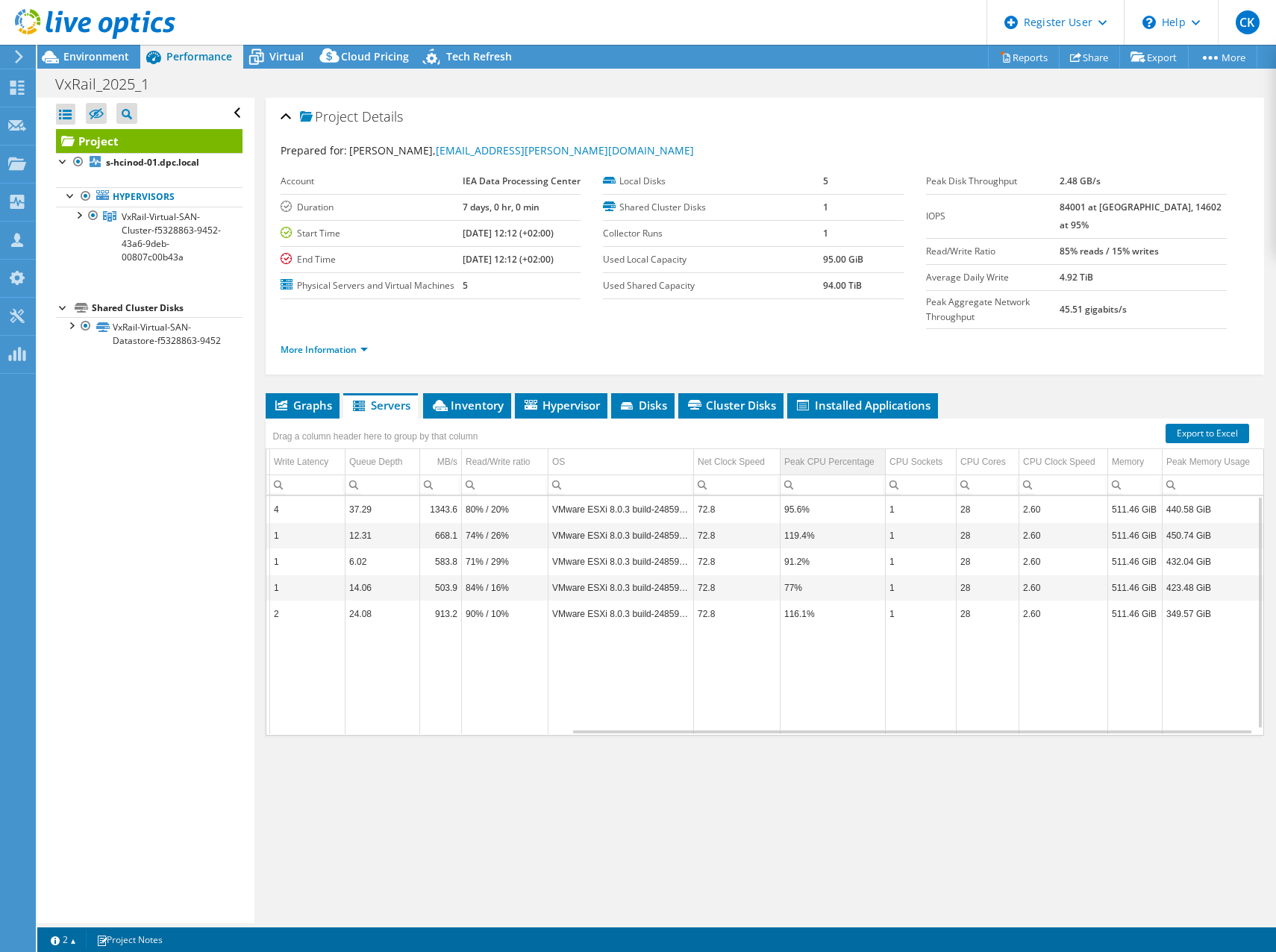
click at [812, 460] on div "Peak CPU Percentage" at bounding box center [829, 462] width 90 height 18
click at [812, 460] on div "Peak CPU Percentage" at bounding box center [827, 462] width 85 height 18
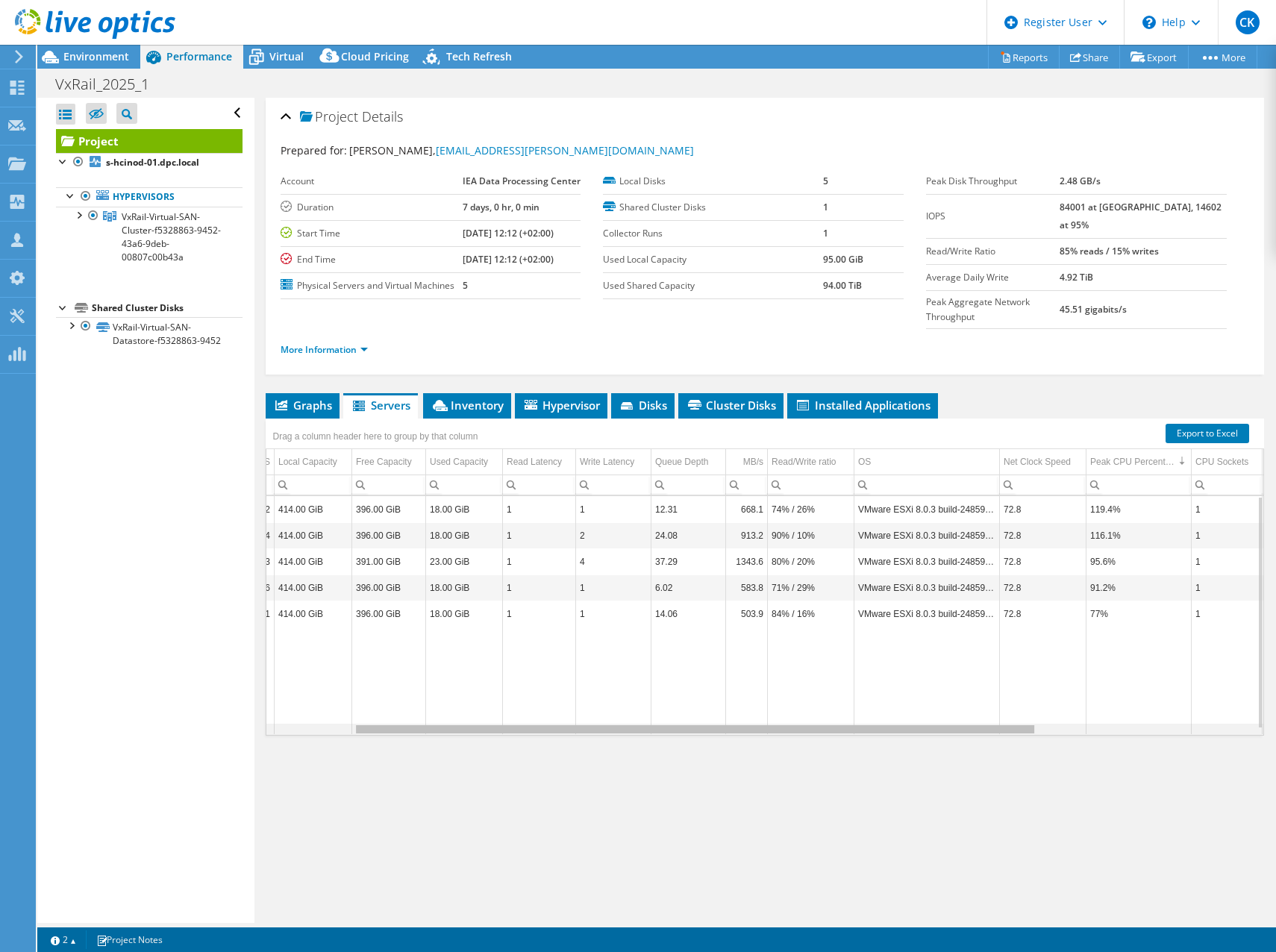
scroll to position [0, 111]
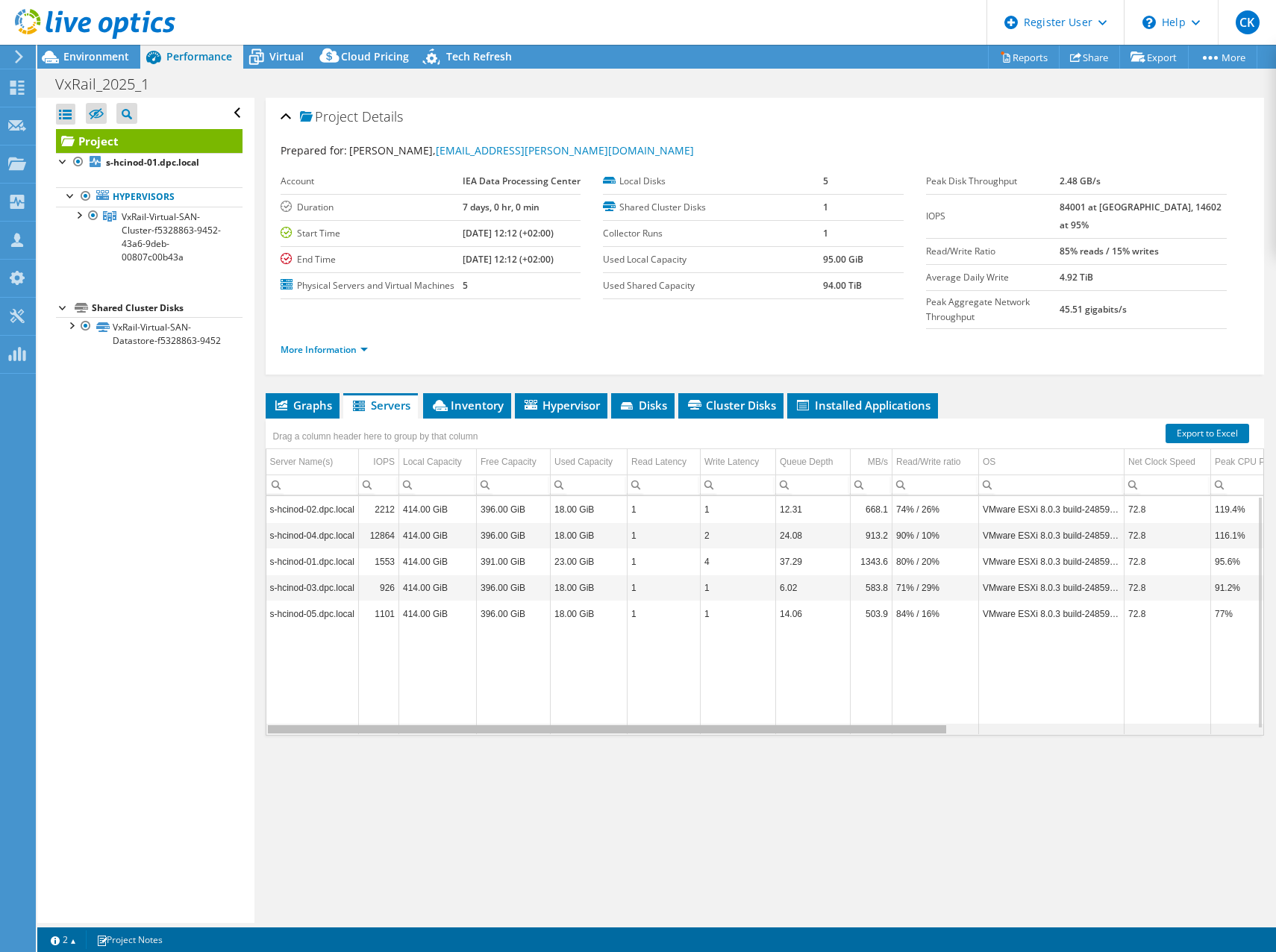
drag, startPoint x: 636, startPoint y: 732, endPoint x: 264, endPoint y: 725, distance: 372.1
click at [264, 725] on body "CK Dell User [PERSON_NAME] [PERSON_NAME][EMAIL_ADDRESS][DOMAIN_NAME] Dell My Pr…" at bounding box center [638, 476] width 1276 height 952
drag, startPoint x: 776, startPoint y: 732, endPoint x: 531, endPoint y: 727, distance: 245.1
click at [531, 727] on body "CK Dell User [PERSON_NAME] [PERSON_NAME][EMAIL_ADDRESS][DOMAIN_NAME] Dell My Pr…" at bounding box center [638, 476] width 1276 height 952
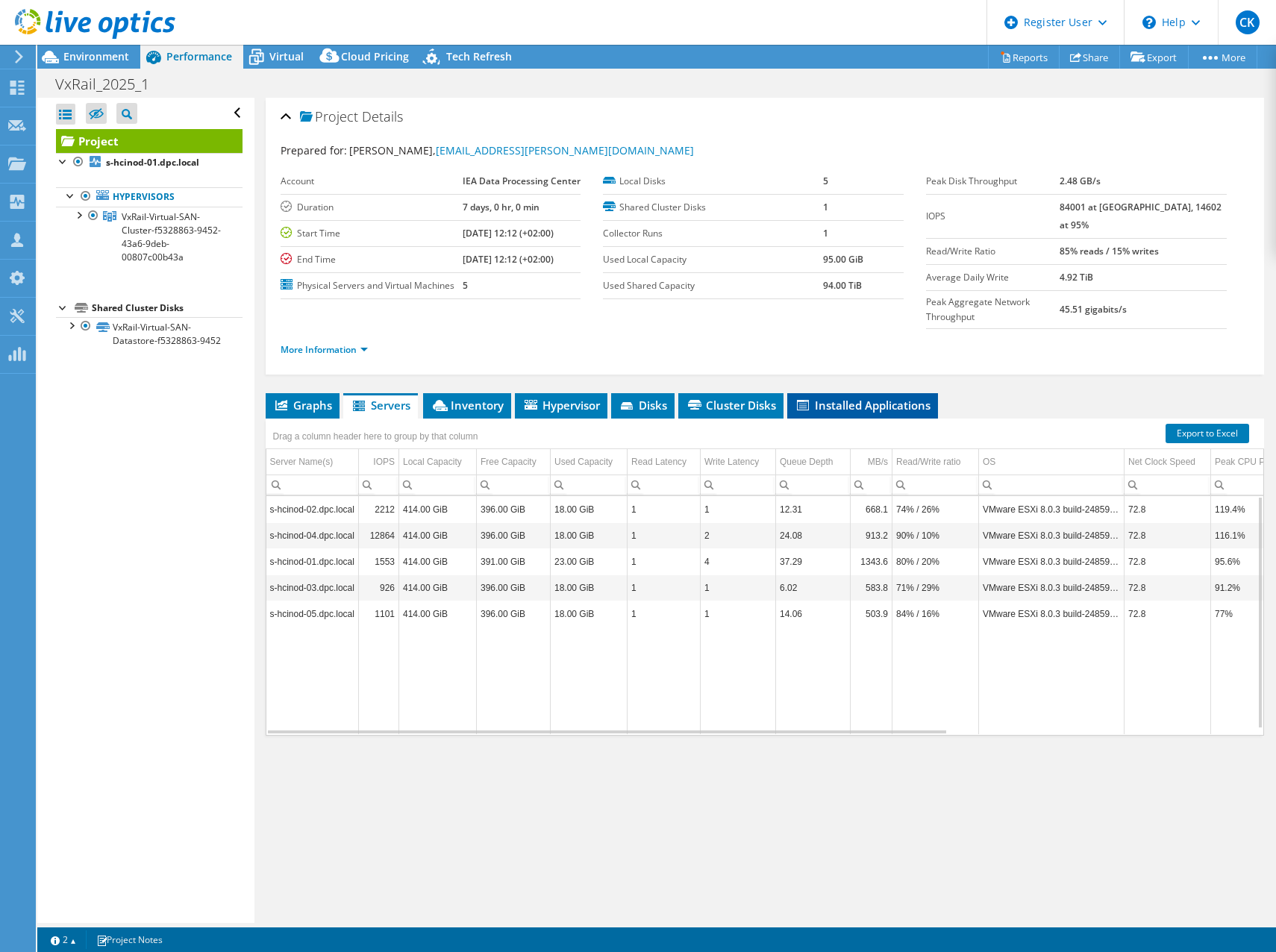
click at [868, 406] on span "Installed Applications" at bounding box center [863, 405] width 136 height 15
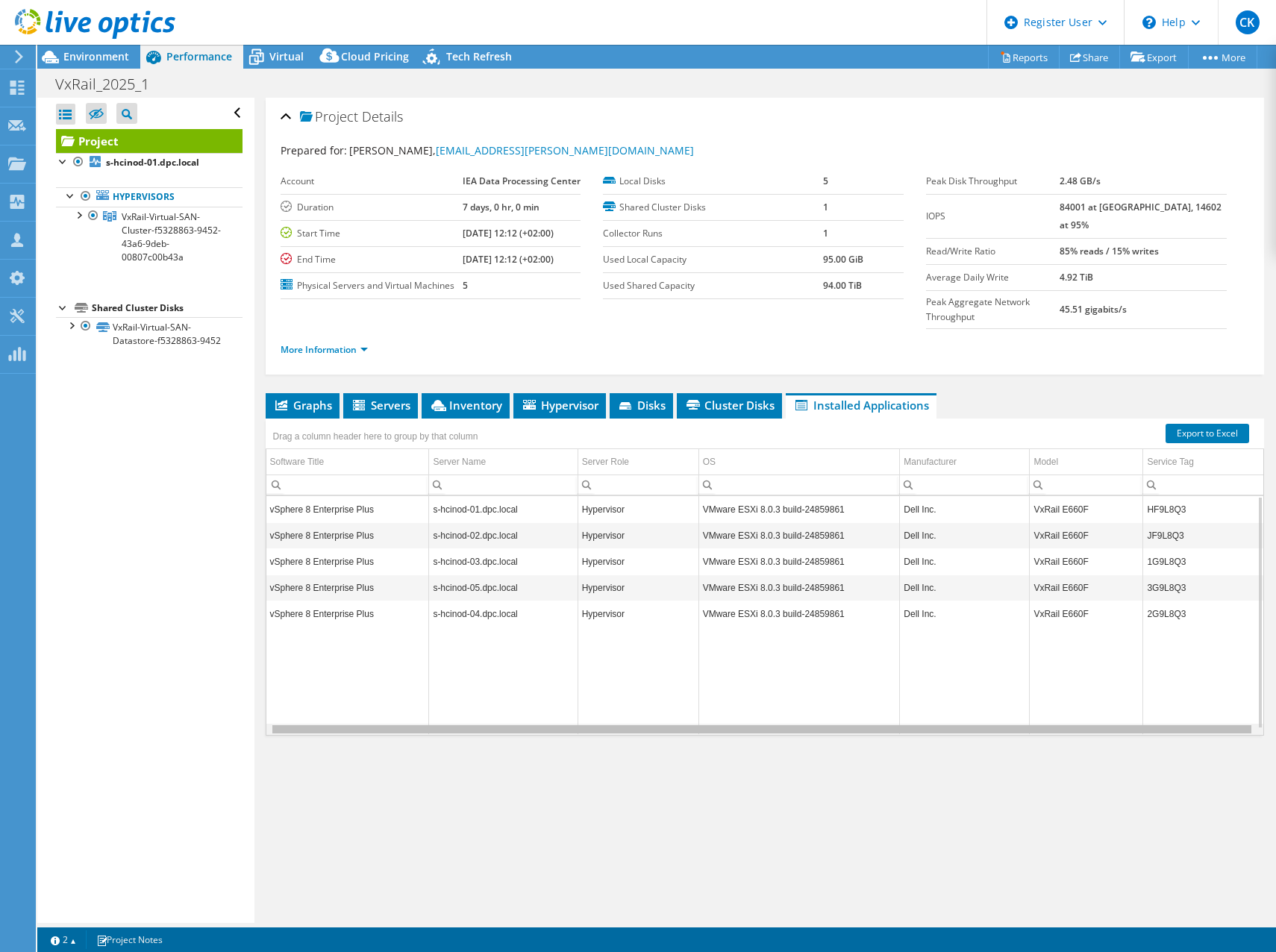
drag, startPoint x: 719, startPoint y: 732, endPoint x: 986, endPoint y: 727, distance: 267.0
click at [986, 727] on body "CK Dell User [PERSON_NAME] [PERSON_NAME][EMAIL_ADDRESS][DOMAIN_NAME] Dell My Pr…" at bounding box center [638, 476] width 1276 height 952
drag, startPoint x: 888, startPoint y: 725, endPoint x: 578, endPoint y: 733, distance: 310.1
click at [578, 733] on body "CK Dell User [PERSON_NAME] [PERSON_NAME][EMAIL_ADDRESS][DOMAIN_NAME] Dell My Pr…" at bounding box center [638, 476] width 1276 height 952
drag, startPoint x: 867, startPoint y: 730, endPoint x: 1123, endPoint y: 697, distance: 258.1
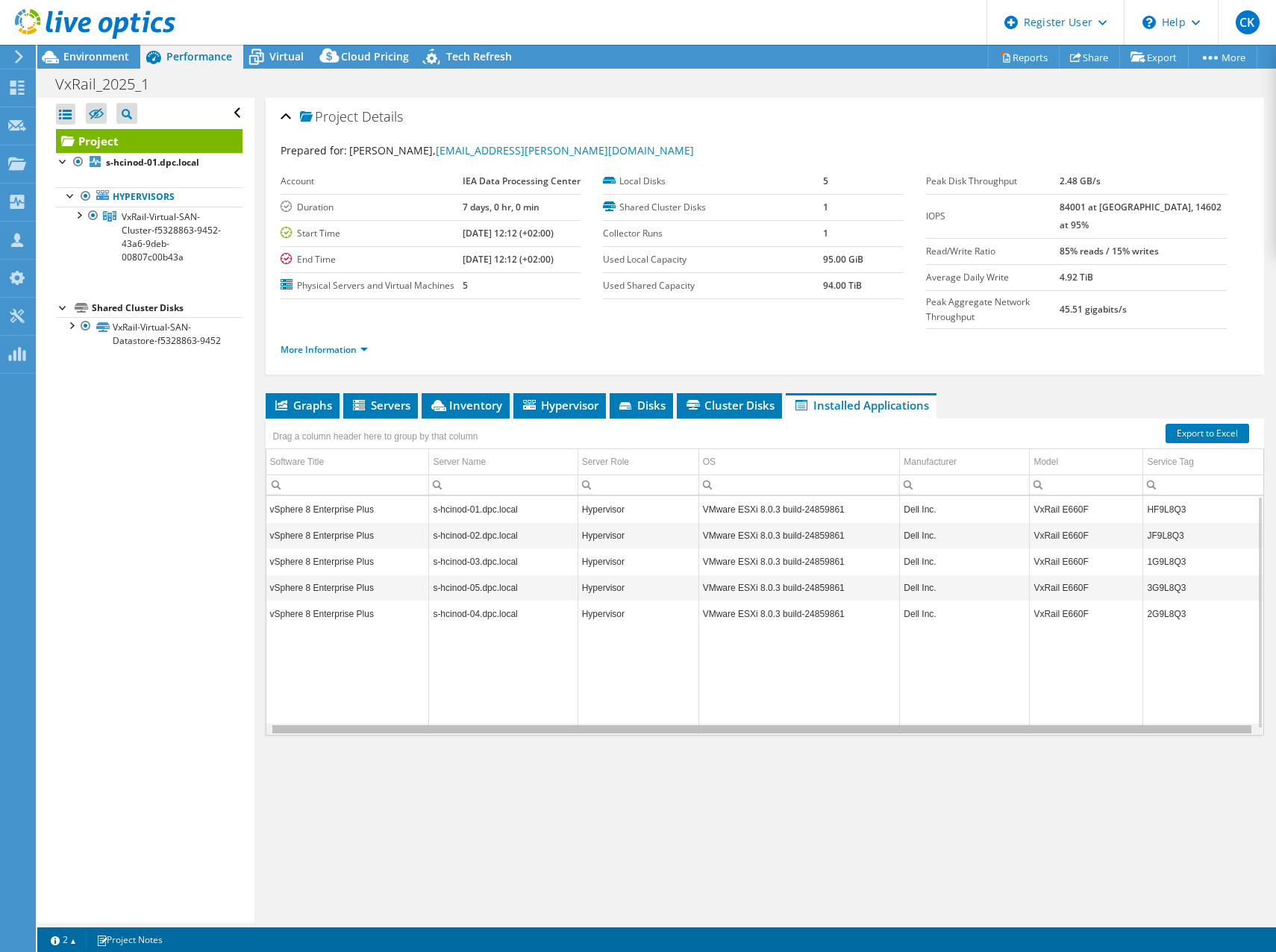
click at [1123, 697] on body "CK Dell User [PERSON_NAME] [PERSON_NAME][EMAIL_ADDRESS][DOMAIN_NAME] Dell My Pr…" at bounding box center [638, 476] width 1276 height 952
drag, startPoint x: 480, startPoint y: 735, endPoint x: 376, endPoint y: 737, distance: 104.0
click at [376, 738] on body "CK Dell User [PERSON_NAME] [PERSON_NAME][EMAIL_ADDRESS][DOMAIN_NAME] Dell My Pr…" at bounding box center [638, 476] width 1276 height 952
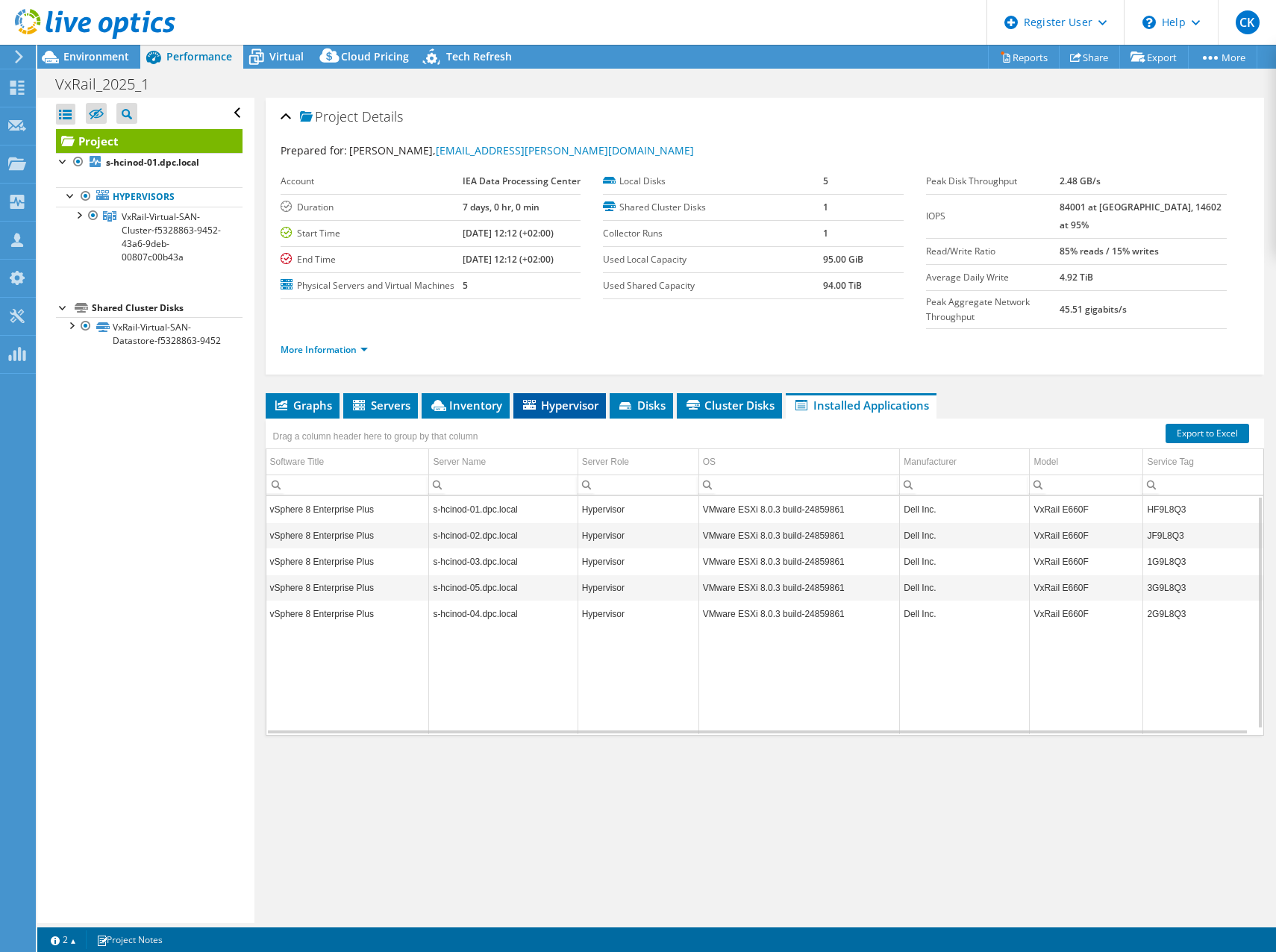
click at [555, 409] on span "Hypervisor" at bounding box center [560, 405] width 78 height 15
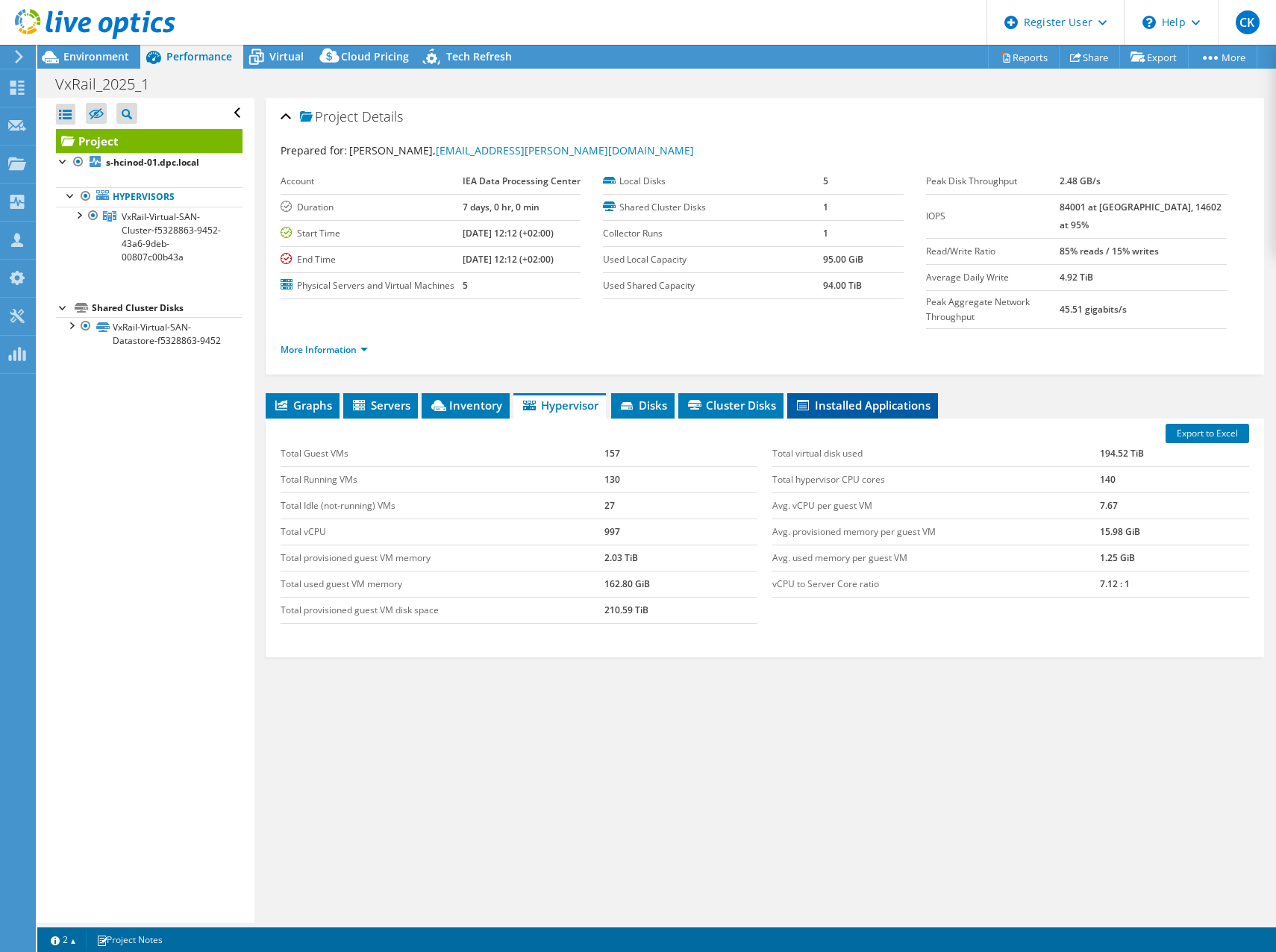
click at [818, 407] on span "Installed Applications" at bounding box center [863, 405] width 136 height 15
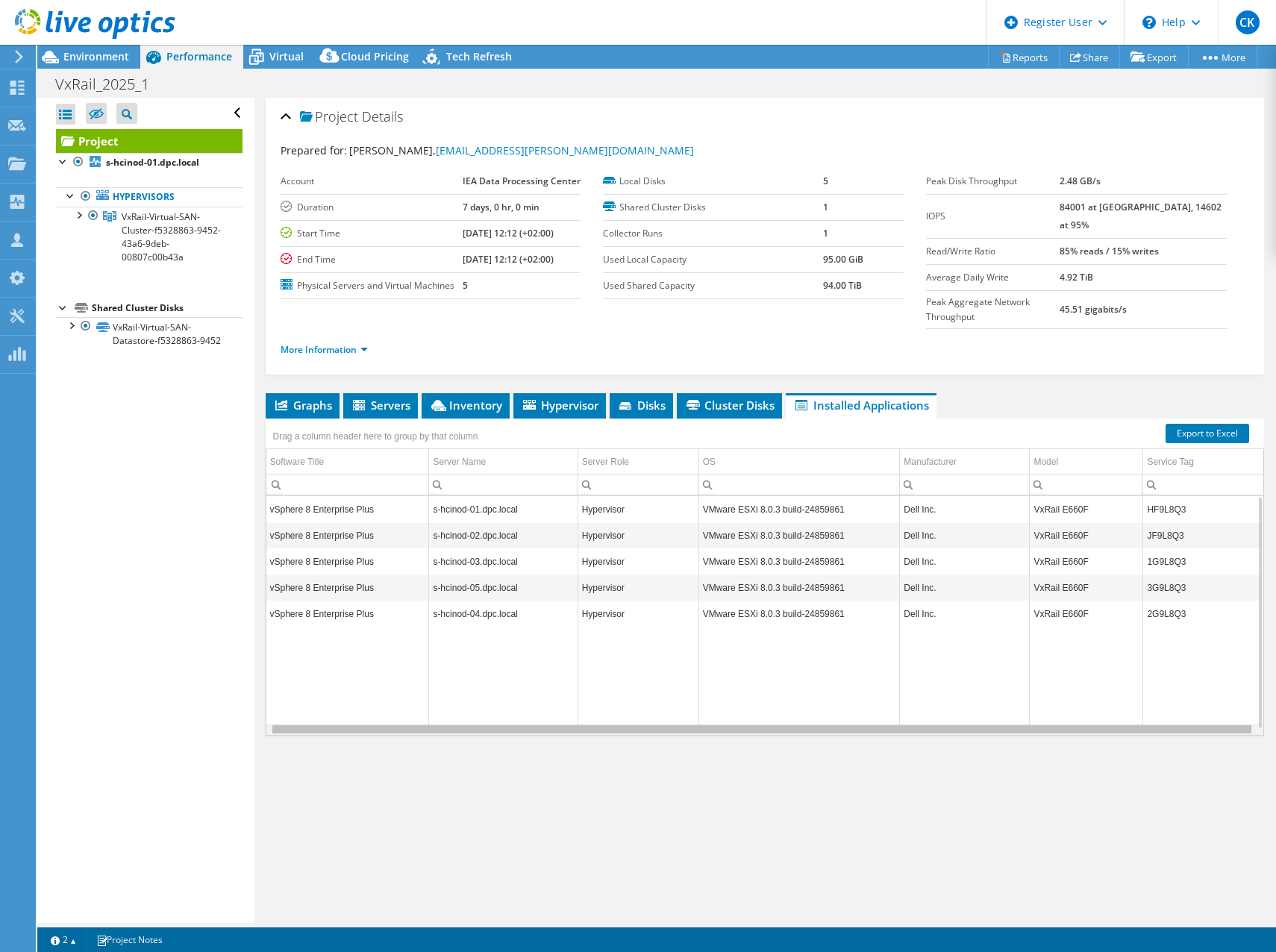
drag, startPoint x: 1028, startPoint y: 729, endPoint x: 1234, endPoint y: 749, distance: 207.0
click at [1234, 749] on body "CK Dell User [PERSON_NAME] [PERSON_NAME][EMAIL_ADDRESS][DOMAIN_NAME] Dell My Pr…" at bounding box center [638, 476] width 1276 height 952
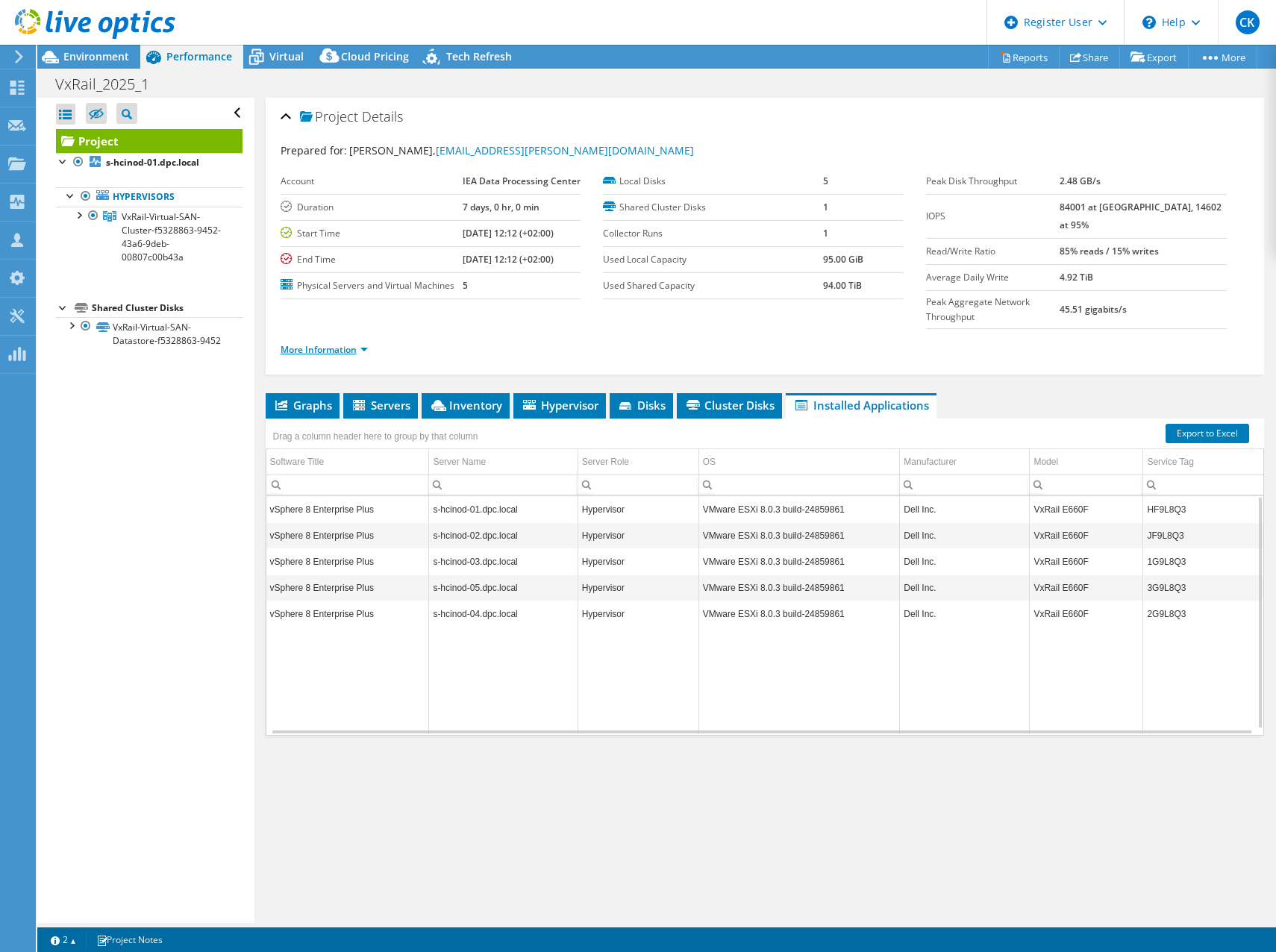
click at [310, 354] on link "More Information" at bounding box center [324, 349] width 87 height 12
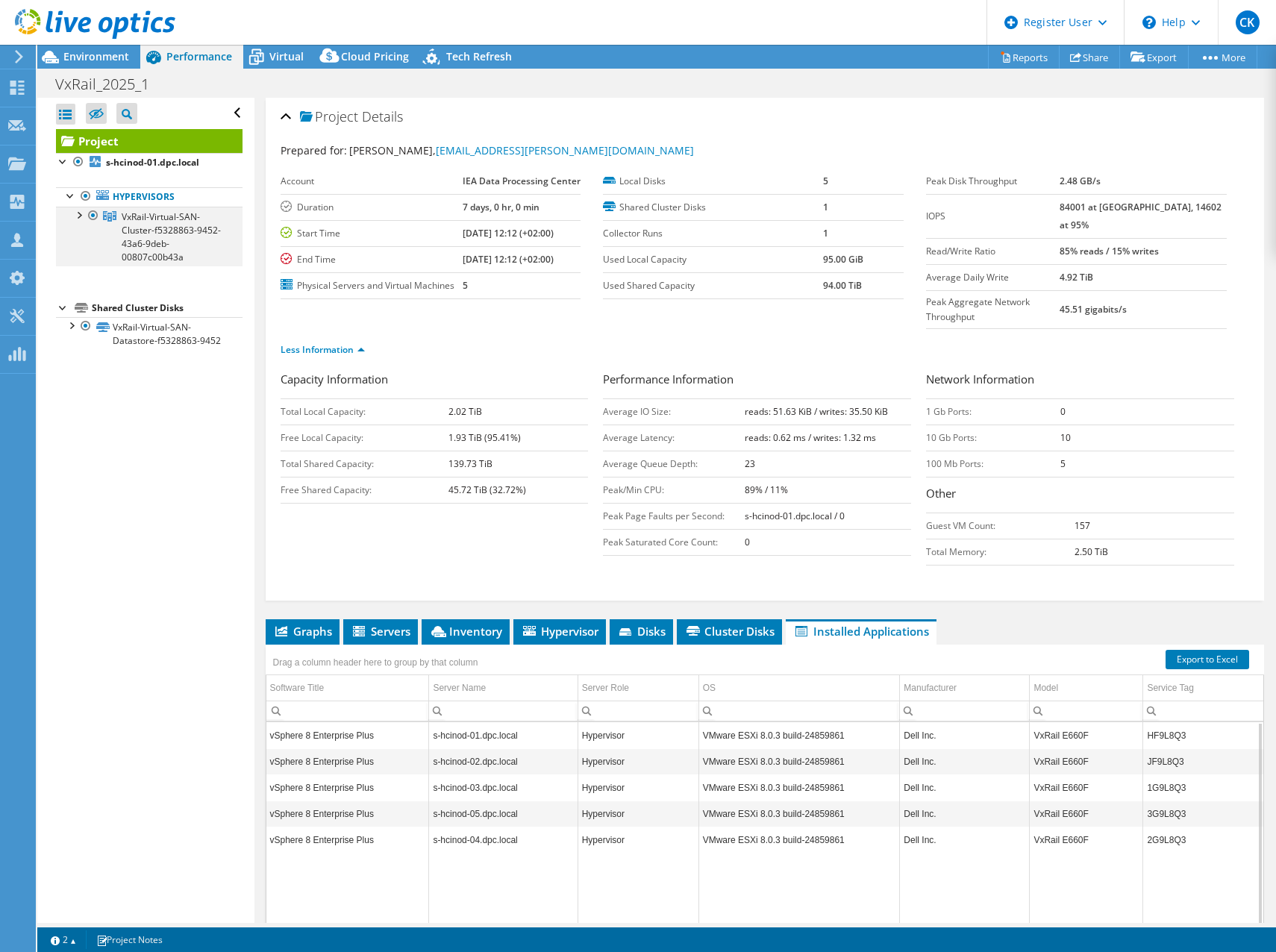
click at [75, 215] on div at bounding box center [79, 214] width 15 height 15
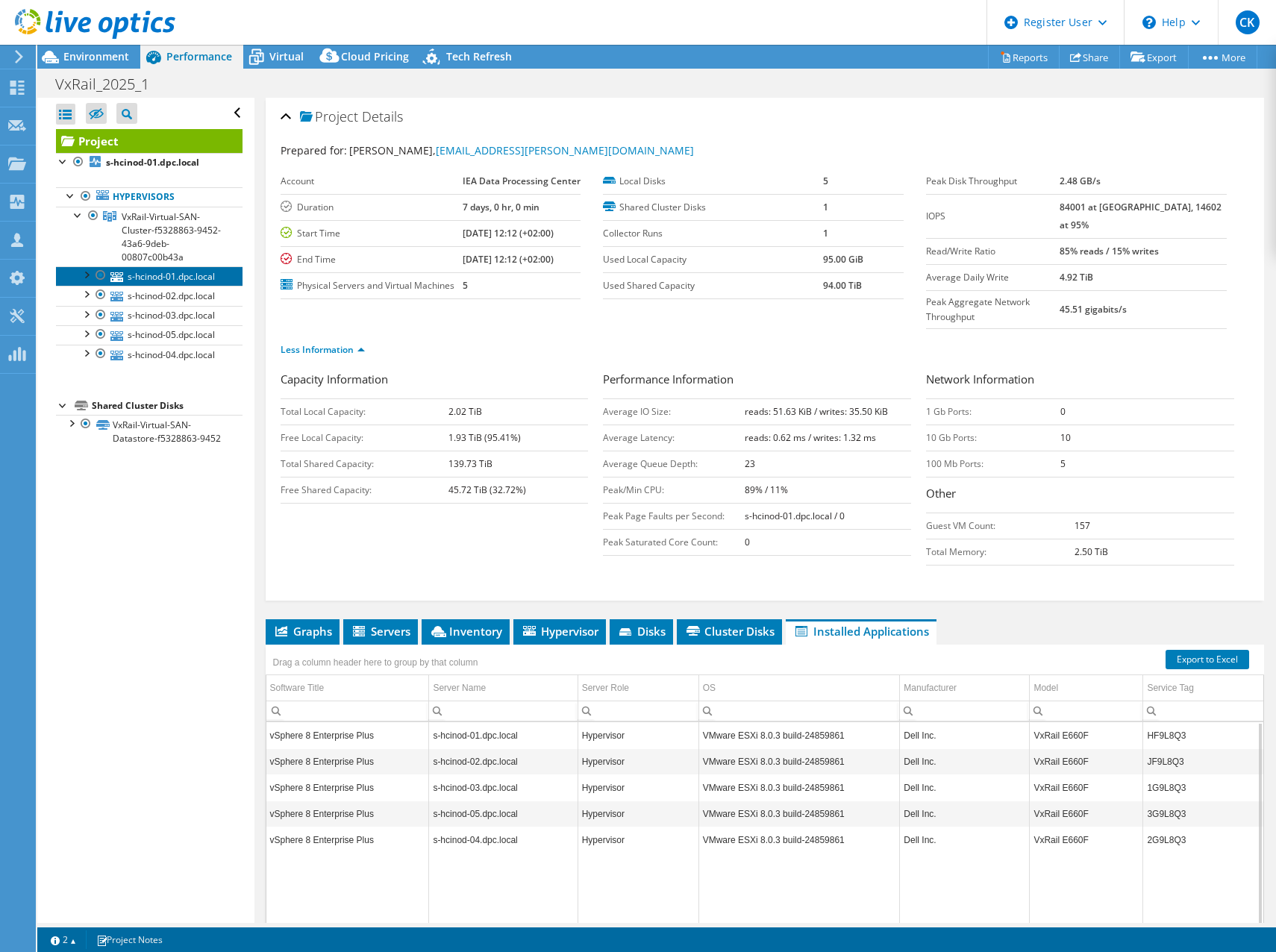
click at [159, 286] on link "s-hcinod-01.dpc.local" at bounding box center [149, 276] width 186 height 19
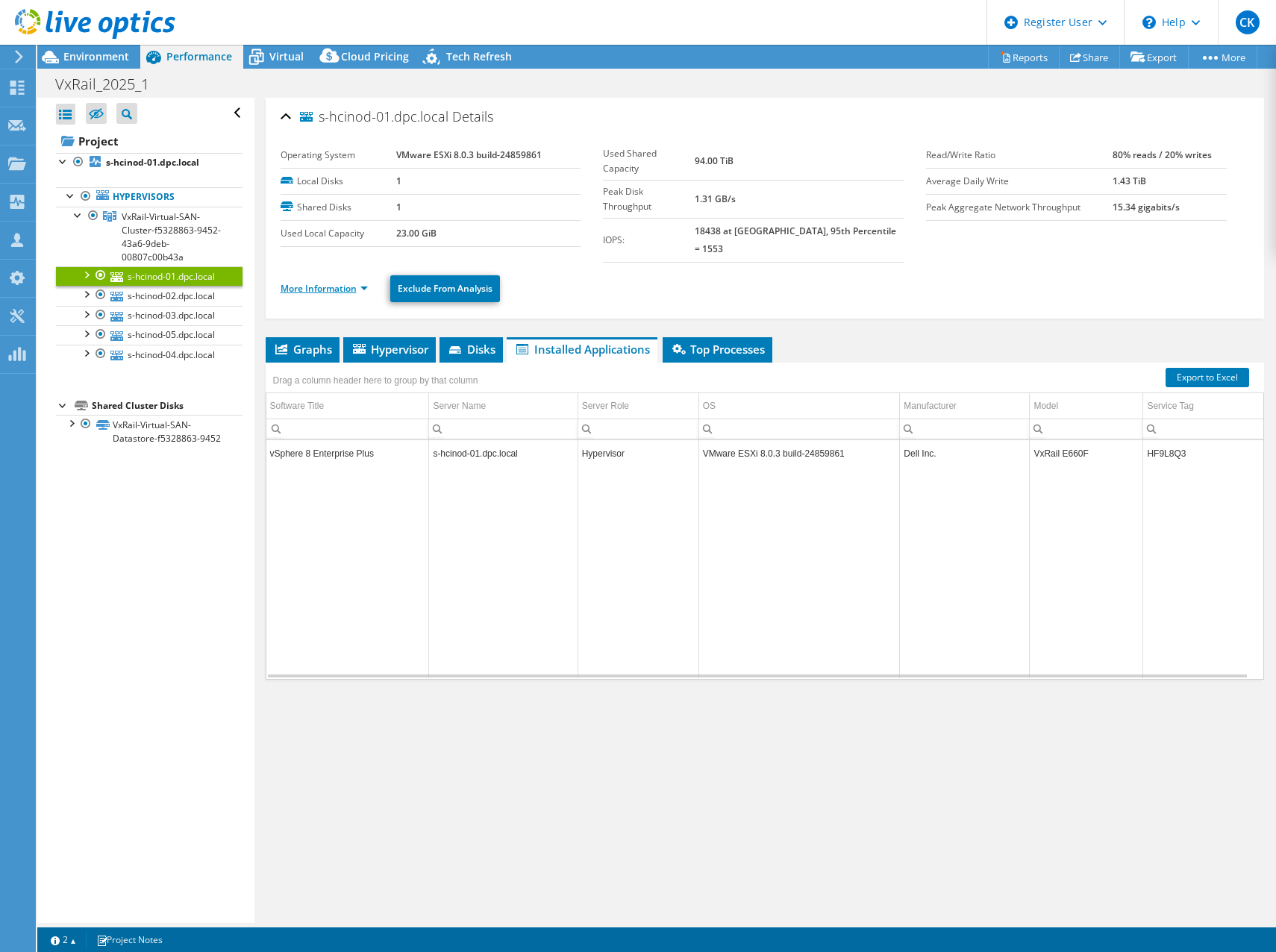
click at [334, 282] on link "More Information" at bounding box center [324, 288] width 87 height 12
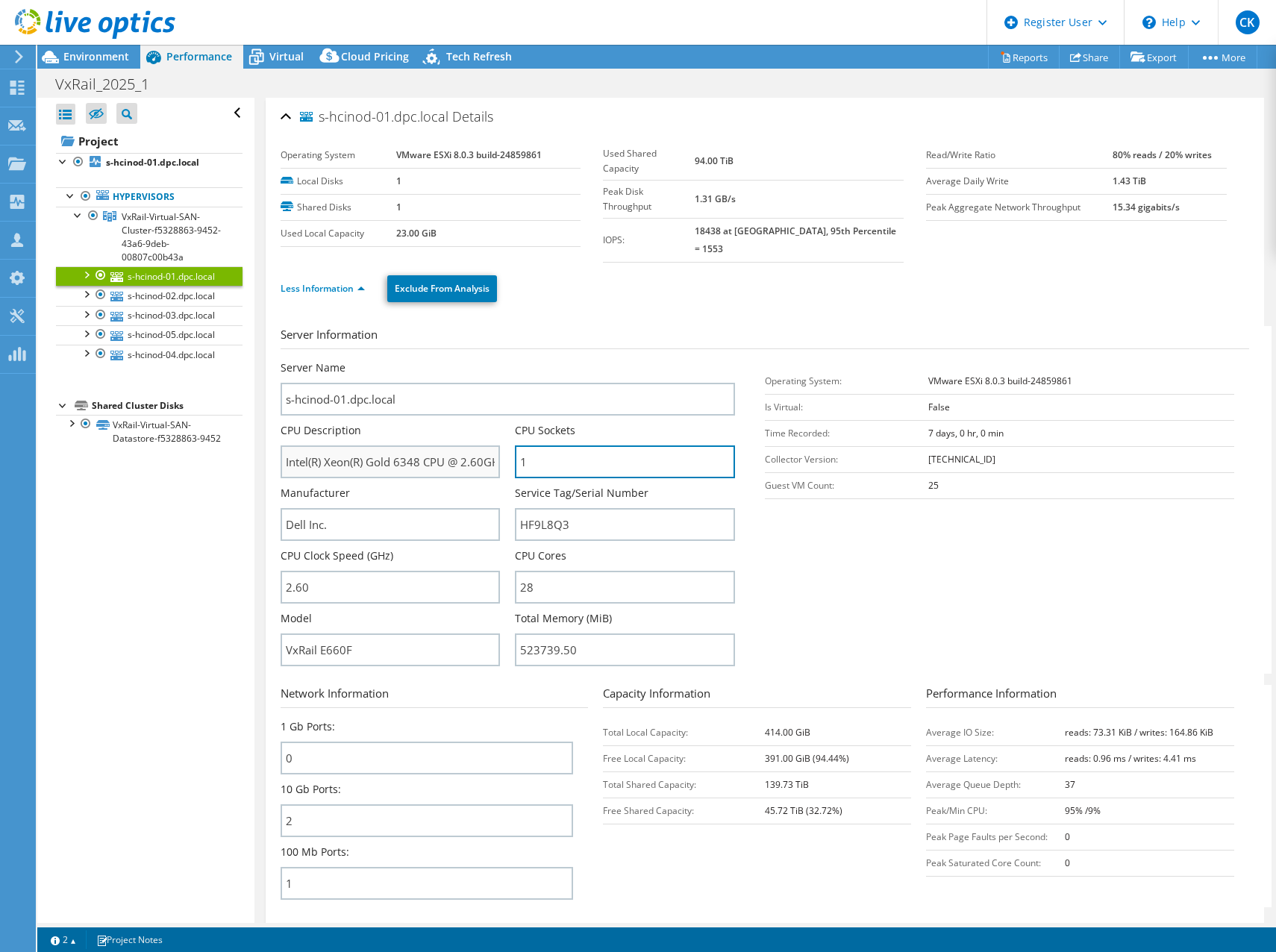
drag, startPoint x: 616, startPoint y: 442, endPoint x: 478, endPoint y: 446, distance: 138.1
click at [478, 360] on div "Server Name s-hcinod-01.dpc.local CPU Description Intel(R) Xeon(R) Gold 6348 CP…" at bounding box center [515, 360] width 470 height 0
click at [650, 575] on input "28" at bounding box center [625, 587] width 220 height 33
